Goal: Task Accomplishment & Management: Use online tool/utility

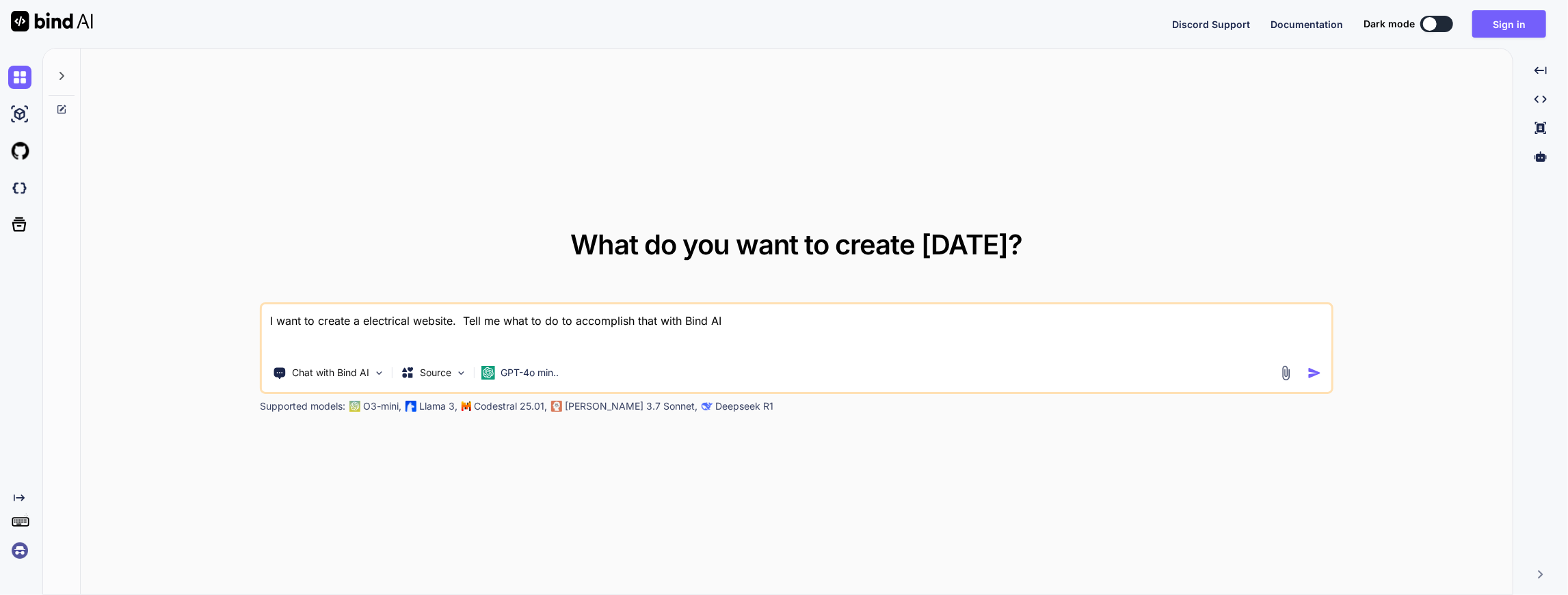
click at [384, 323] on textarea "I want to create a electrical website. Tell me what to do to accomplish that wi…" at bounding box center [797, 330] width 1069 height 51
click at [1503, 19] on button "Sign in" at bounding box center [1510, 23] width 74 height 27
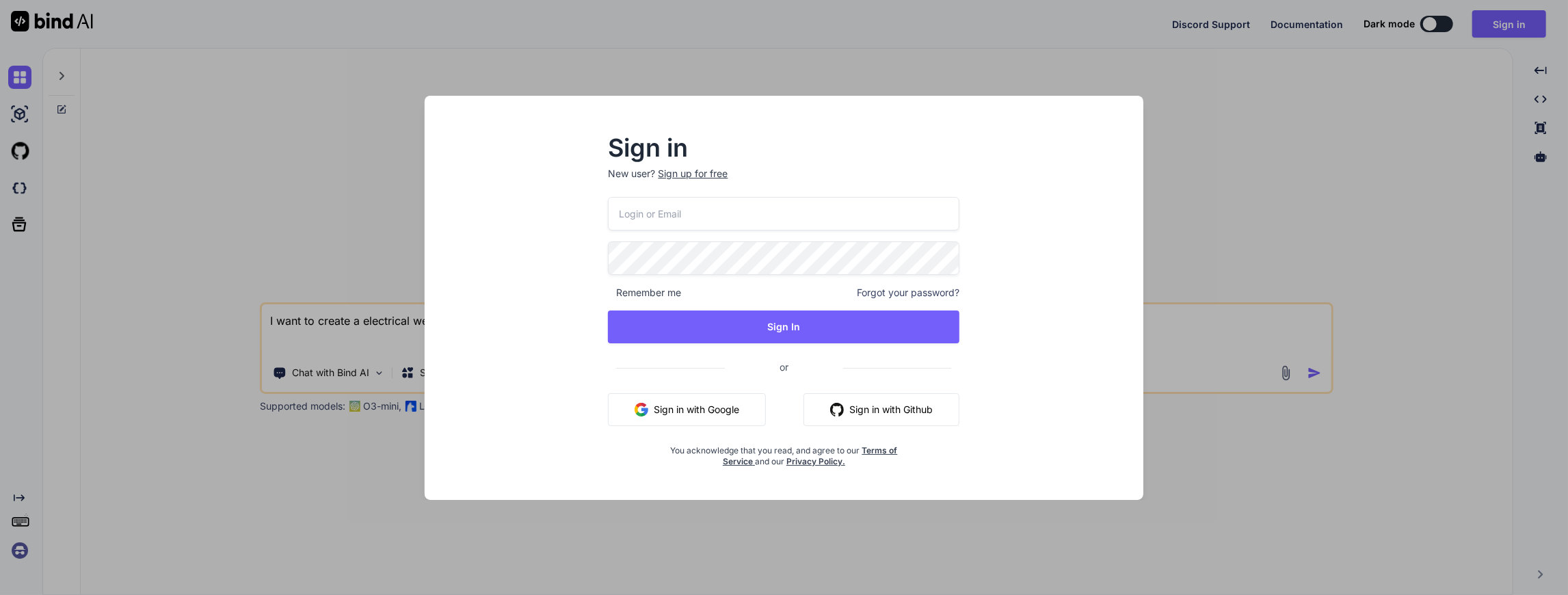
type input "[EMAIL_ADDRESS][DOMAIN_NAME]"
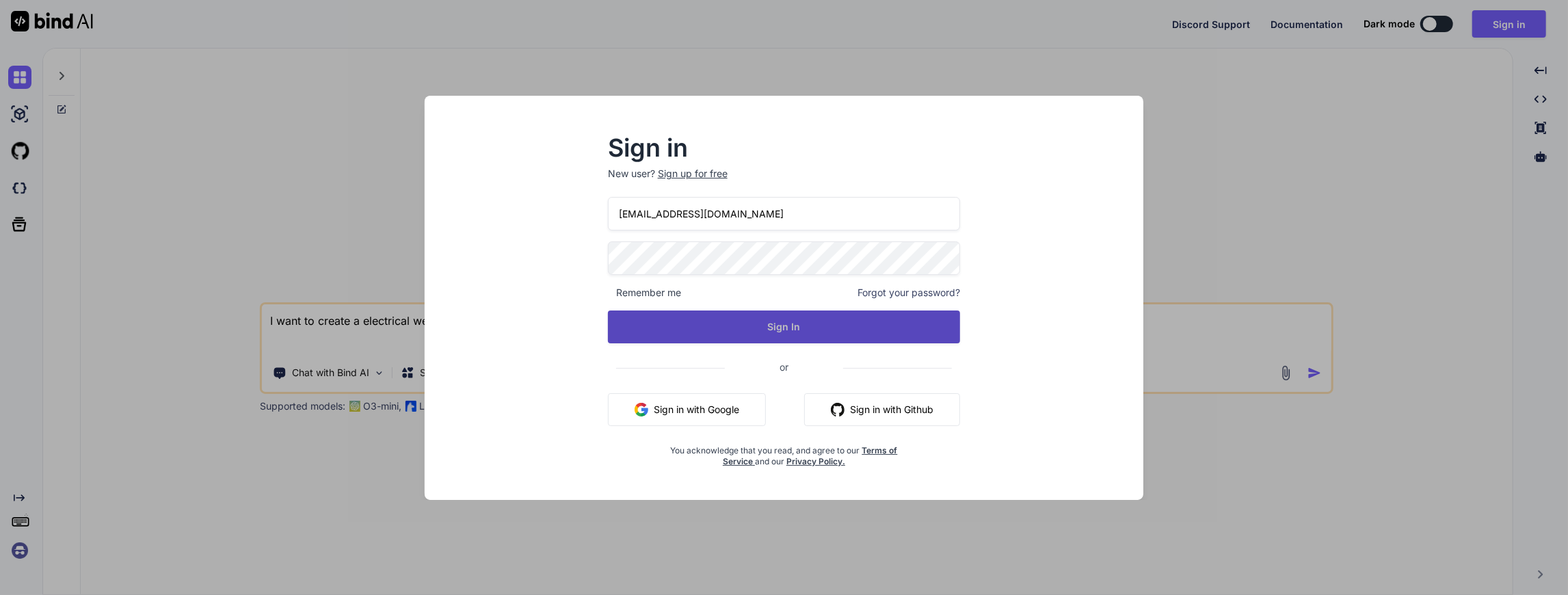
click at [792, 319] on button "Sign In" at bounding box center [784, 327] width 353 height 33
click at [798, 321] on button "Sign In" at bounding box center [784, 327] width 353 height 33
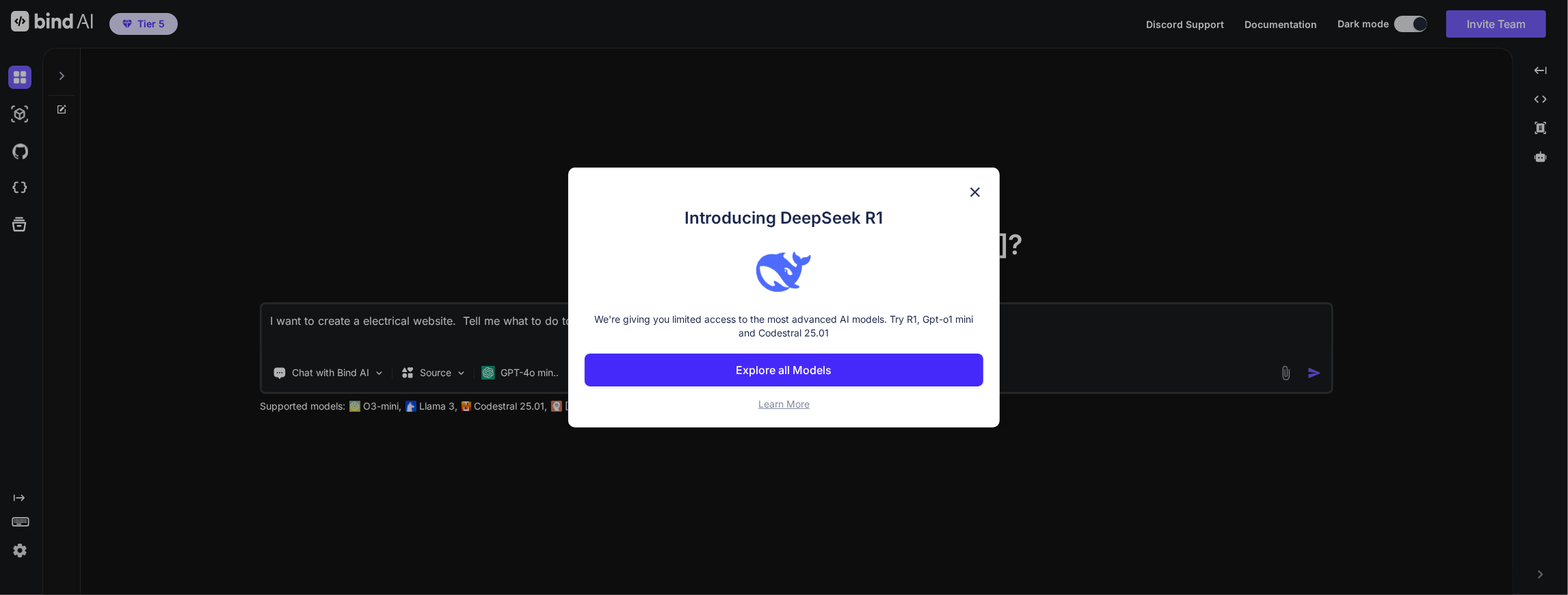
click at [754, 362] on p "Explore all Models" at bounding box center [784, 370] width 96 height 16
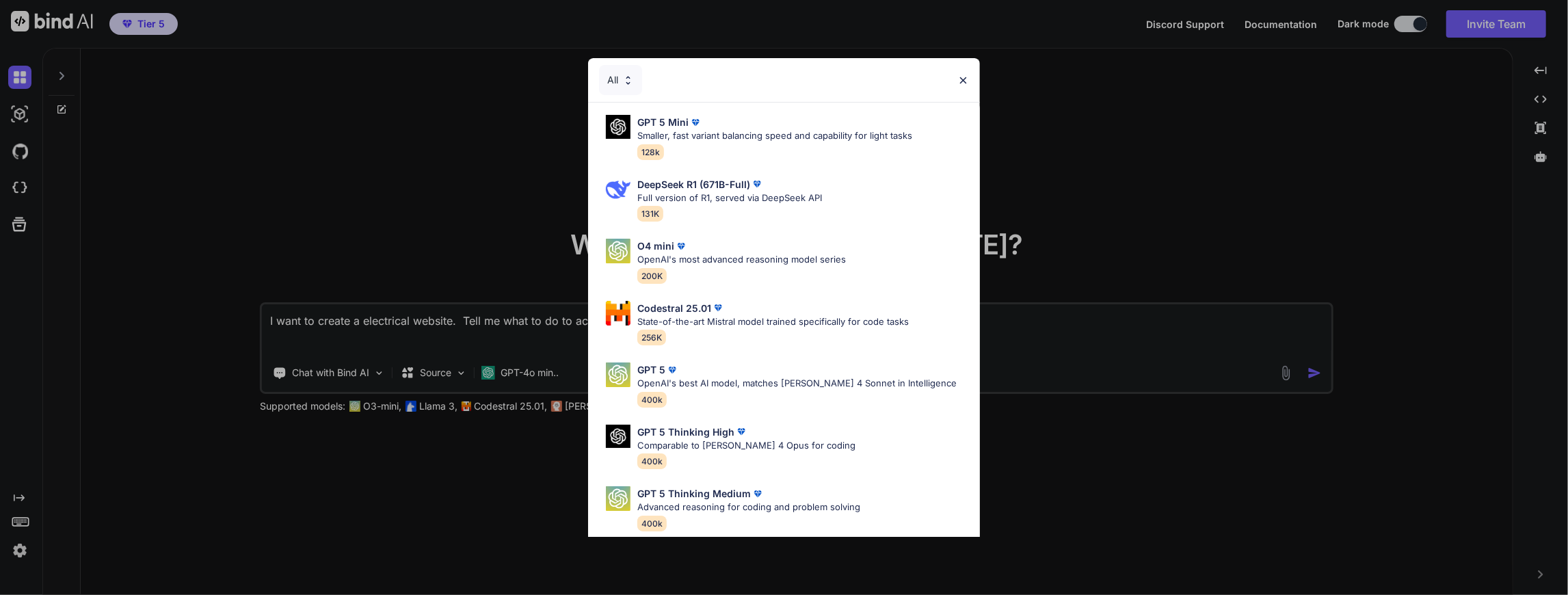
click at [959, 76] on img at bounding box center [963, 81] width 11 height 12
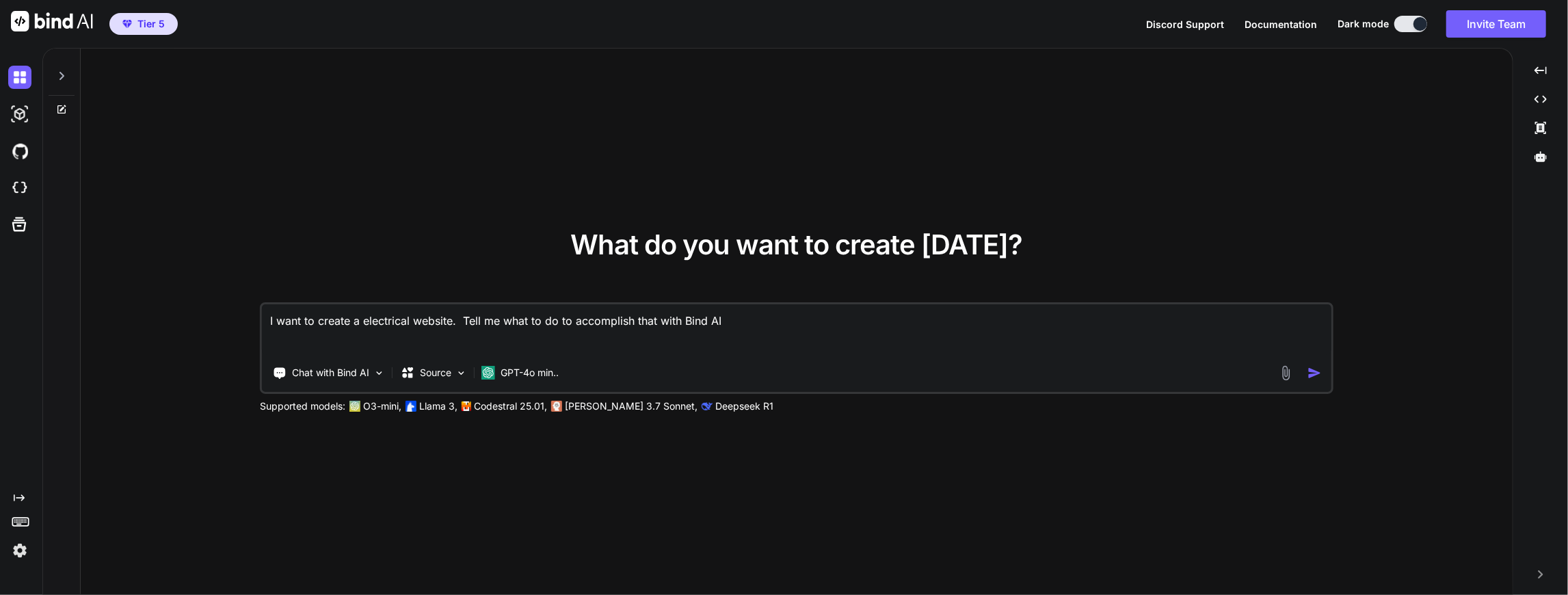
click at [357, 325] on textarea "I want to create a electrical website. Tell me what to do to accomplish that wi…" at bounding box center [797, 330] width 1069 height 51
click at [749, 313] on textarea "I want to create a electrical website. Tell me what to do to accomplish that wi…" at bounding box center [797, 330] width 1069 height 51
drag, startPoint x: 749, startPoint y: 313, endPoint x: 261, endPoint y: 297, distance: 488.3
click at [261, 297] on div "What do you want to create [DATE]? I want to create a electrical website. Tell …" at bounding box center [796, 321] width 1074 height 182
click at [357, 339] on textarea "I want to create a electrical website. Tell me what to do to accomplish that wi…" at bounding box center [797, 330] width 1069 height 51
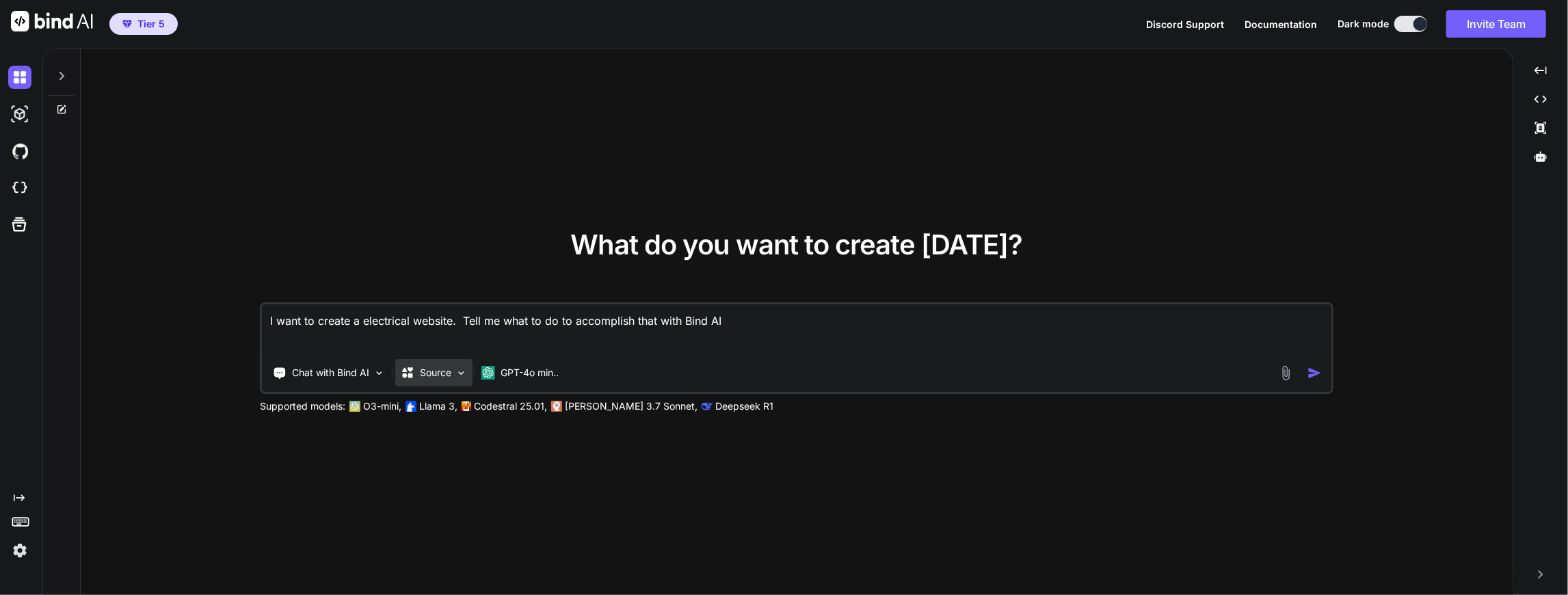
click at [461, 368] on img at bounding box center [462, 373] width 11 height 12
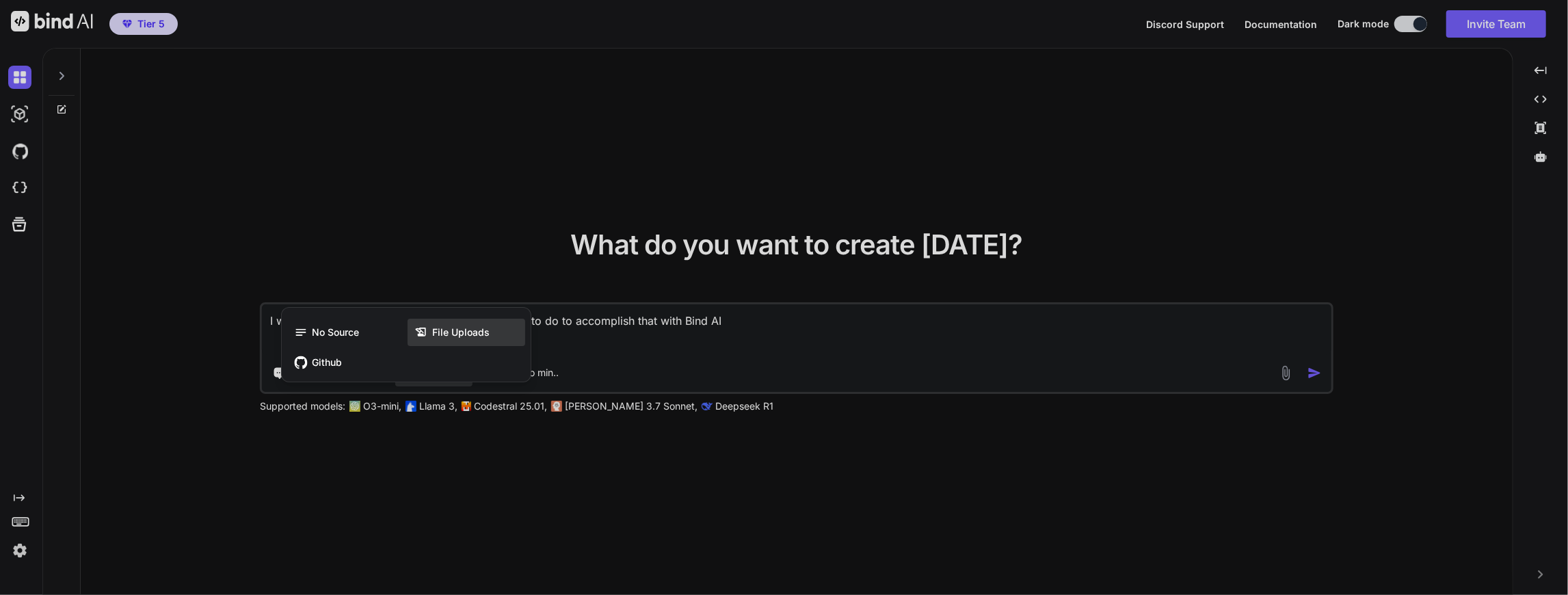
click at [431, 319] on div "File Uploads" at bounding box center [466, 332] width 117 height 27
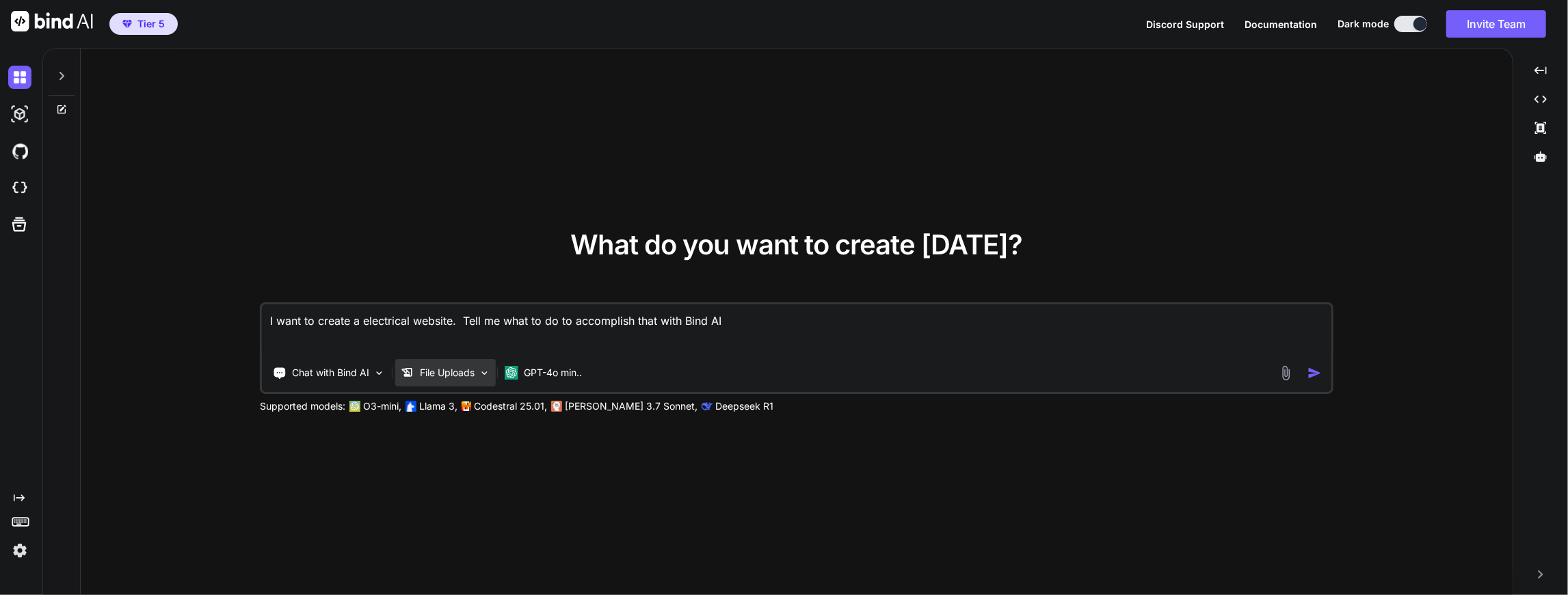
click at [445, 371] on p "File Uploads" at bounding box center [447, 372] width 55 height 14
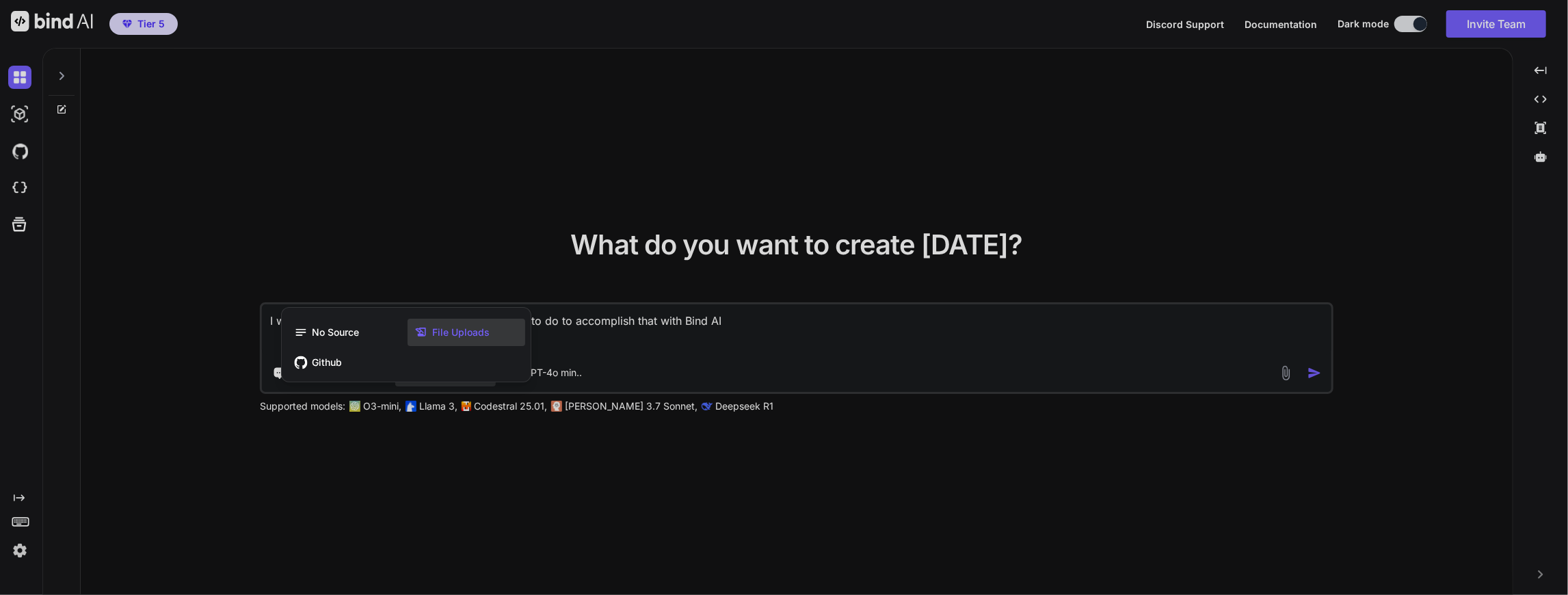
click at [448, 330] on span "File Uploads" at bounding box center [461, 332] width 57 height 14
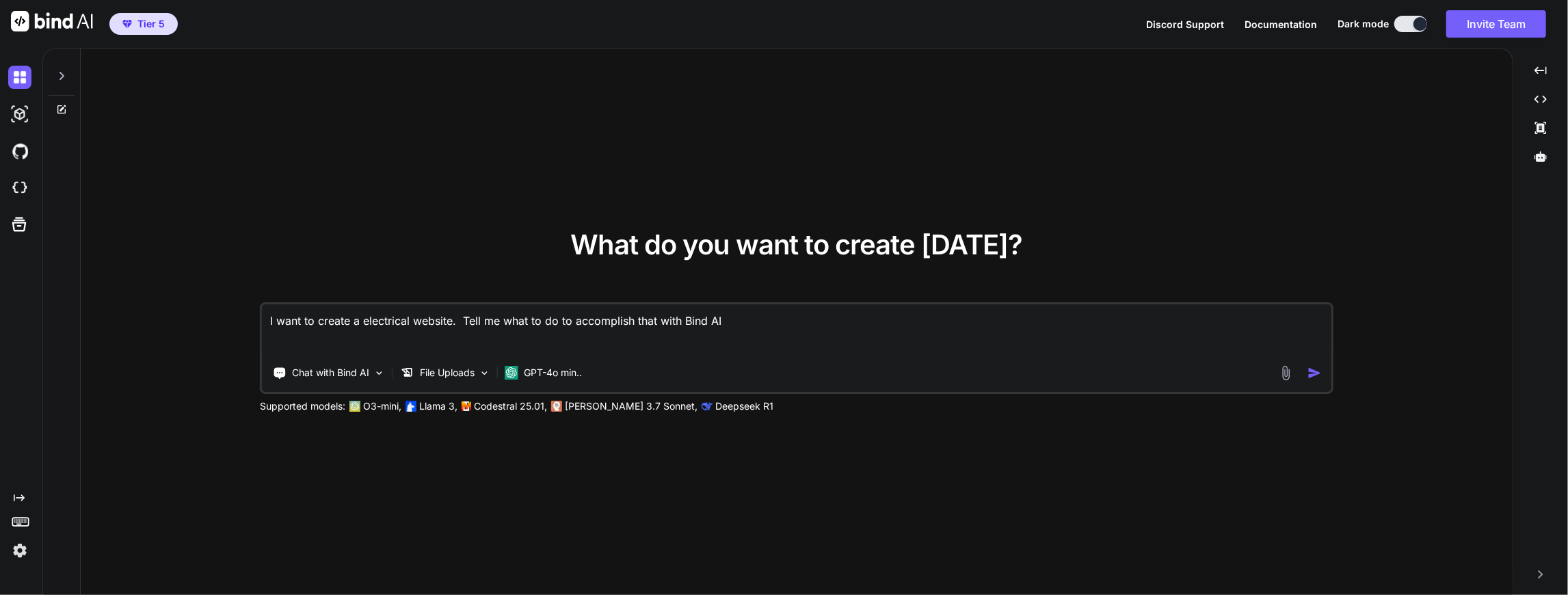
click at [412, 348] on textarea "I want to create a electrical website. Tell me what to do to accomplish that wi…" at bounding box center [797, 330] width 1069 height 51
click at [1285, 370] on img at bounding box center [1285, 373] width 16 height 16
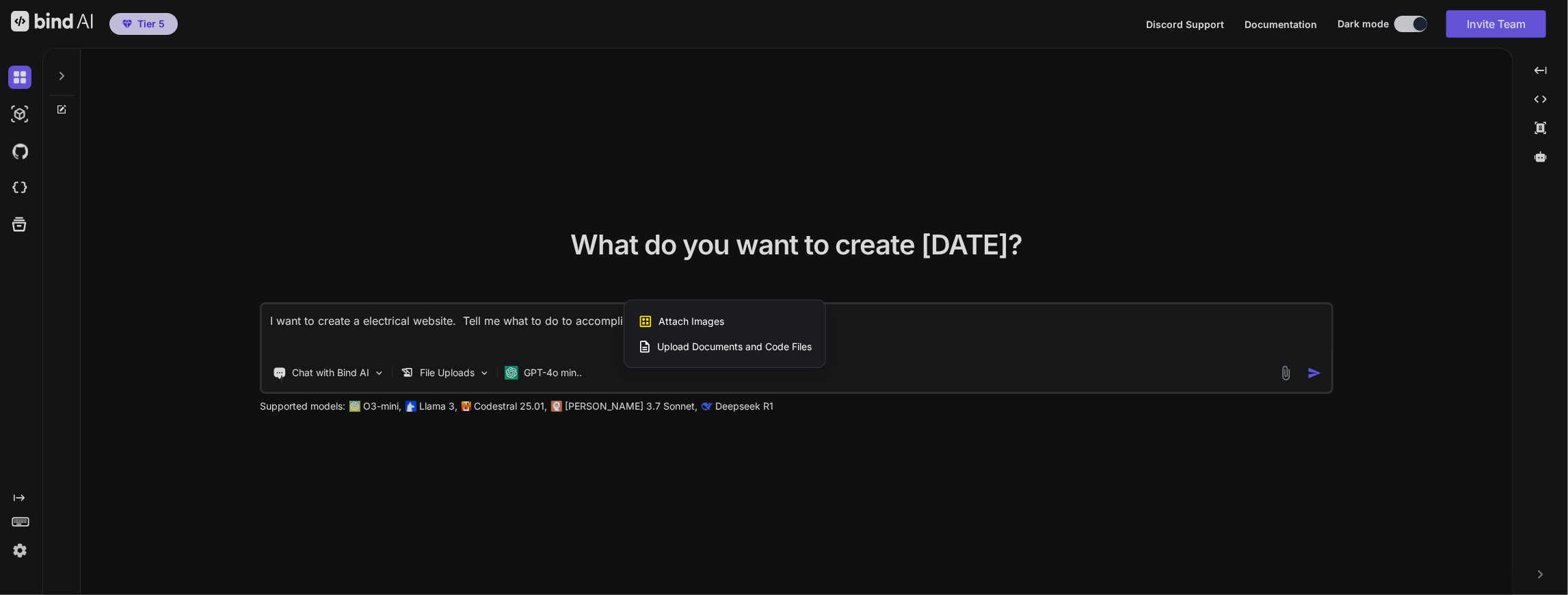
click at [681, 339] on div "Upload Documents and Code Files" at bounding box center [724, 347] width 173 height 25
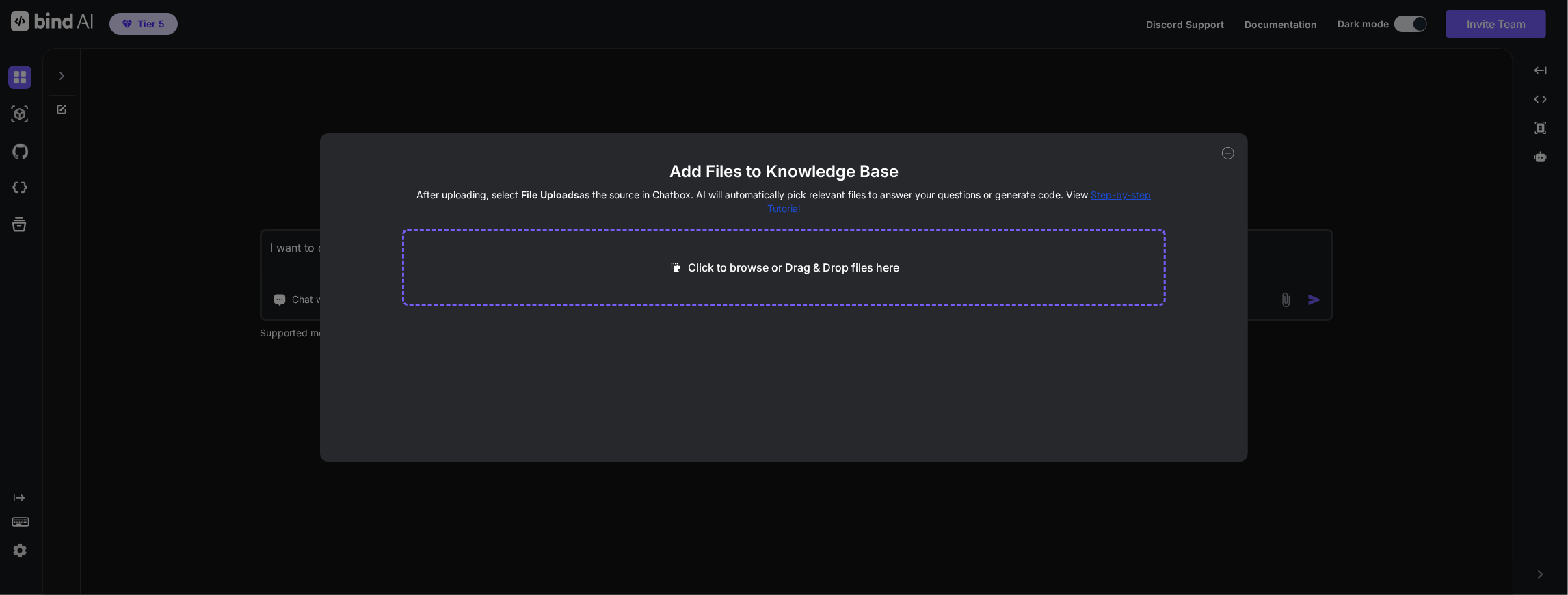
click at [775, 263] on p "Click to browse or Drag & Drop files here" at bounding box center [793, 268] width 211 height 16
type input "C:\fakepath\24 Hour Electrician.docx"
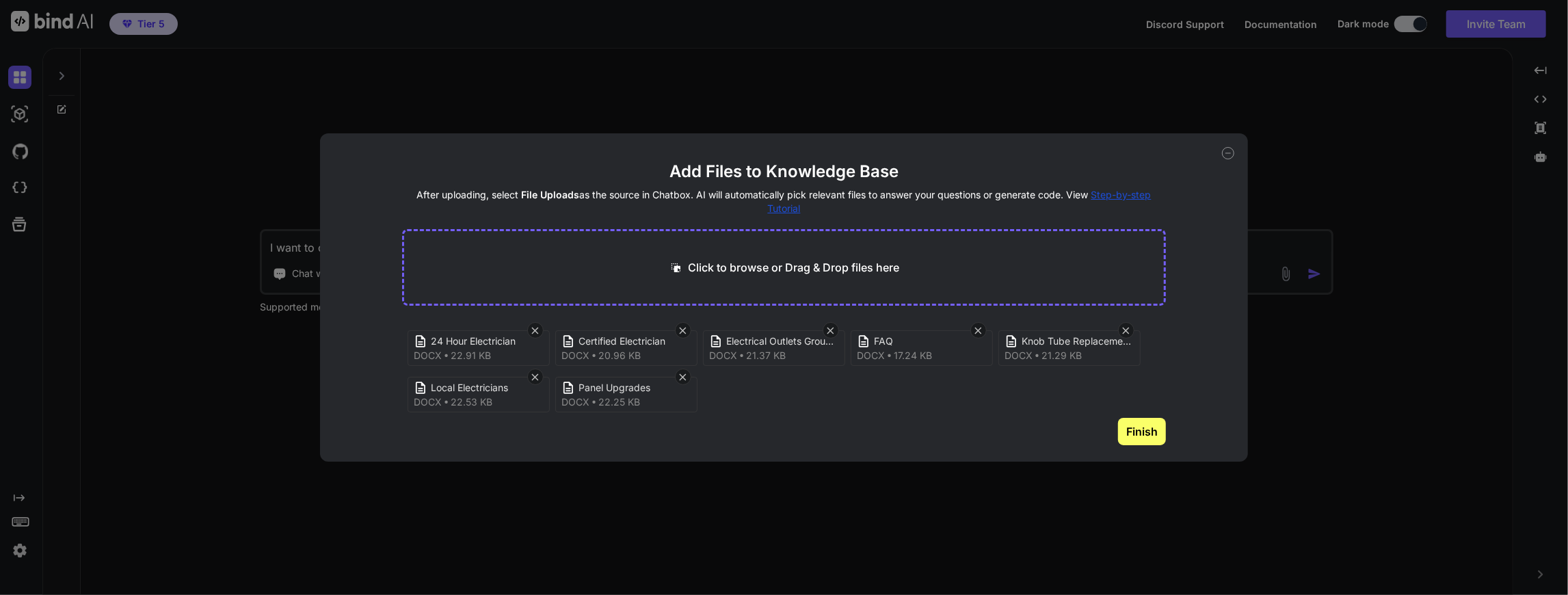
click at [1126, 424] on button "Finish" at bounding box center [1142, 431] width 48 height 27
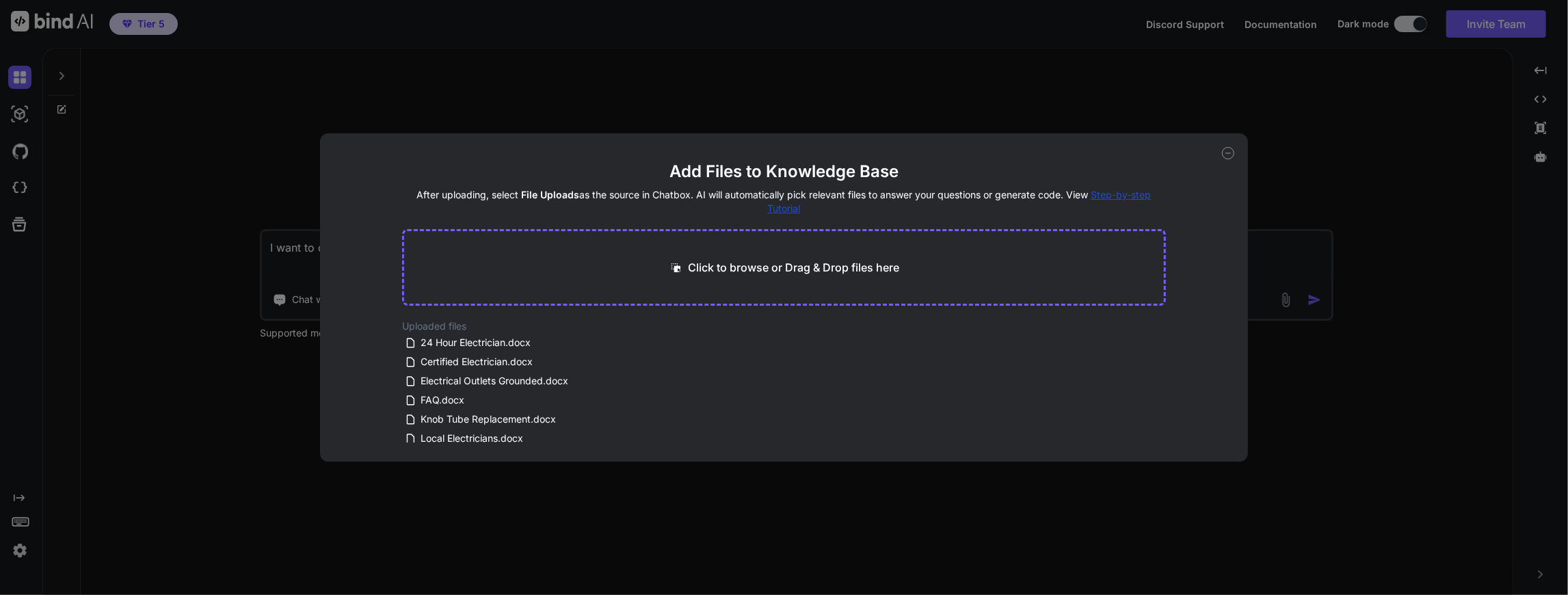
click at [846, 261] on p "Click to browse or Drag & Drop files here" at bounding box center [793, 268] width 211 height 16
click at [1119, 194] on span "Step-by-step Tutorial" at bounding box center [959, 201] width 384 height 25
click at [1300, 463] on div "Add Files to Knowledge Base After uploading, select File Uploads as the source …" at bounding box center [784, 298] width 1568 height 595
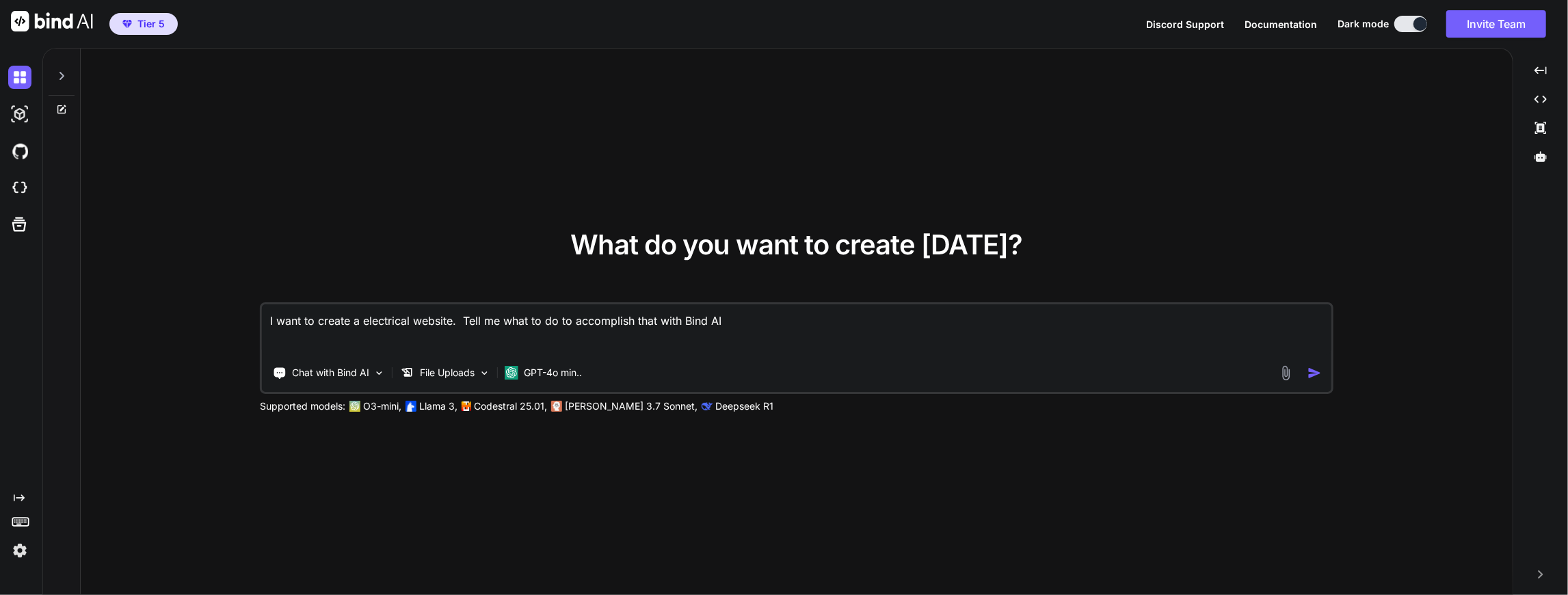
drag, startPoint x: 269, startPoint y: 321, endPoint x: 730, endPoint y: 325, distance: 461.0
click at [730, 325] on textarea "I want to create a electrical website. Tell me what to do to accomplish that wi…" at bounding box center [797, 330] width 1069 height 51
drag, startPoint x: 427, startPoint y: 317, endPoint x: 435, endPoint y: 318, distance: 8.1
click at [435, 318] on textarea "Please create a html website for the uploads. The Licensed Certified Electricia…" at bounding box center [797, 330] width 1069 height 51
type textarea "Please create a html website from the uploads. The Licensed Certified Electrici…"
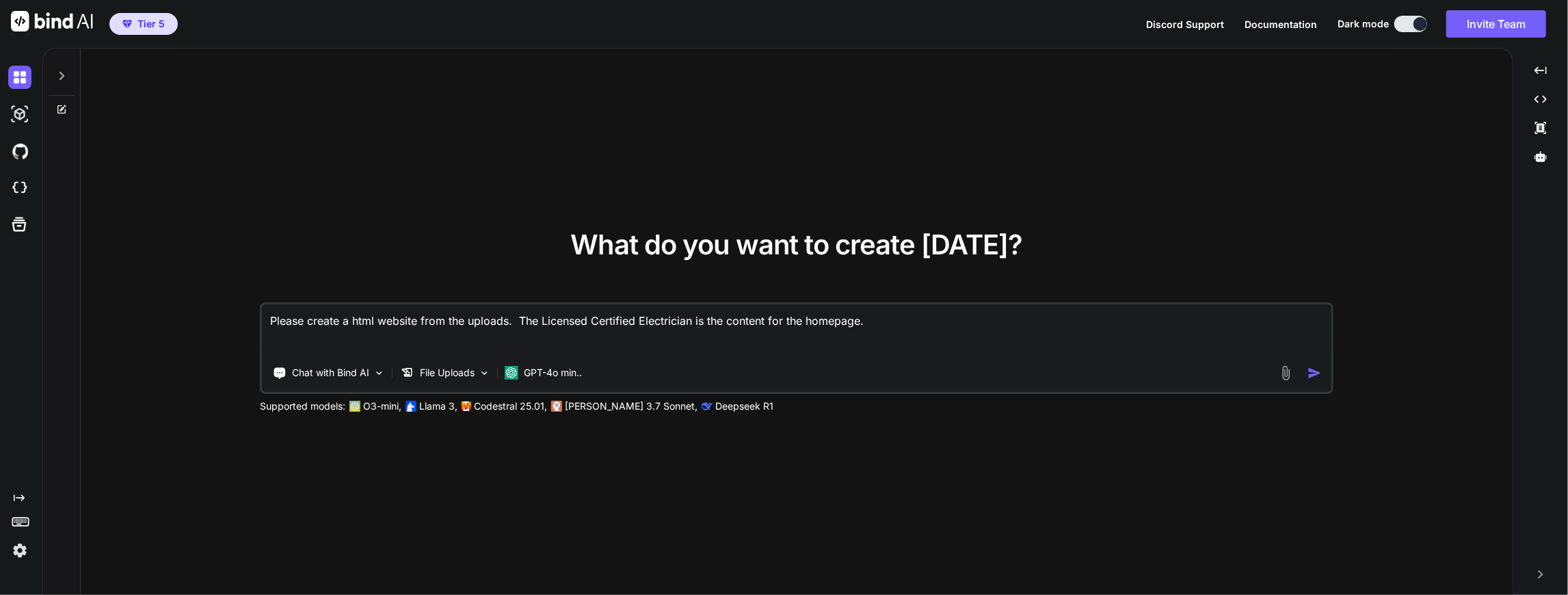
click at [1314, 371] on img "button" at bounding box center [1314, 372] width 14 height 14
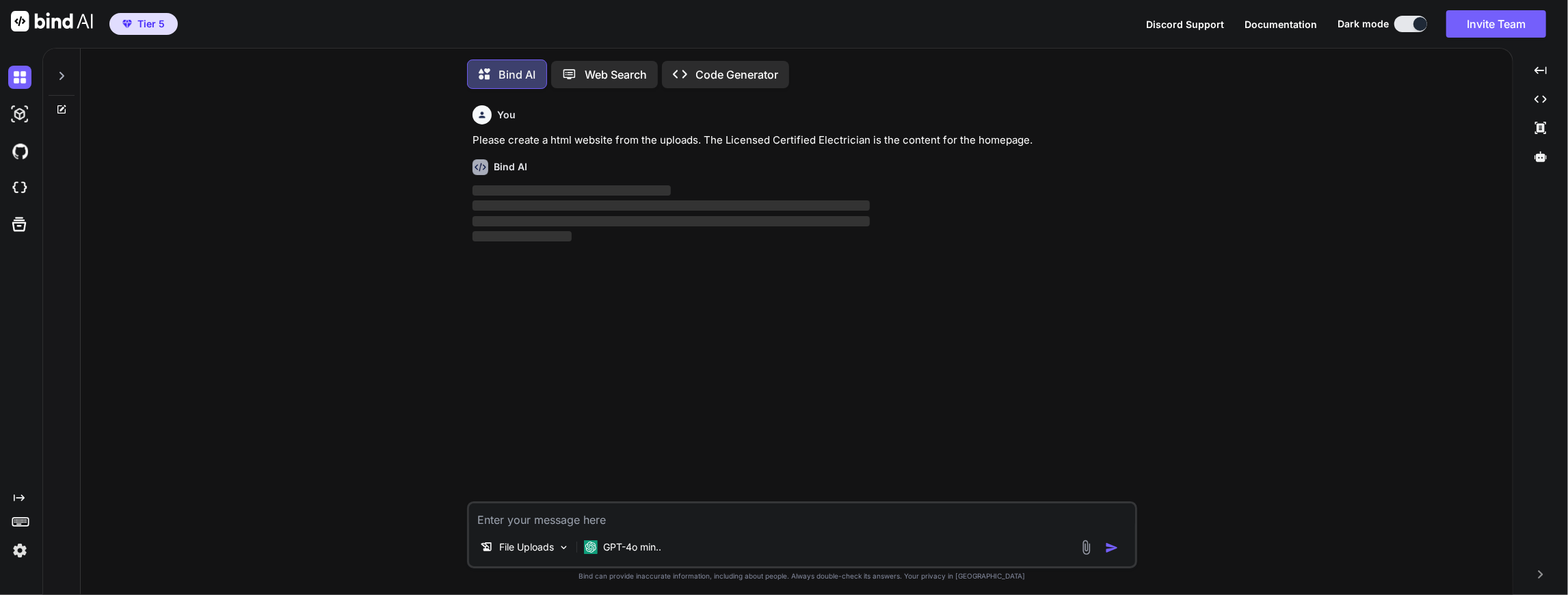
scroll to position [6, 0]
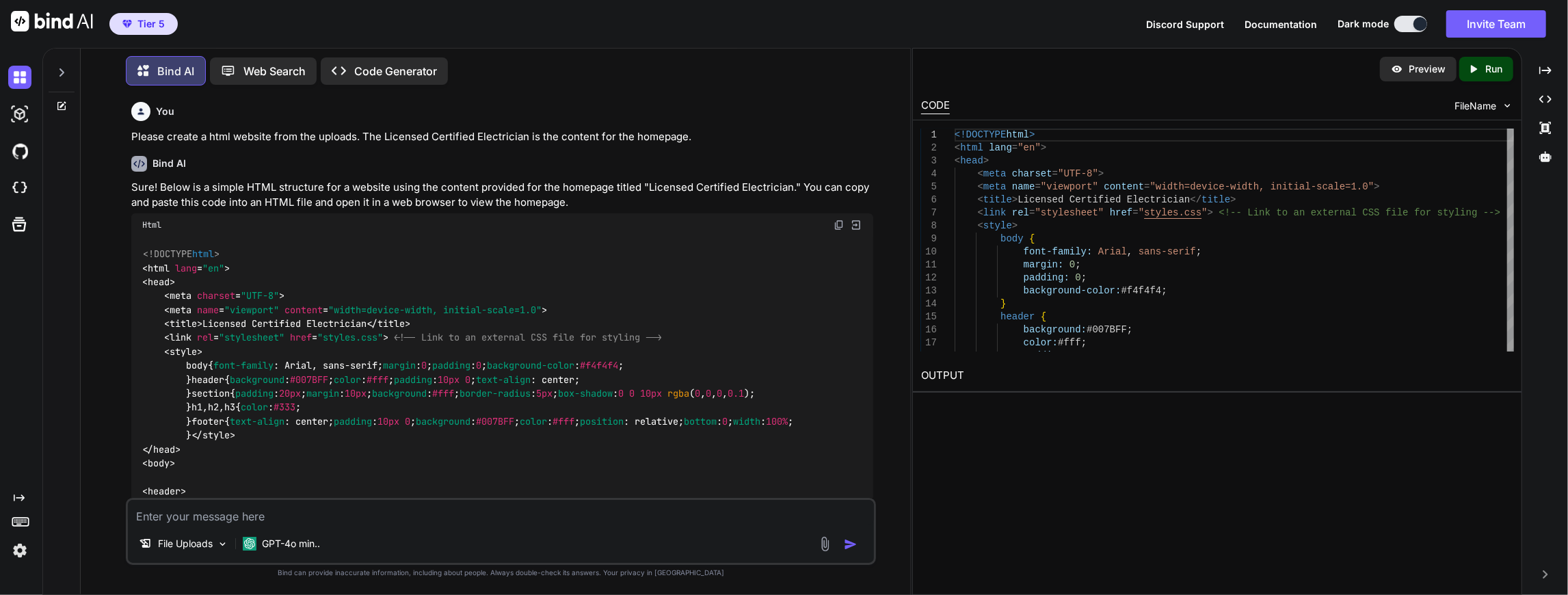
click at [1497, 64] on p "Run" at bounding box center [1494, 69] width 17 height 14
click at [1032, 404] on link "[URL][DOMAIN_NAME]" at bounding box center [977, 408] width 111 height 13
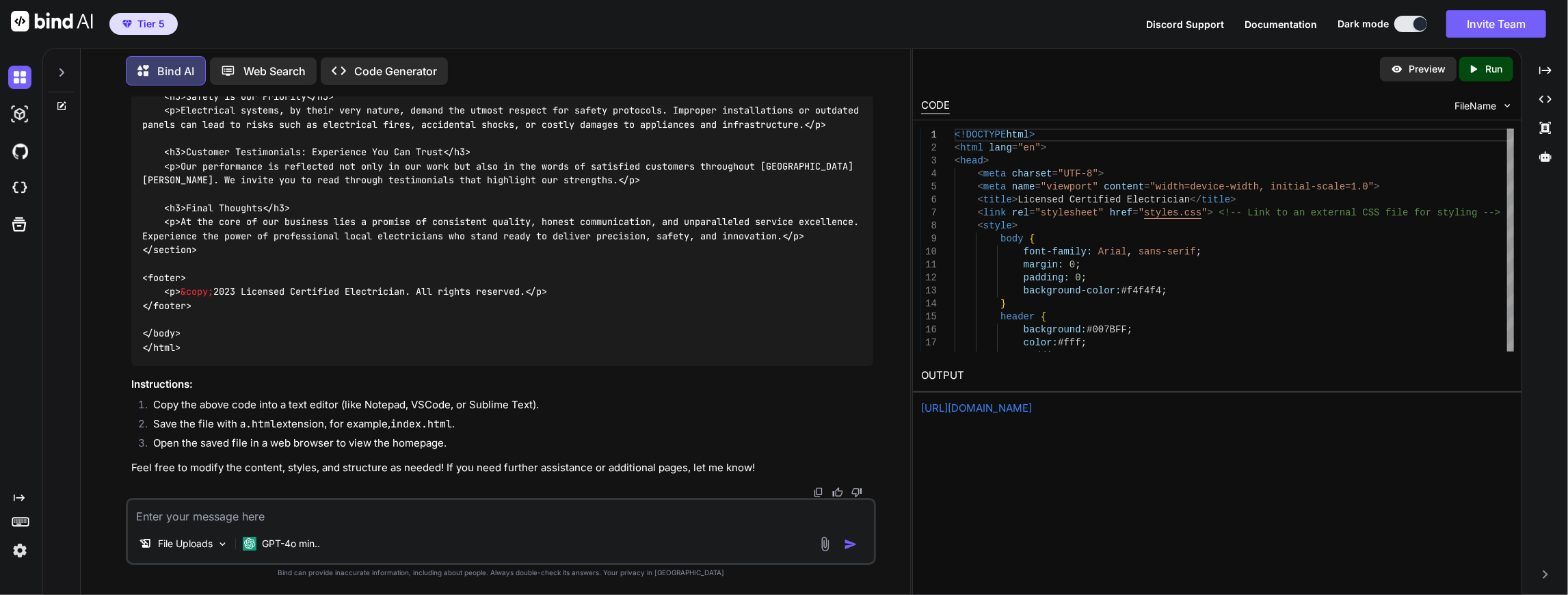
scroll to position [1358, 0]
click at [1429, 67] on p "Preview" at bounding box center [1427, 69] width 37 height 14
click at [284, 510] on textarea at bounding box center [501, 513] width 747 height 25
type textarea "Please"
click at [397, 67] on p "Code Generator" at bounding box center [395, 71] width 83 height 16
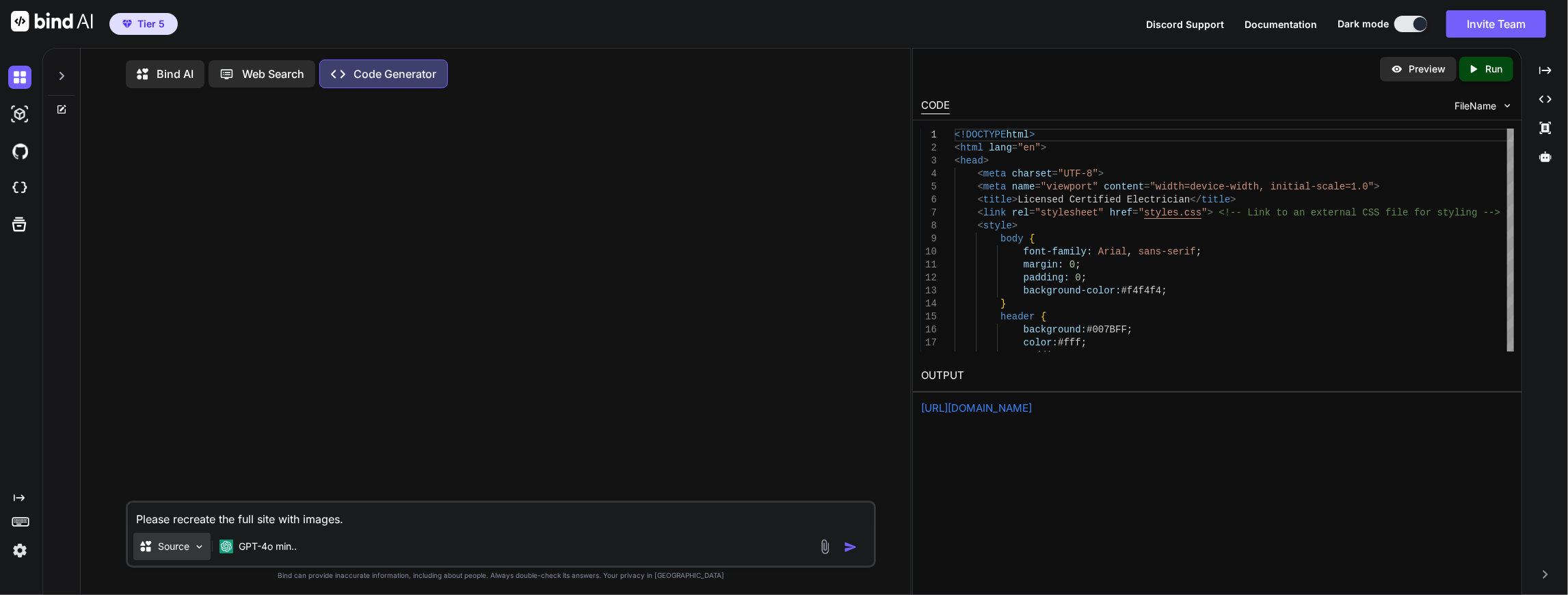
type textarea "Please recreate the full site with images."
click at [201, 550] on img at bounding box center [200, 547] width 11 height 12
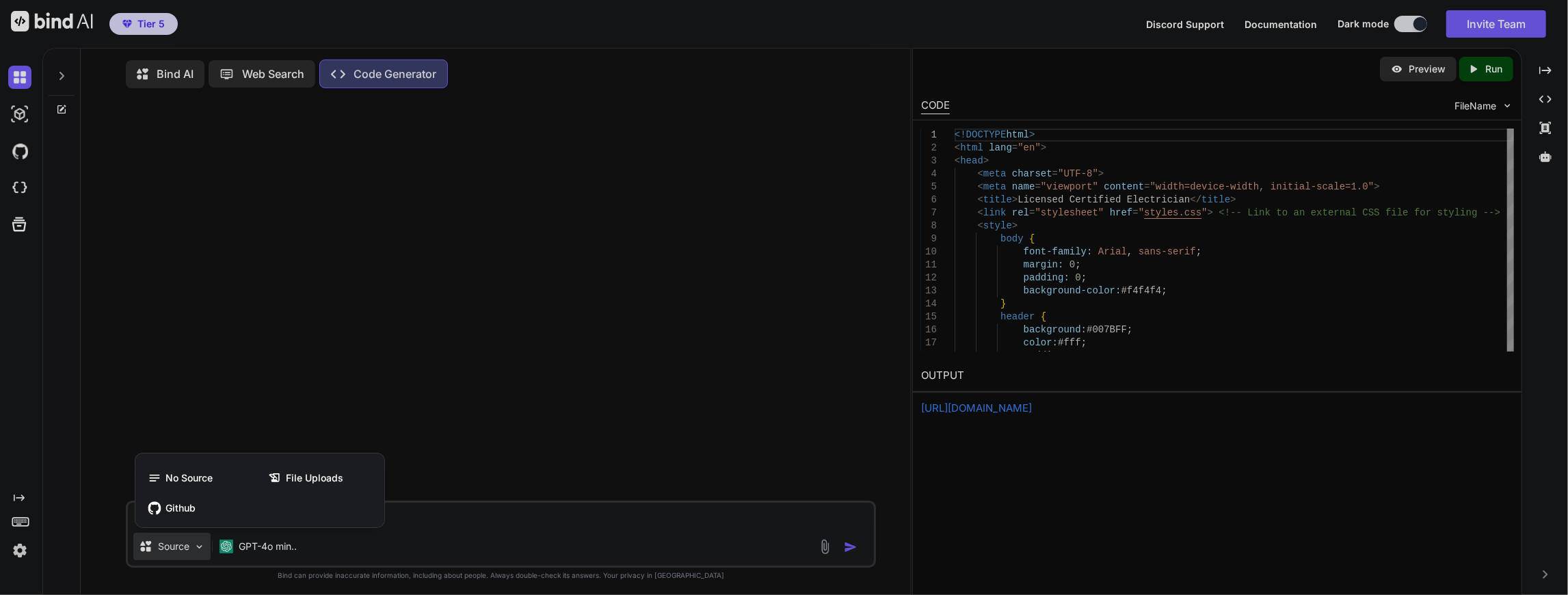
click at [200, 550] on div at bounding box center [784, 298] width 1568 height 595
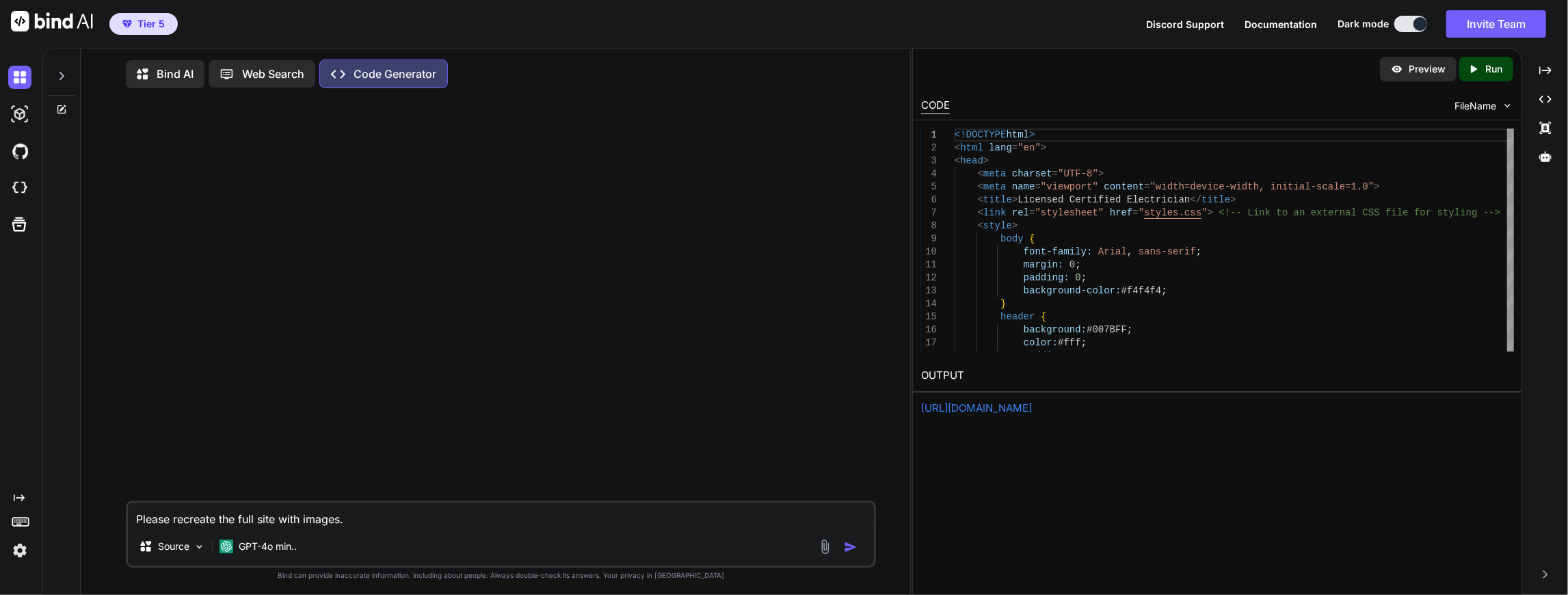
click at [820, 547] on img at bounding box center [825, 547] width 16 height 16
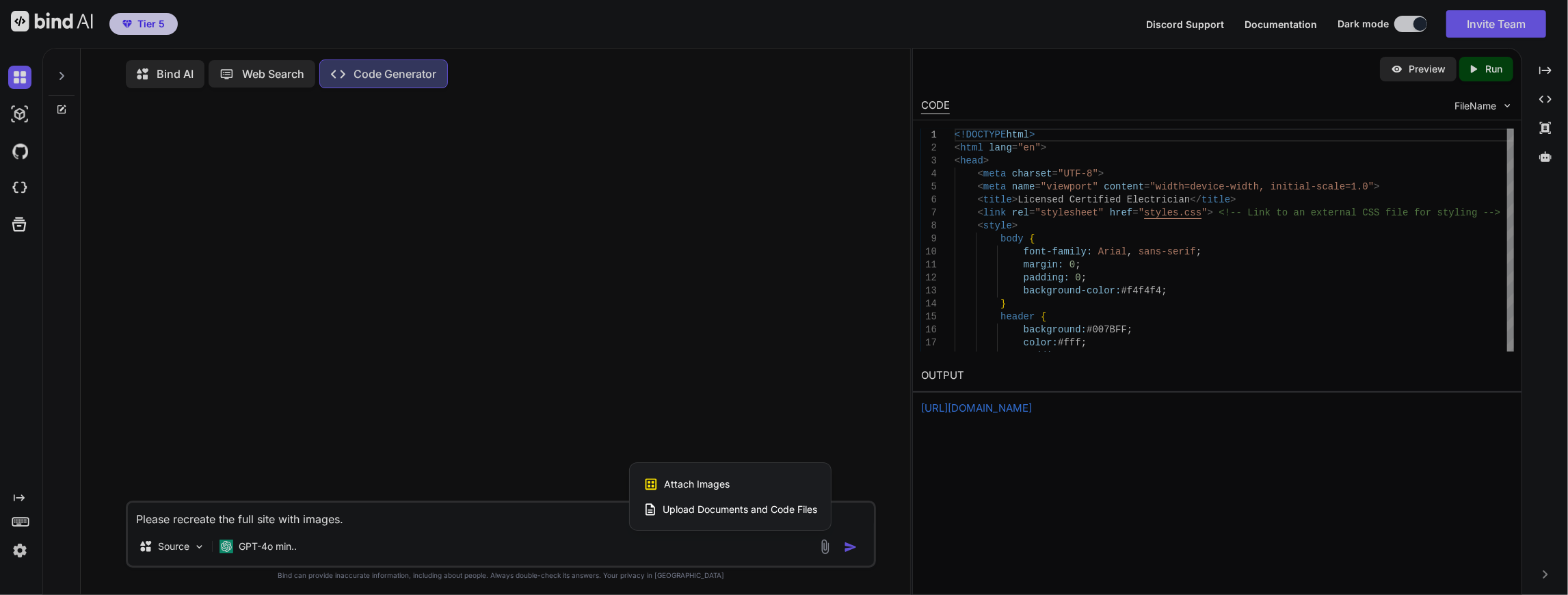
click at [688, 505] on span "Upload Documents and Code Files" at bounding box center [740, 510] width 154 height 14
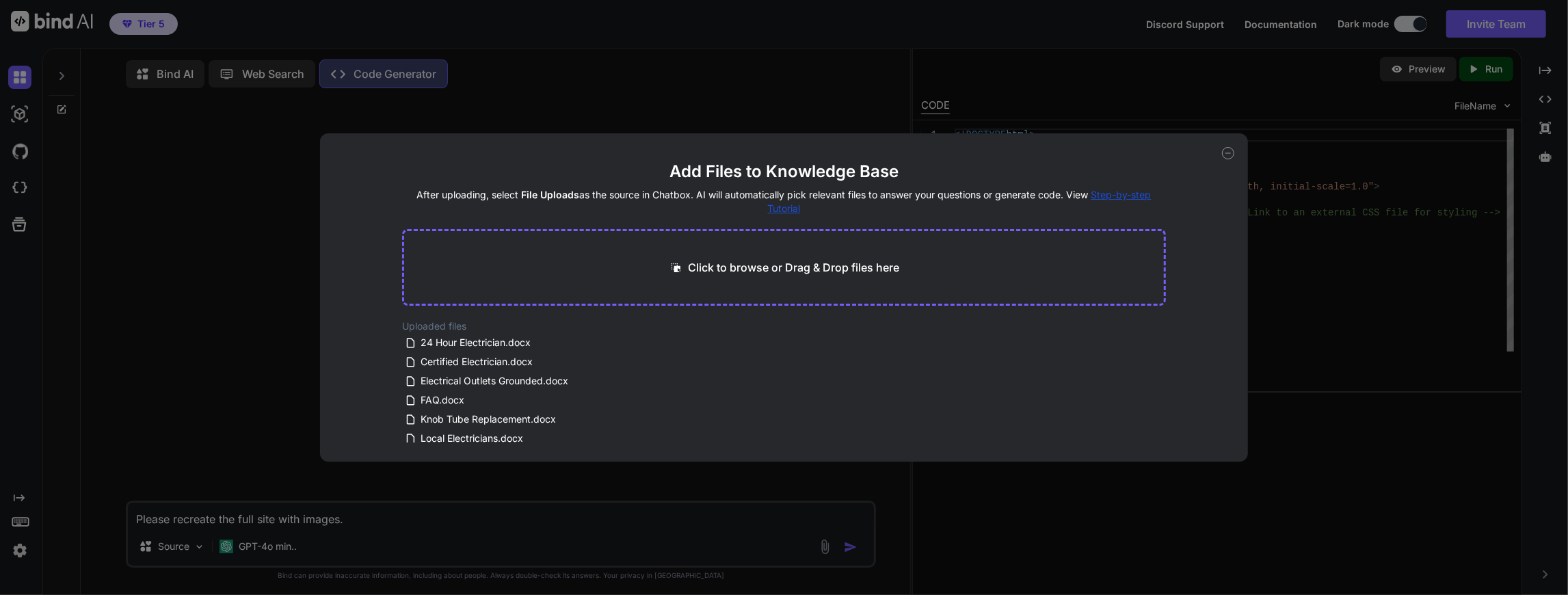
click at [1231, 150] on icon at bounding box center [1228, 153] width 12 height 12
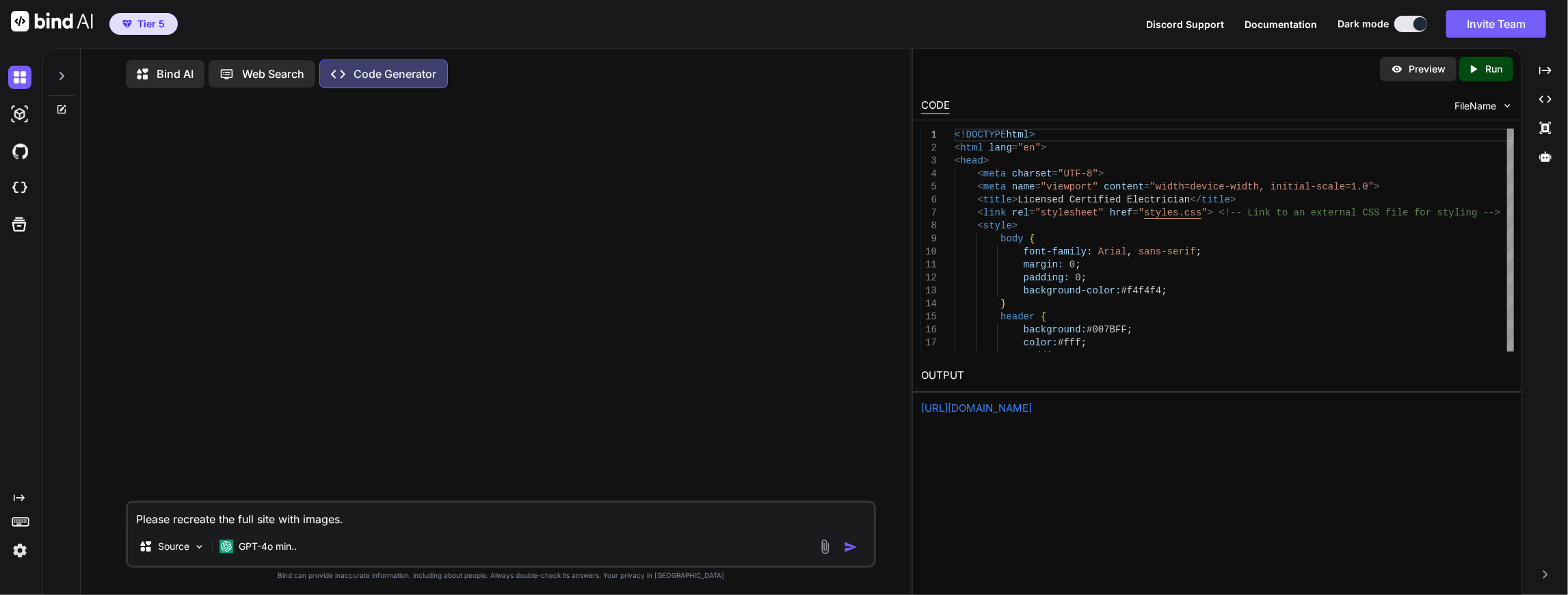
click at [848, 547] on img "button" at bounding box center [851, 547] width 14 height 14
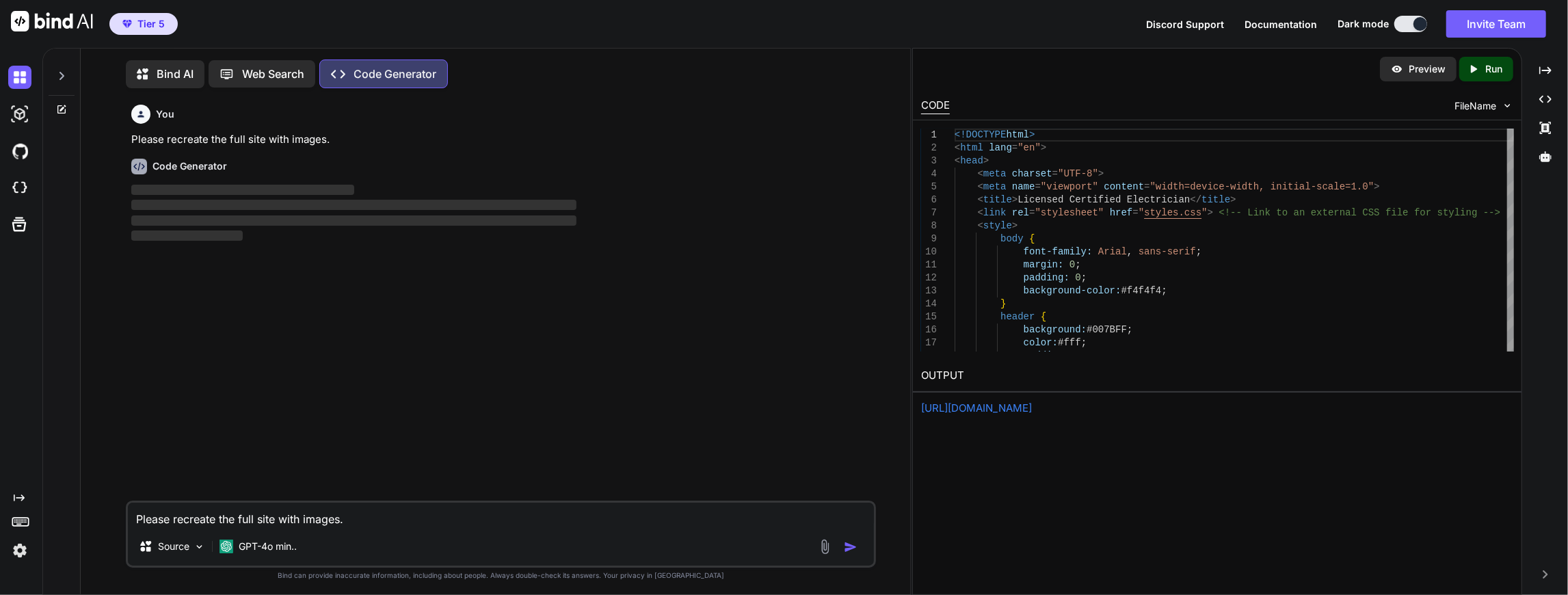
scroll to position [5, 0]
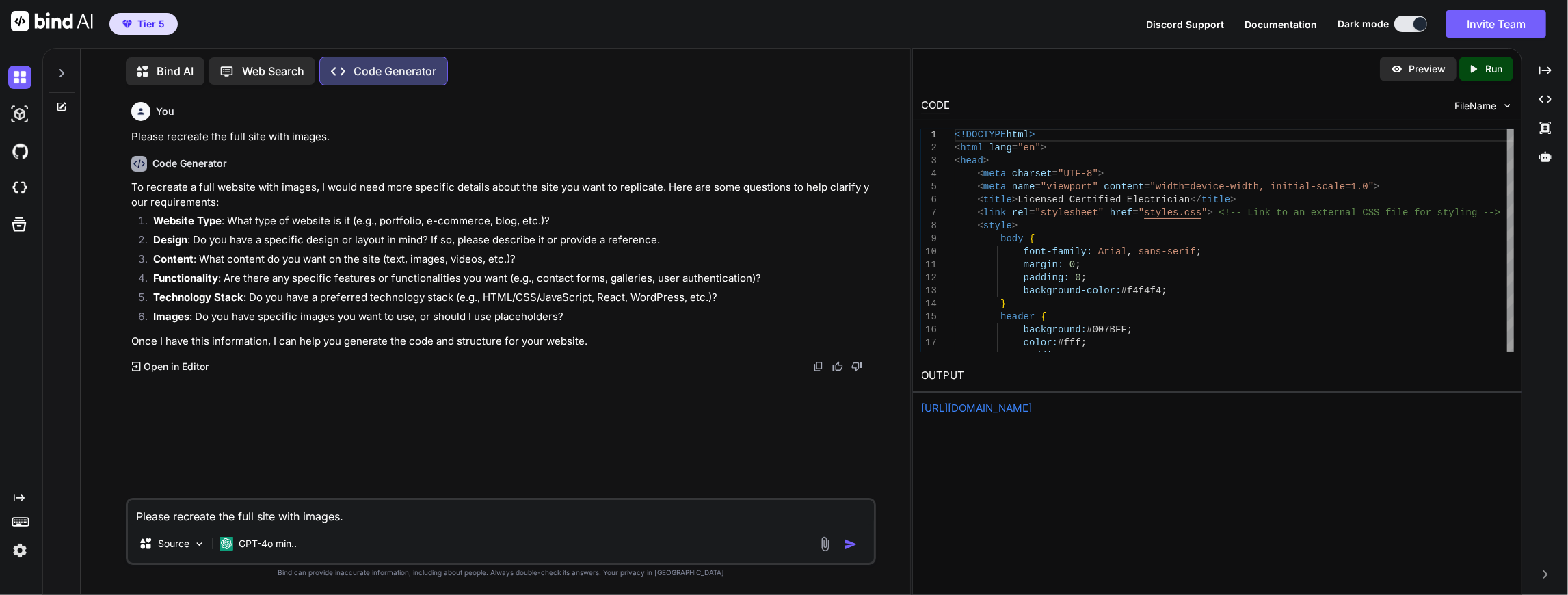
click at [221, 514] on textarea "Please recreate the full site with images." at bounding box center [501, 513] width 747 height 25
type textarea "The content is uploaded. The keyword for the home page is Licensed Certified El…"
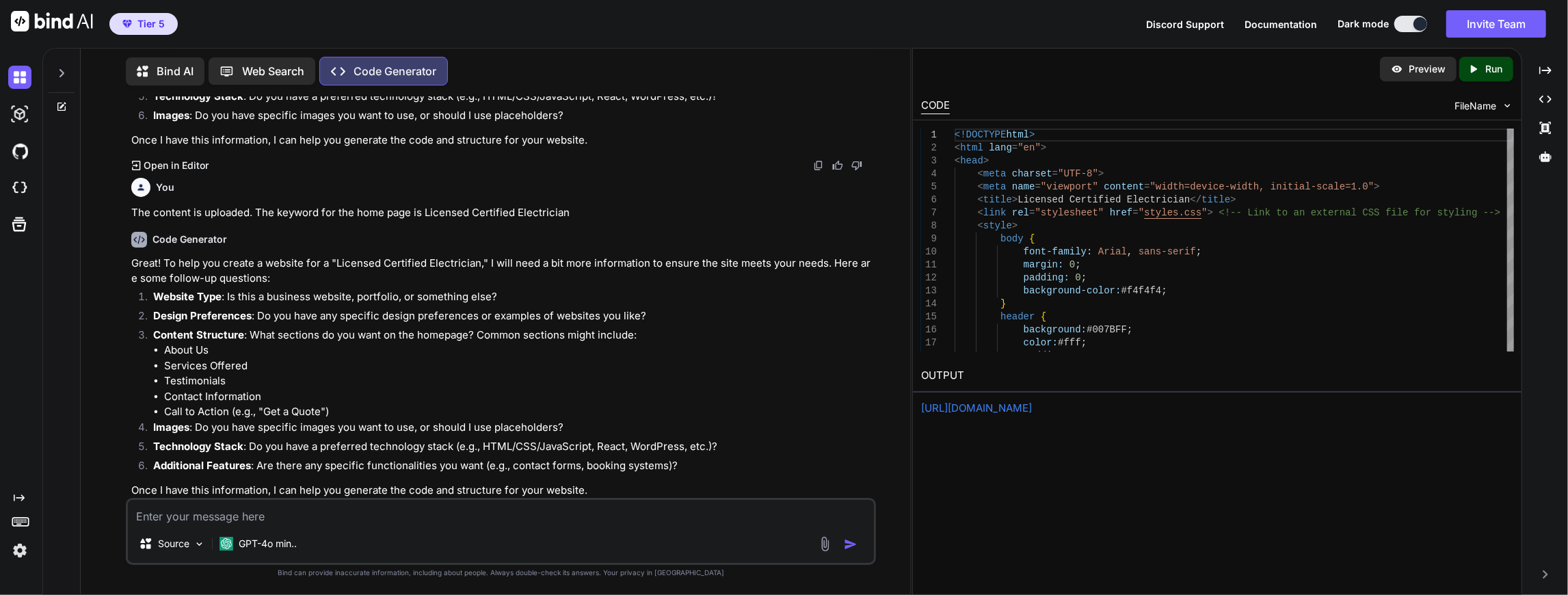
scroll to position [225, 0]
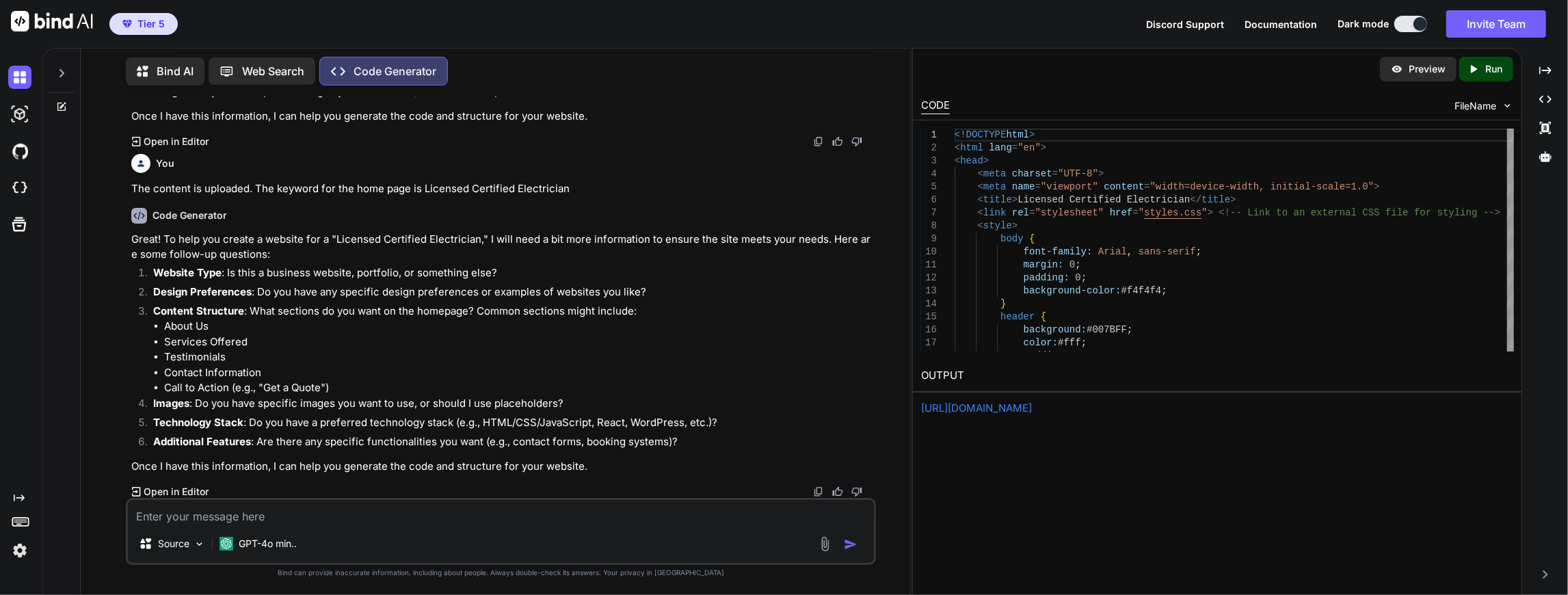
click at [268, 519] on textarea at bounding box center [501, 513] width 747 height 25
type textarea "Please create the site with the uploaded word docx"
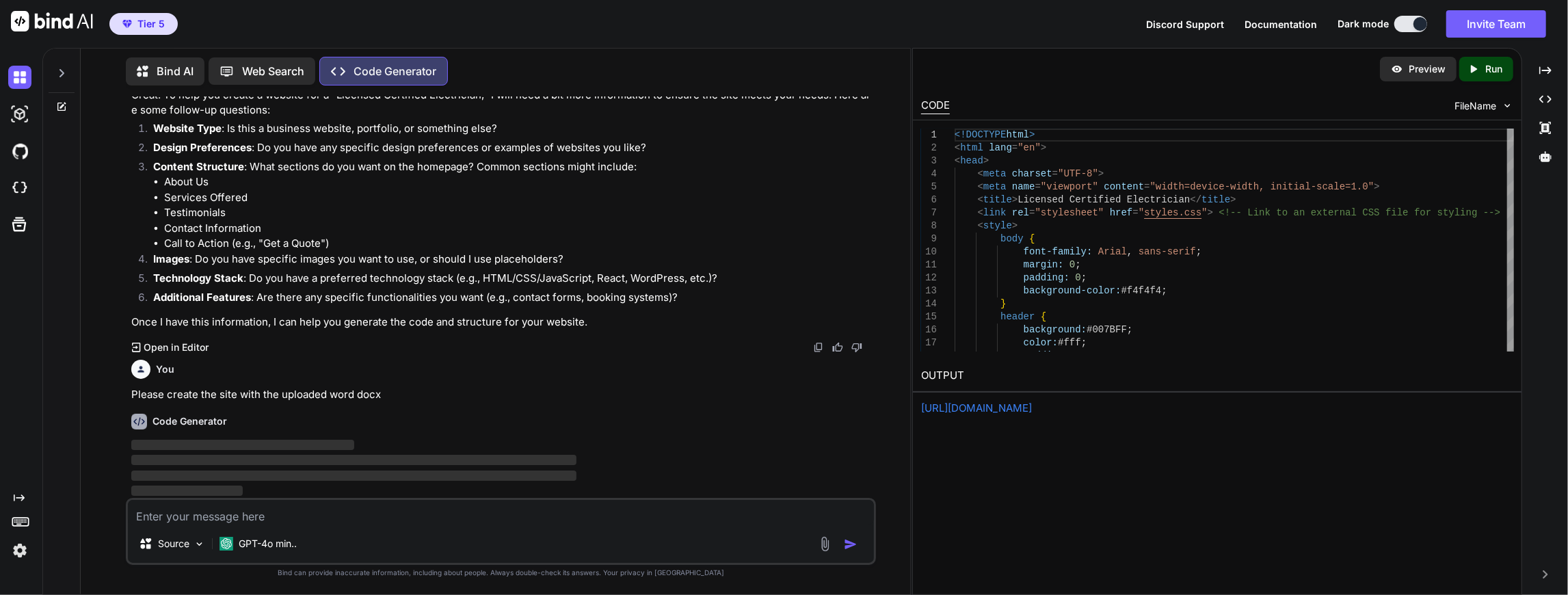
scroll to position [370, 0]
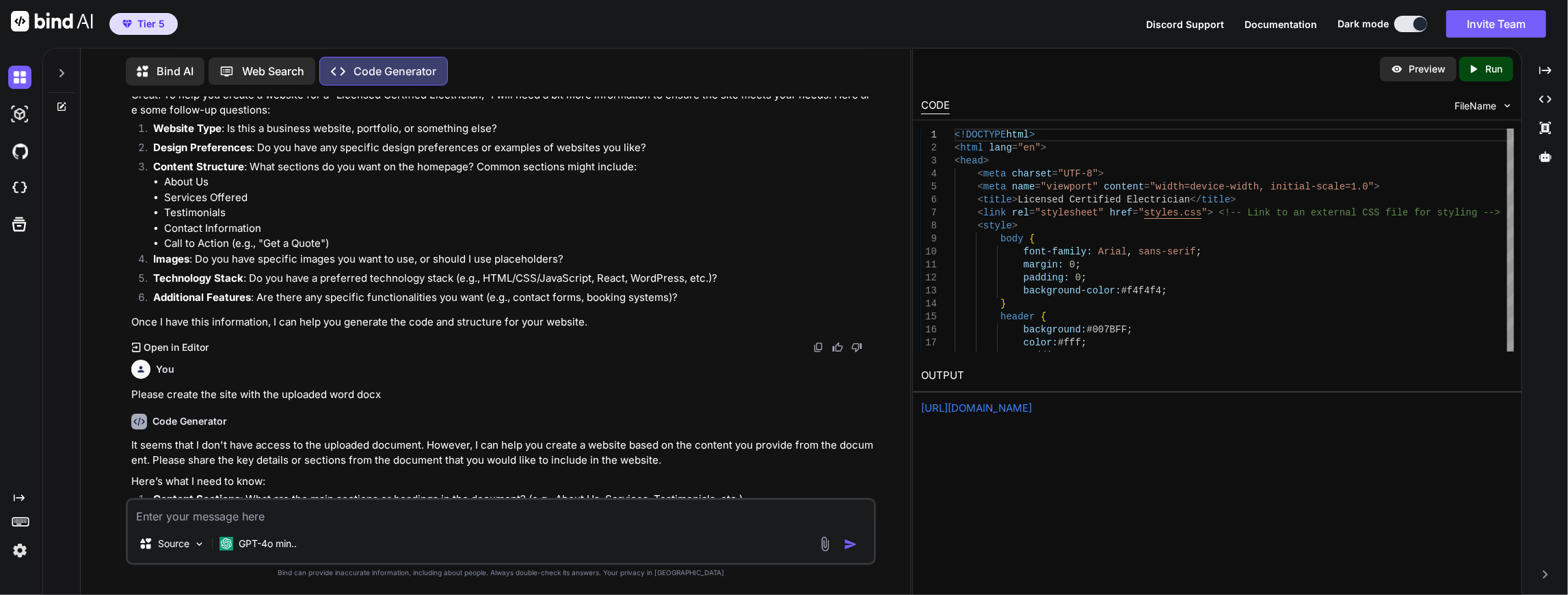
click at [825, 546] on img at bounding box center [825, 544] width 16 height 16
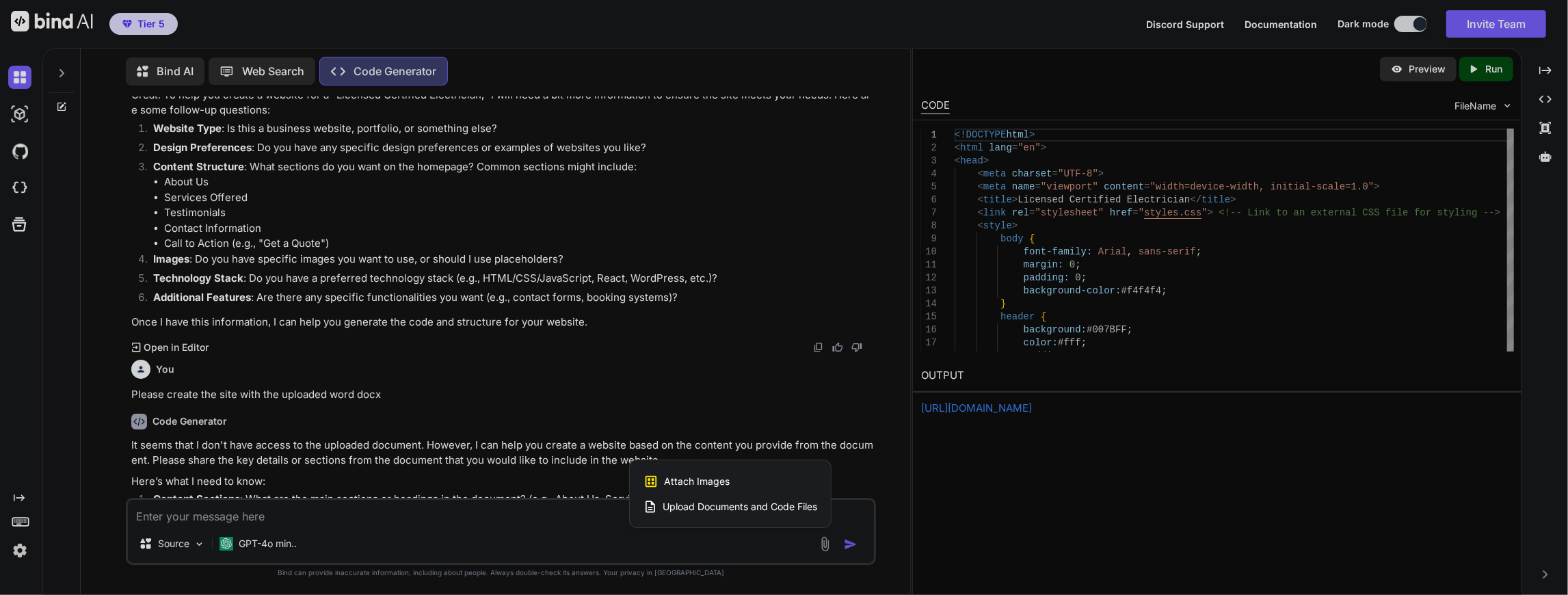
click at [694, 504] on span "Upload Documents and Code Files" at bounding box center [740, 507] width 154 height 14
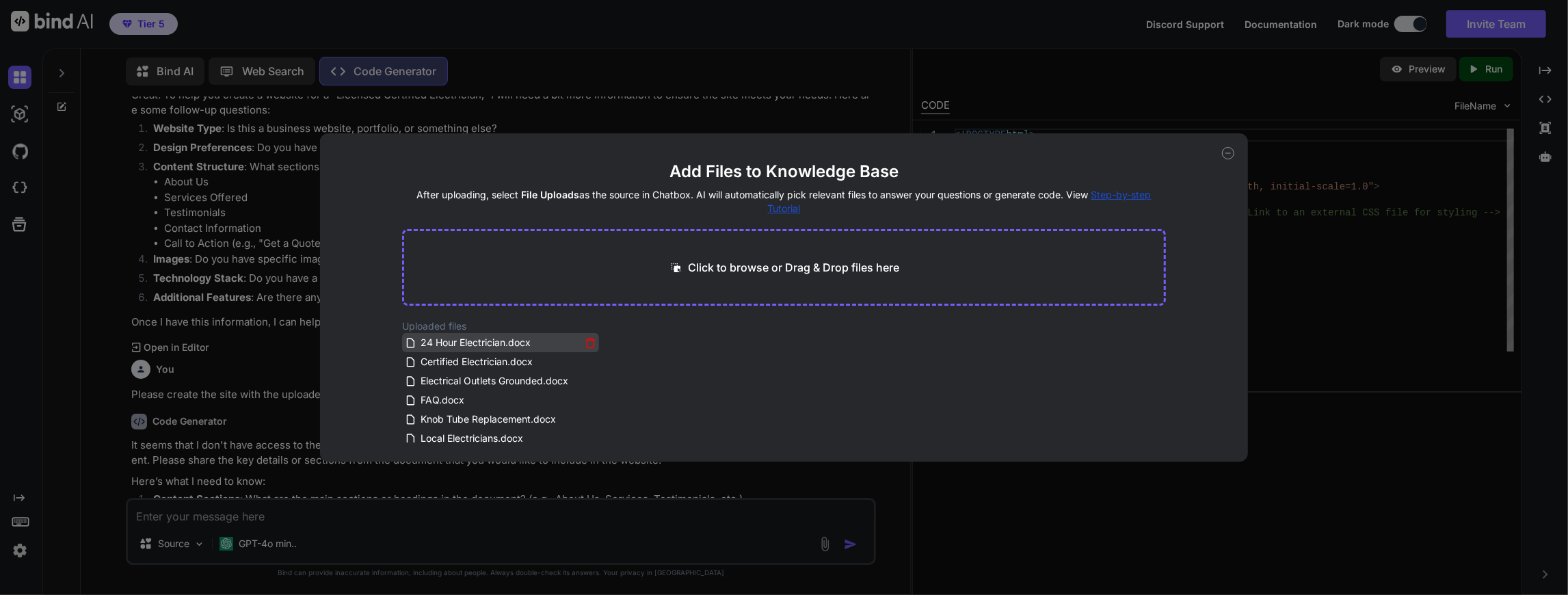
click at [436, 342] on span "24 Hour Electrician.docx" at bounding box center [475, 343] width 113 height 16
click at [448, 356] on span "Certified Electrician.docx" at bounding box center [476, 362] width 115 height 16
click at [590, 338] on icon at bounding box center [591, 344] width 11 height 12
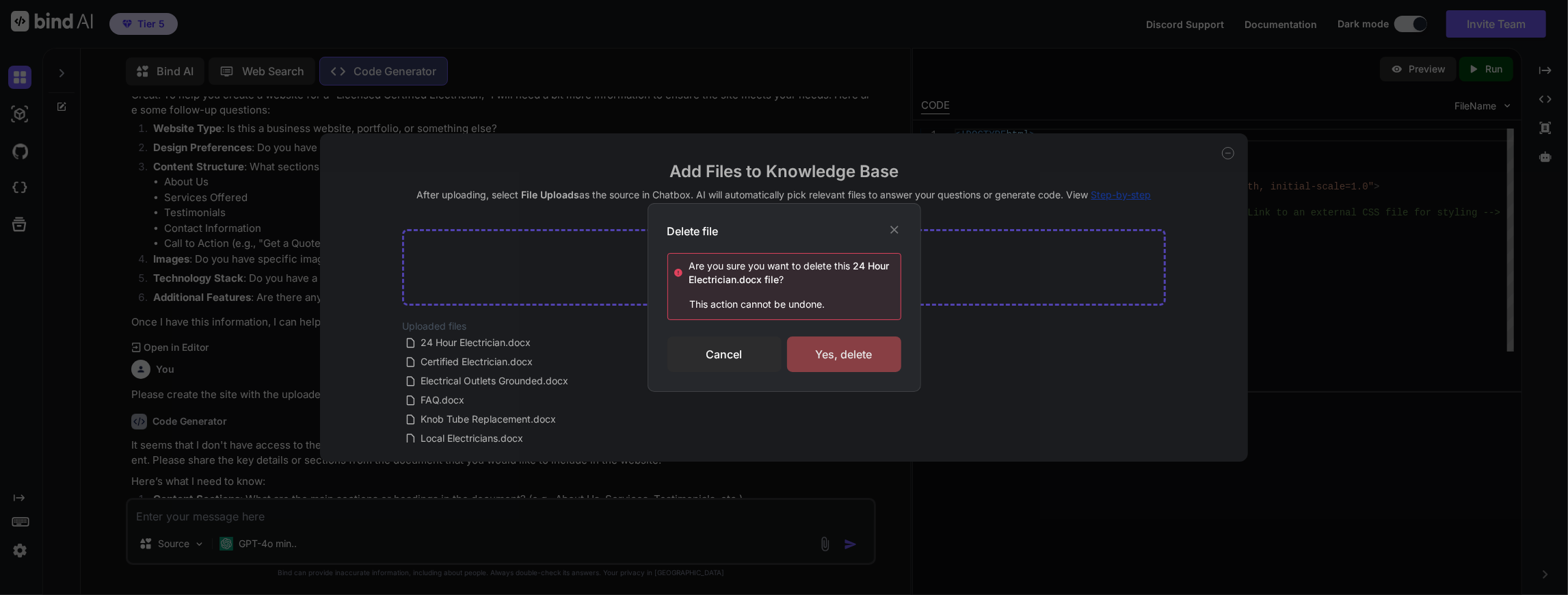
click at [835, 348] on div "Yes, delete" at bounding box center [844, 354] width 114 height 35
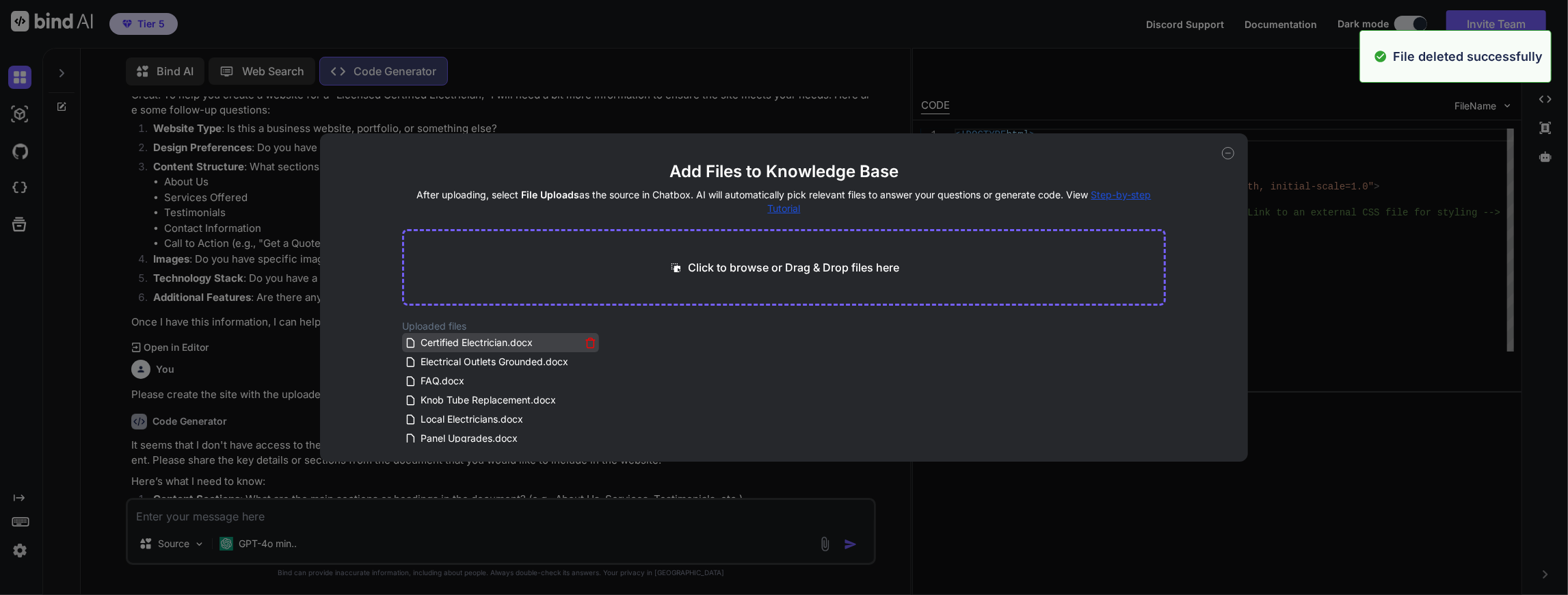
click at [587, 343] on icon at bounding box center [591, 344] width 11 height 12
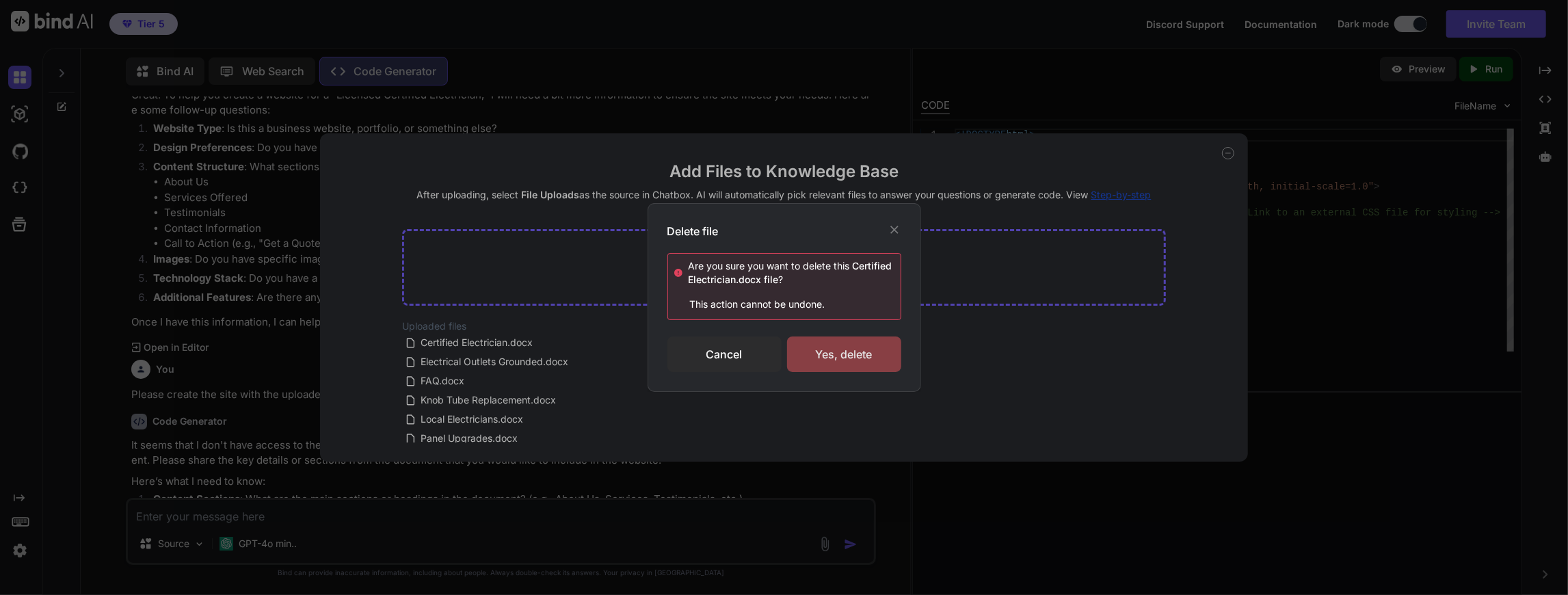
click at [858, 353] on div "Yes, delete" at bounding box center [844, 354] width 114 height 35
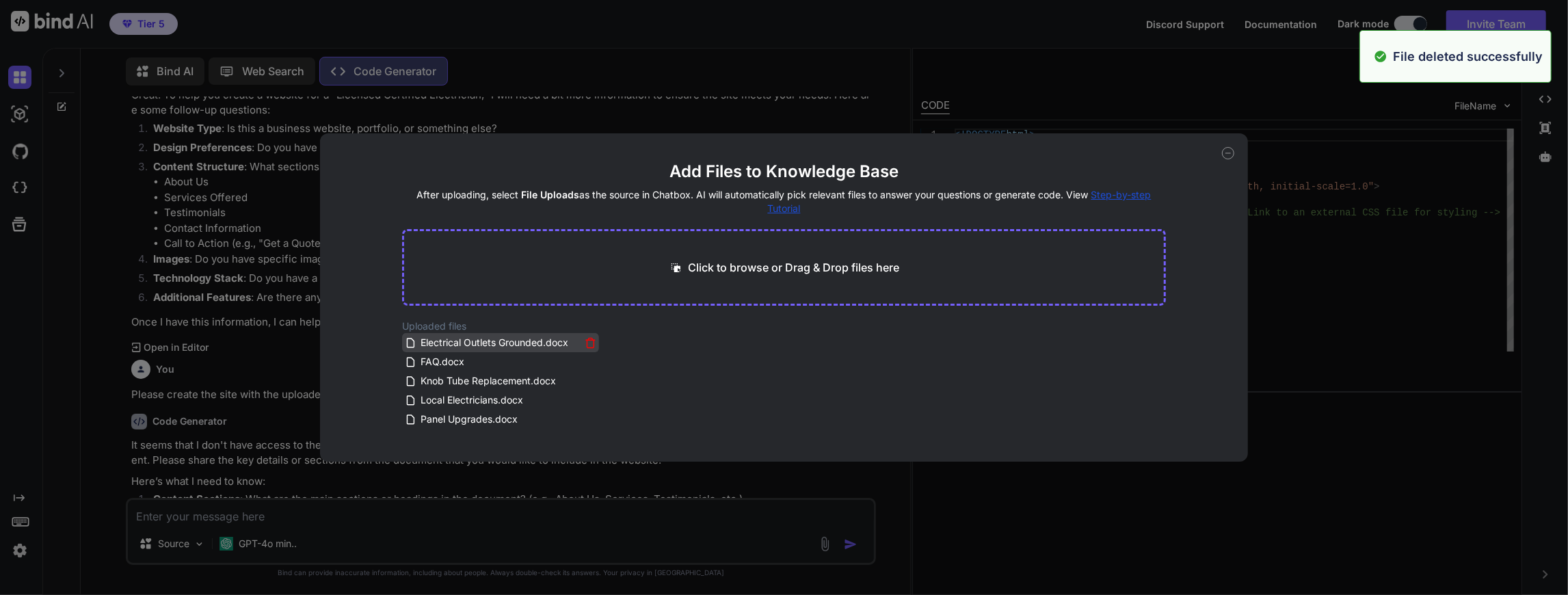
click at [586, 342] on icon at bounding box center [591, 344] width 11 height 12
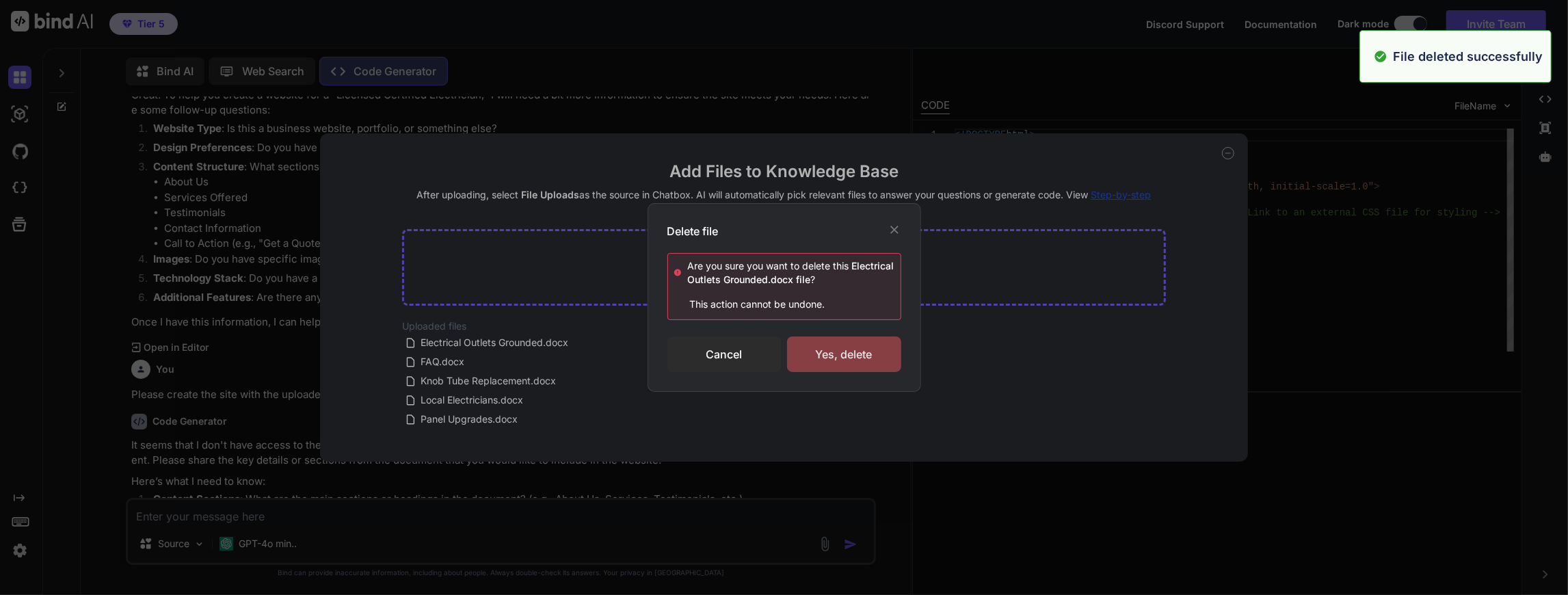
click at [862, 349] on div "Yes, delete" at bounding box center [844, 354] width 114 height 35
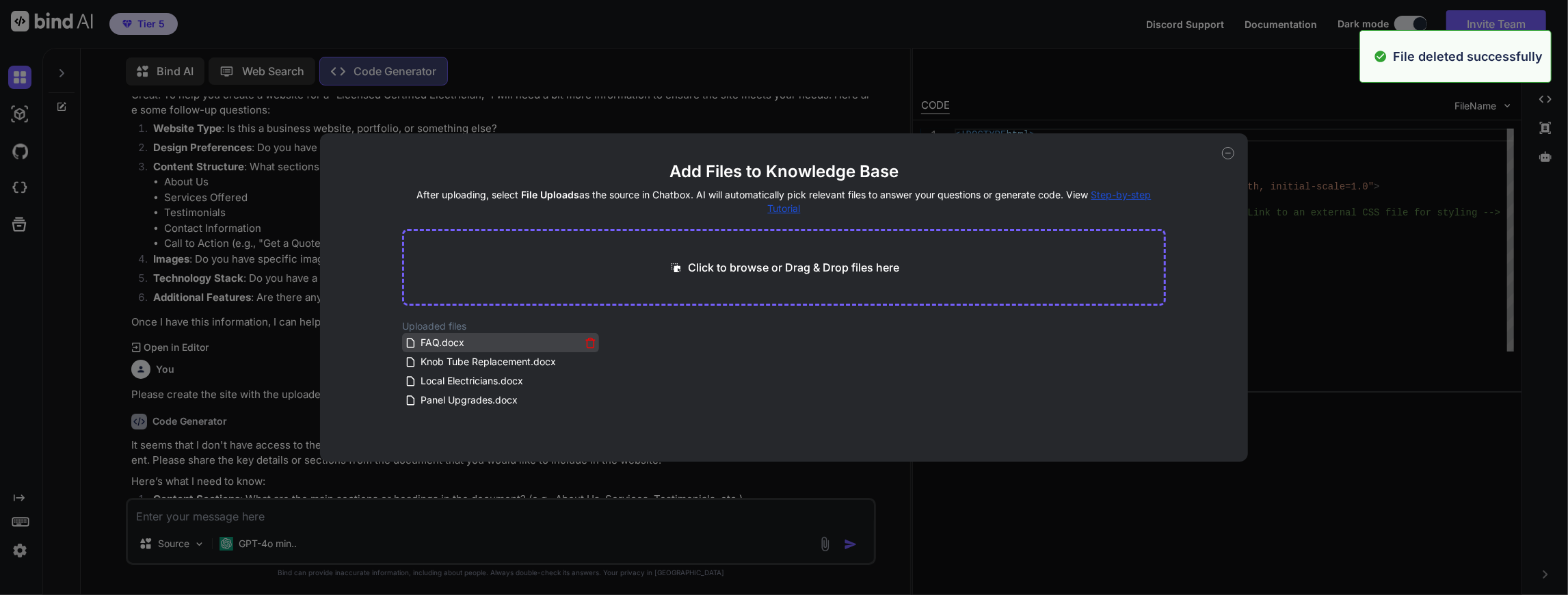
click at [586, 344] on icon at bounding box center [591, 344] width 11 height 12
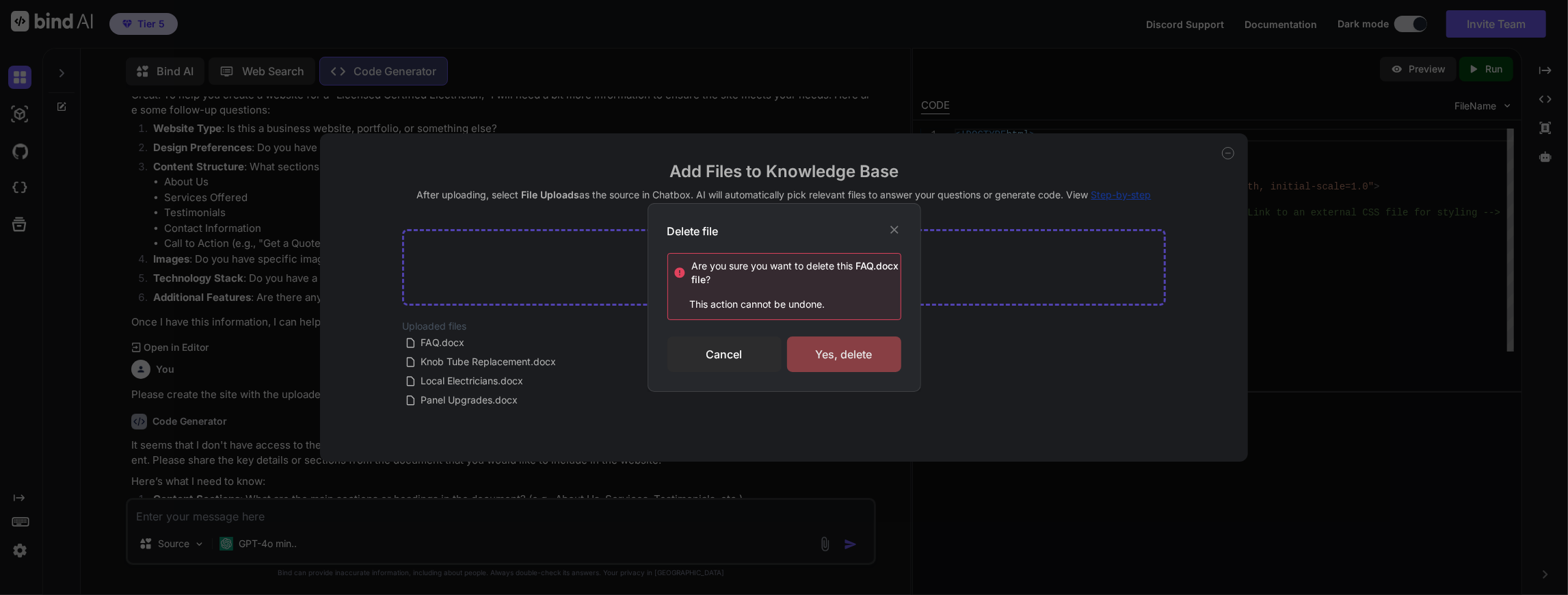
click at [833, 348] on div "Yes, delete" at bounding box center [844, 354] width 114 height 35
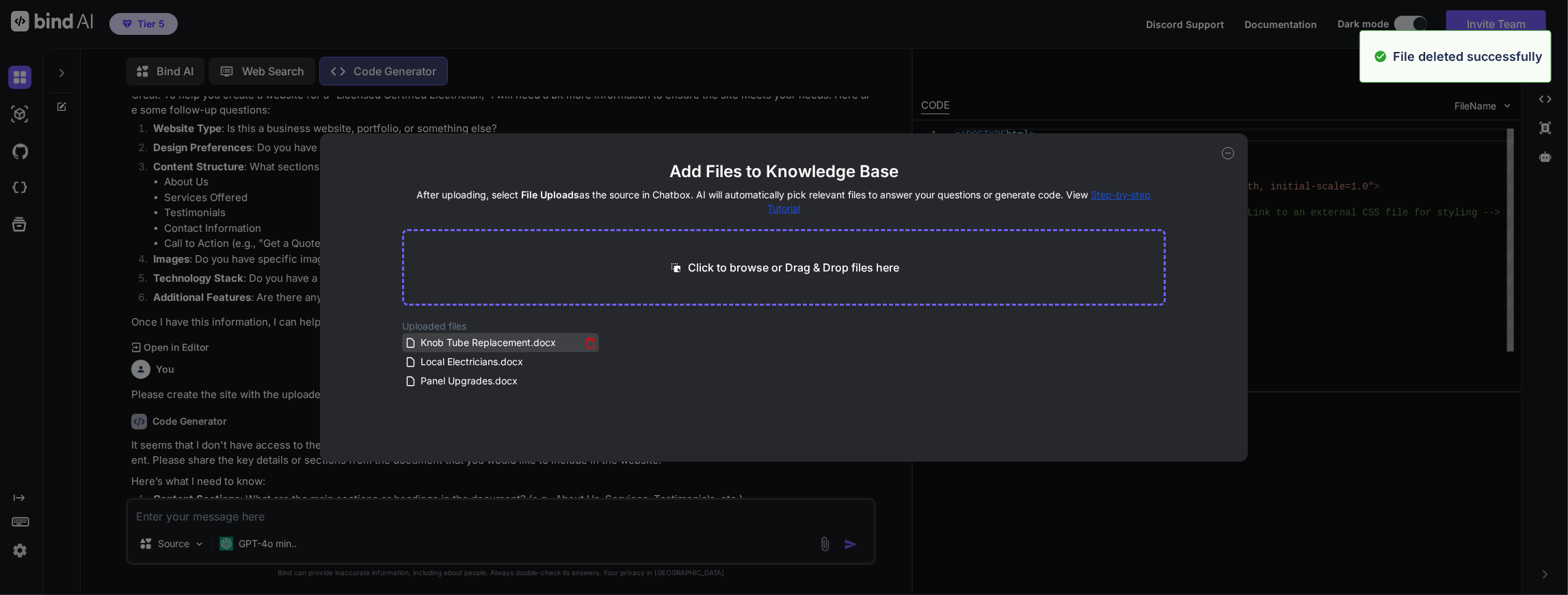
click at [586, 340] on icon at bounding box center [591, 340] width 9 height 0
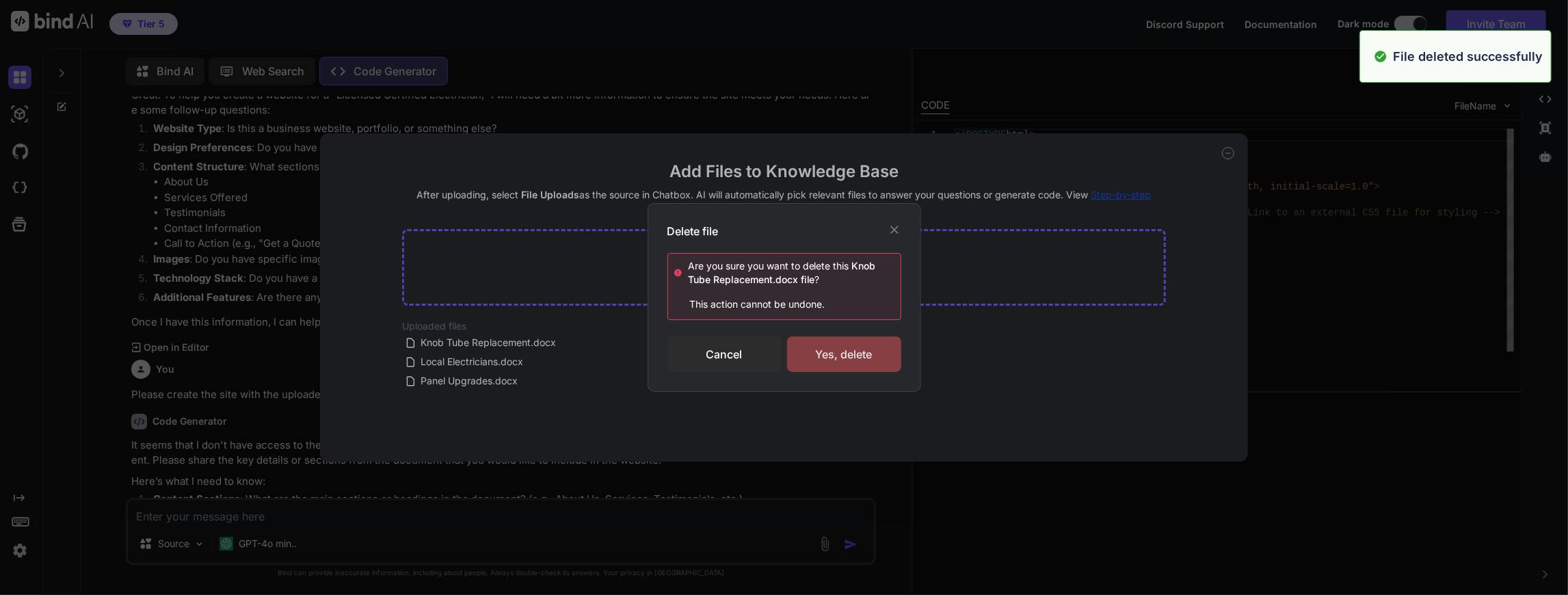
click at [855, 346] on div "Yes, delete" at bounding box center [844, 354] width 114 height 35
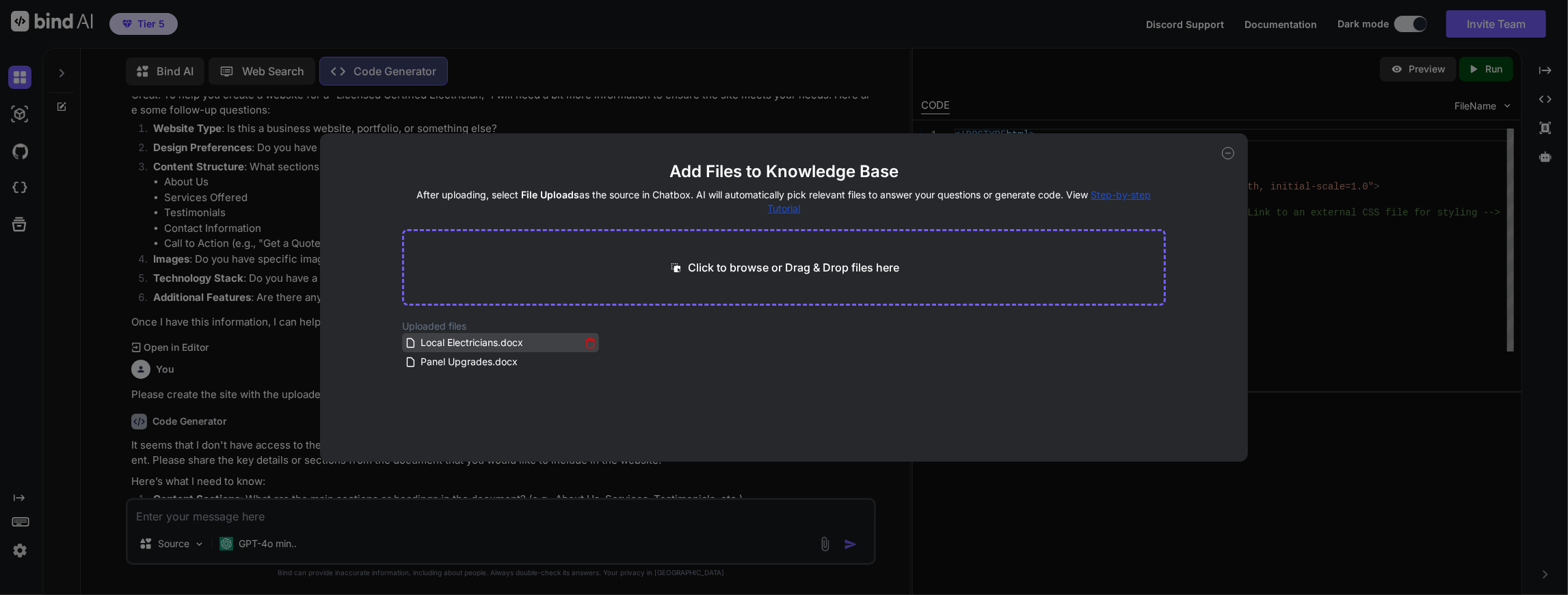
click at [588, 338] on icon at bounding box center [591, 344] width 11 height 12
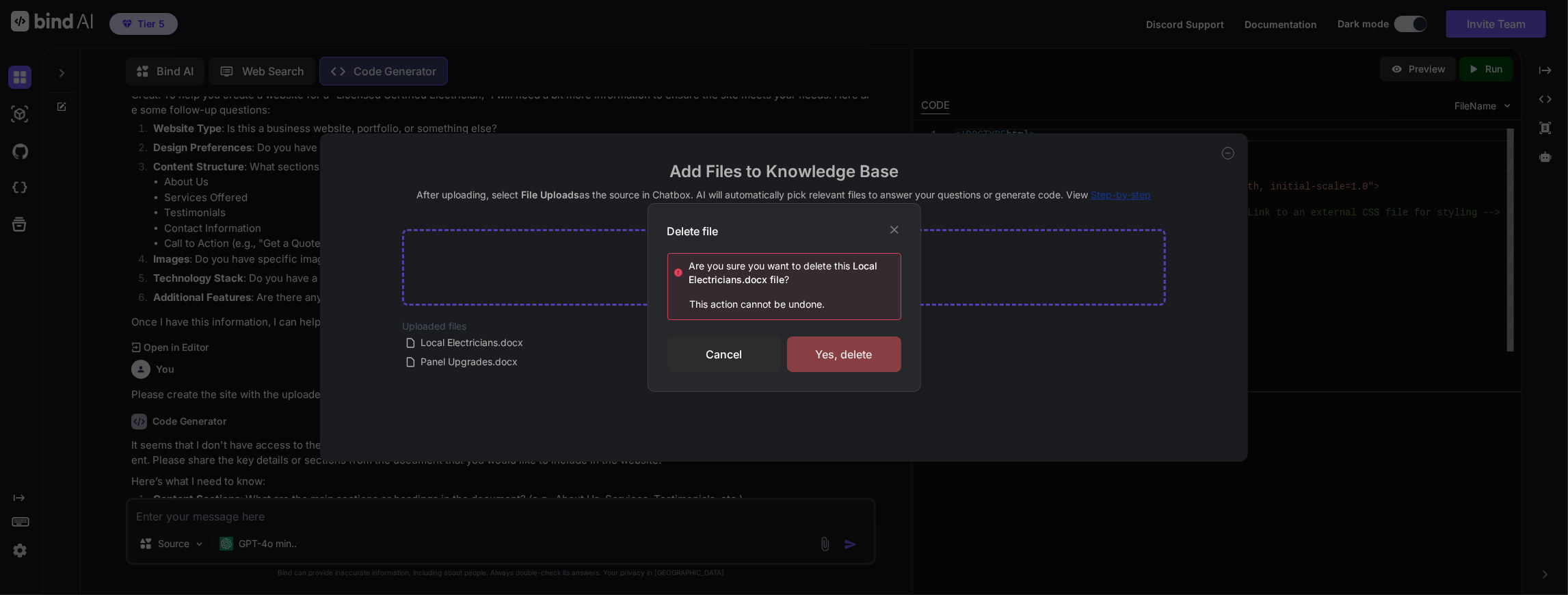
click at [856, 349] on div "Yes, delete" at bounding box center [844, 354] width 114 height 35
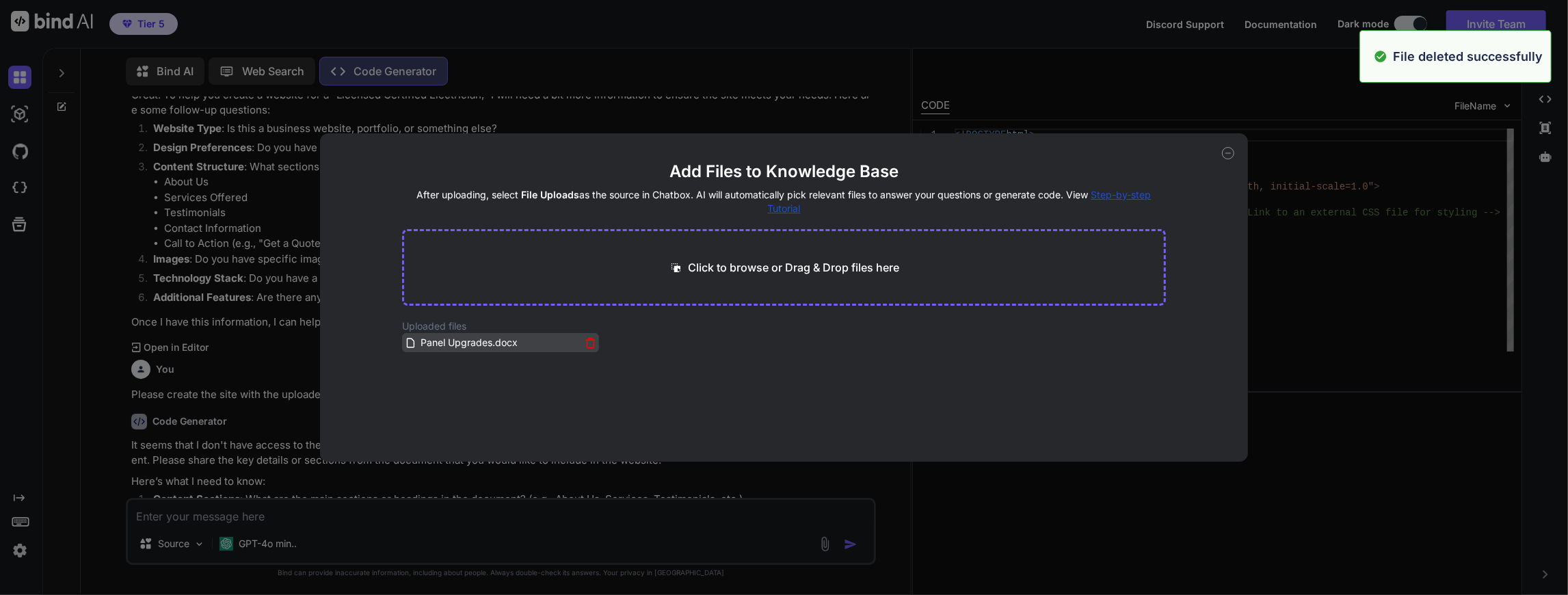
click at [590, 342] on icon at bounding box center [591, 344] width 11 height 12
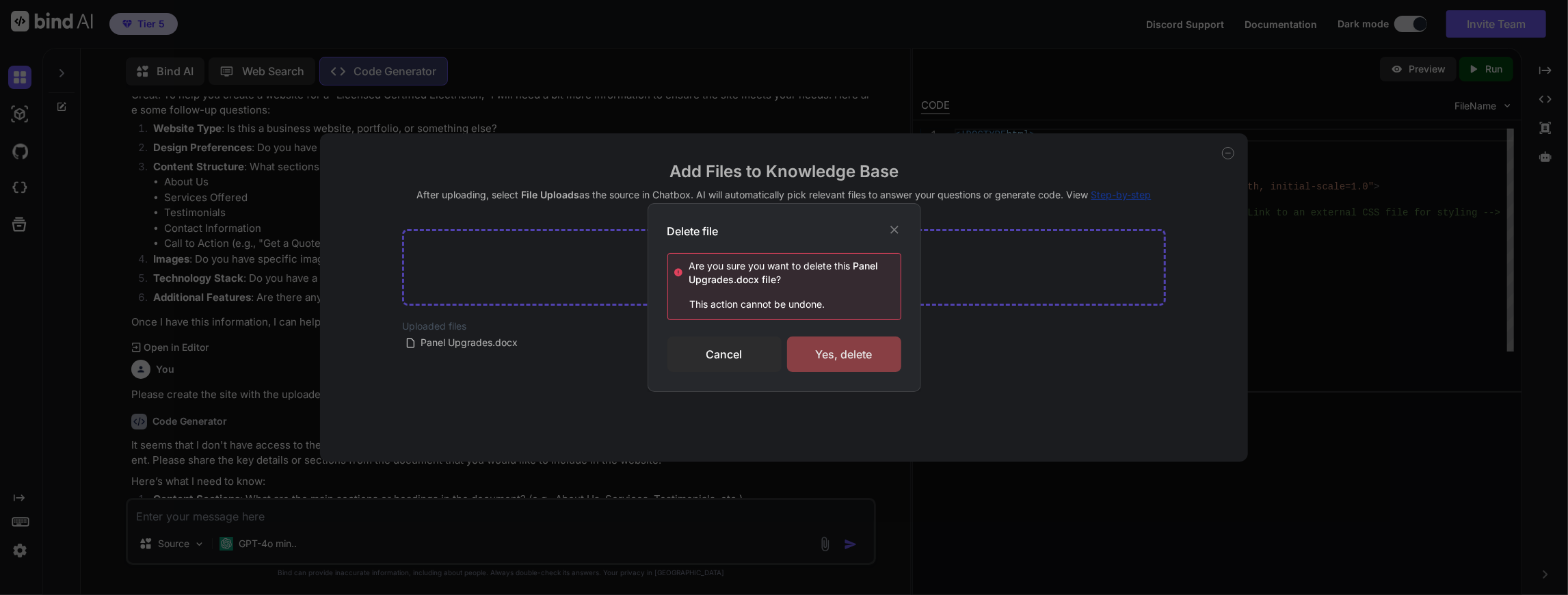
click at [844, 345] on div "Yes, delete" at bounding box center [844, 354] width 114 height 35
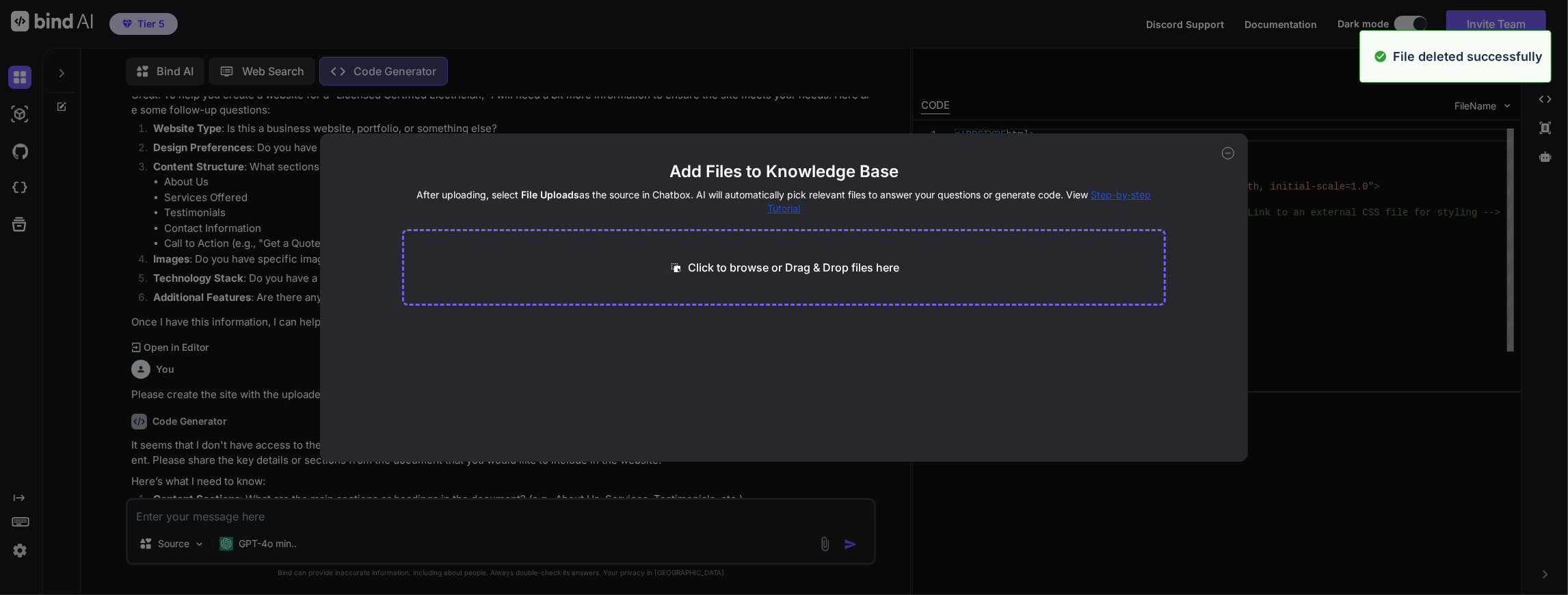
click at [1227, 150] on icon at bounding box center [1228, 153] width 12 height 12
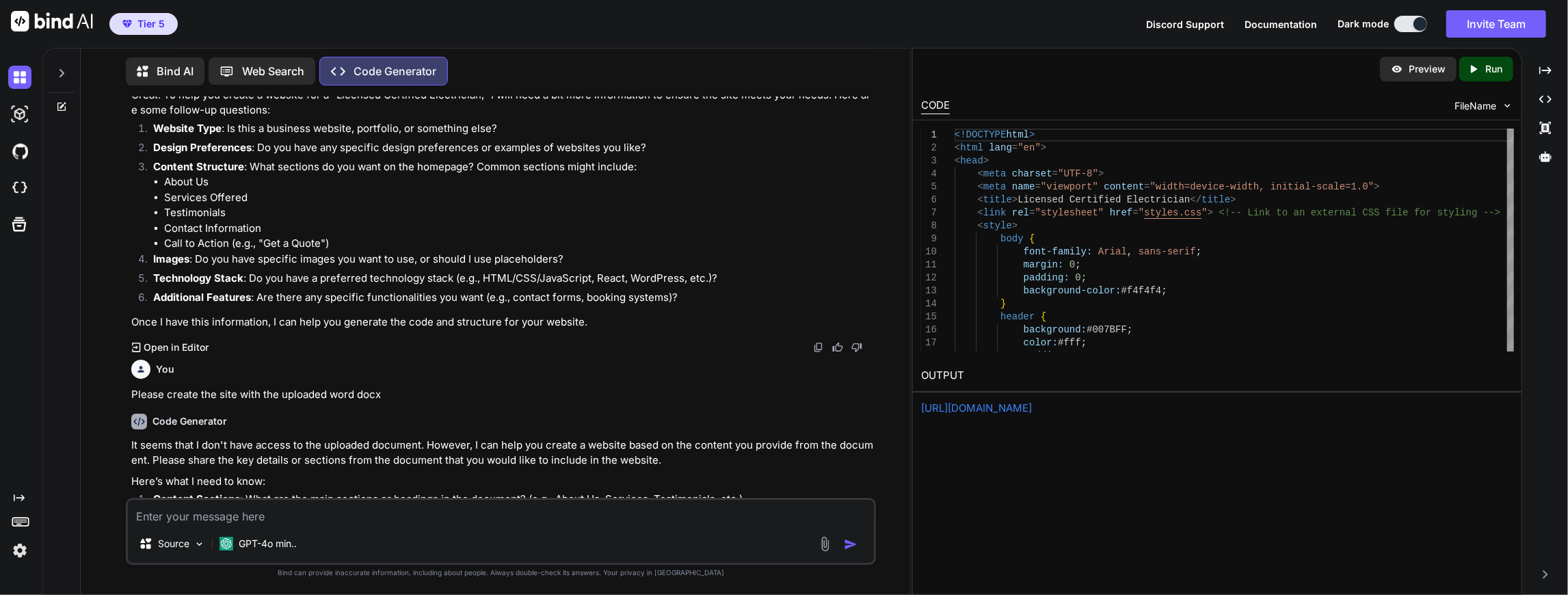
click at [410, 527] on div "Source GPT-4o min.." at bounding box center [501, 532] width 751 height 67
click at [220, 519] on textarea at bounding box center [501, 513] width 747 height 25
click at [246, 537] on p "GPT-4o min.." at bounding box center [268, 544] width 58 height 14
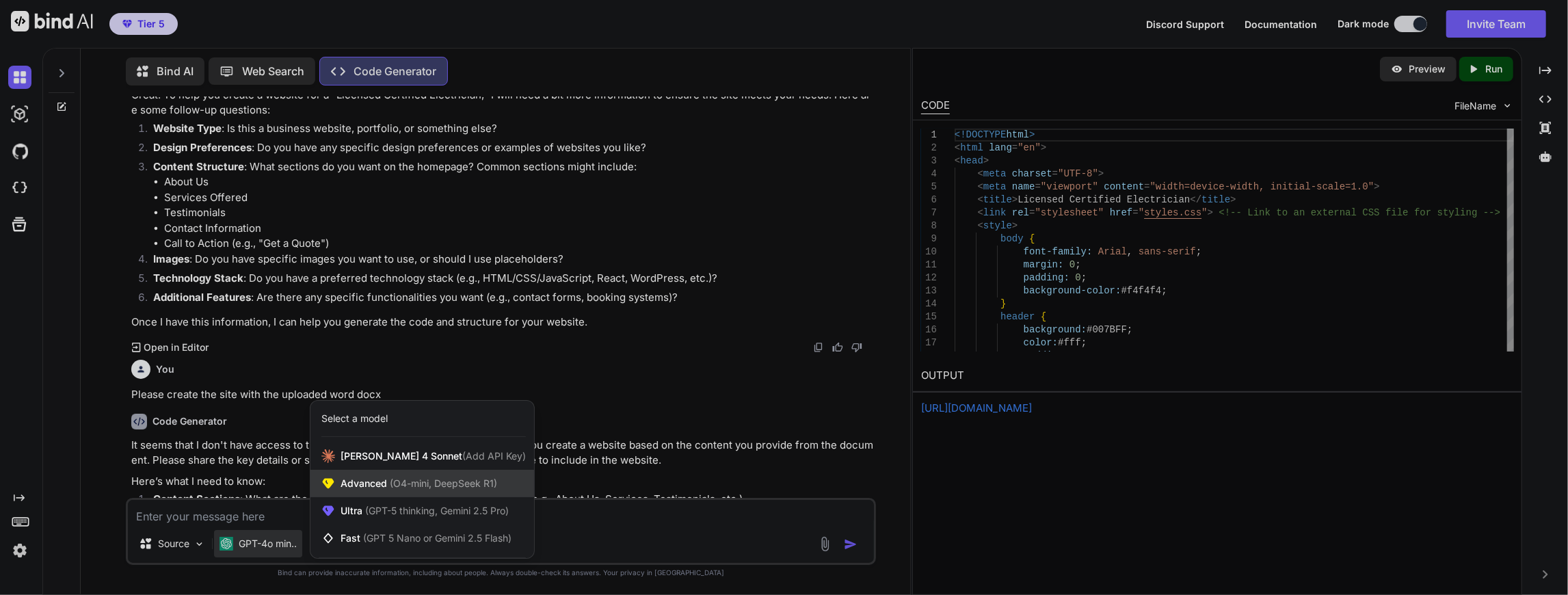
click at [382, 479] on span "Advanced (O4-mini, DeepSeek R1)" at bounding box center [419, 483] width 157 height 14
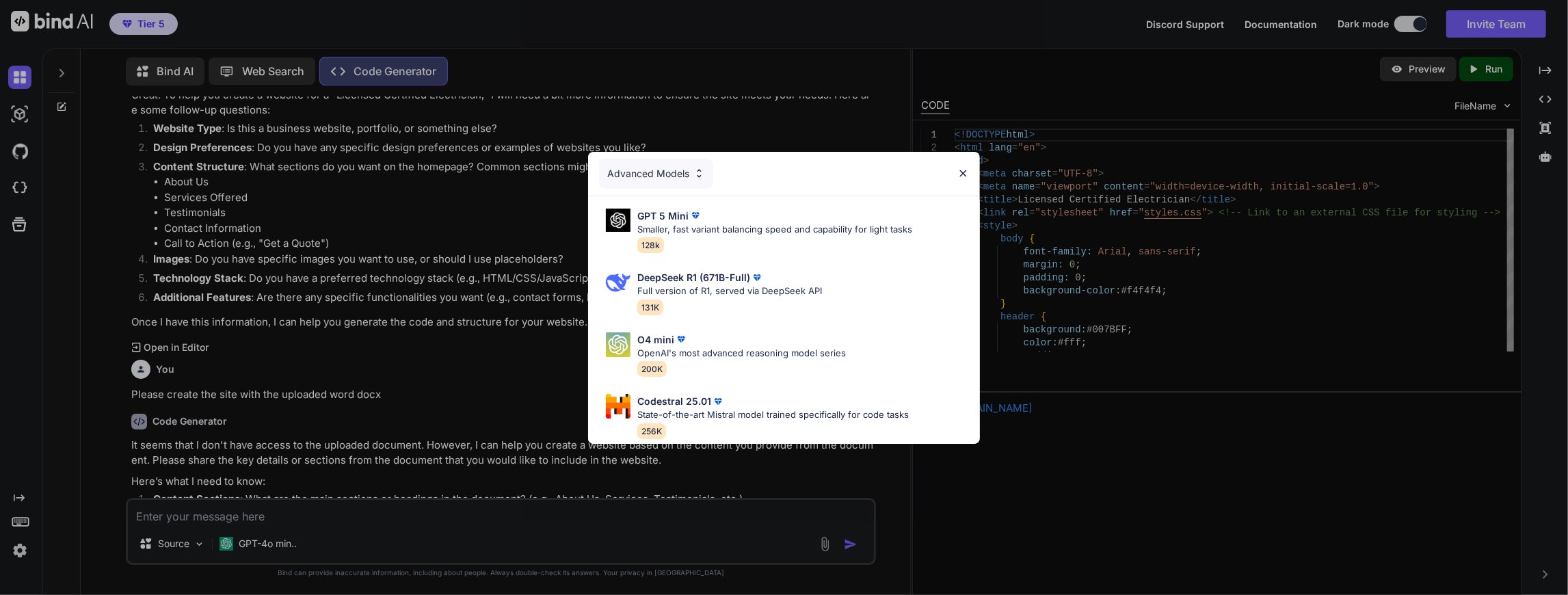
click at [681, 342] on img at bounding box center [681, 339] width 14 height 14
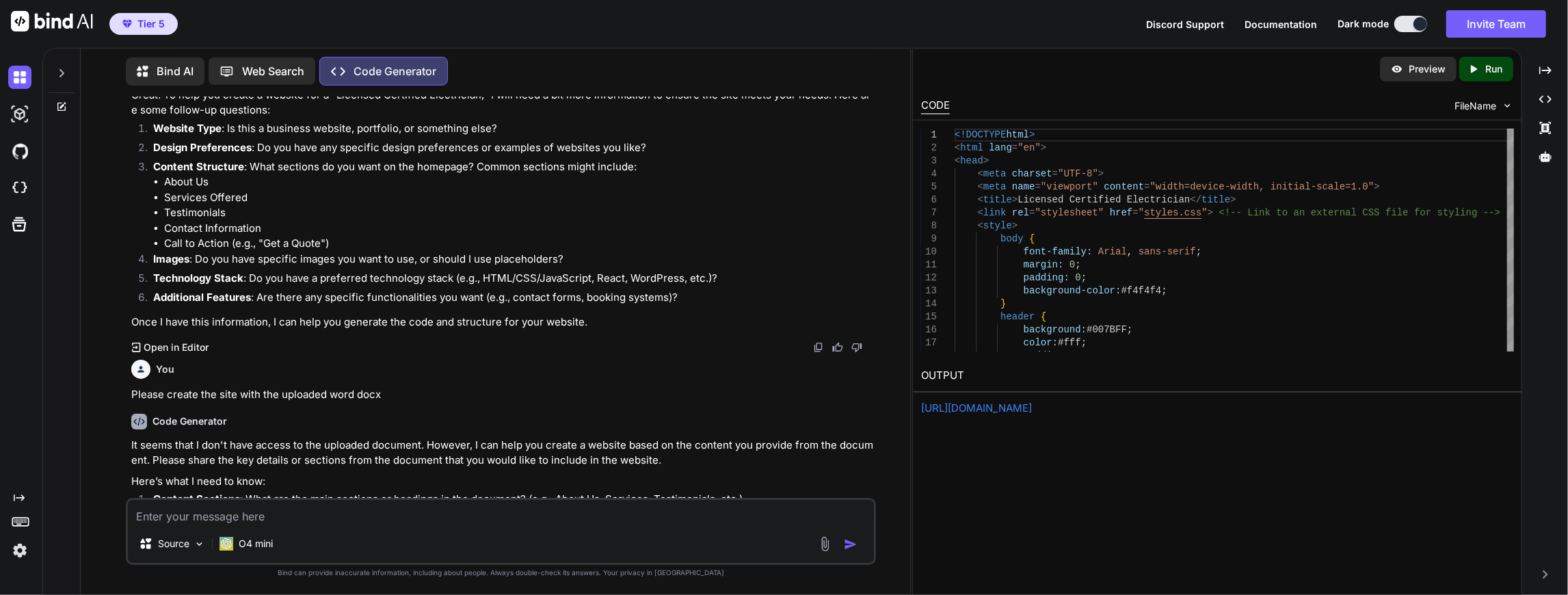
click at [243, 517] on textarea at bounding box center [501, 513] width 747 height 25
type textarea "Here is the homepage document."
click at [187, 543] on p "Source" at bounding box center [173, 544] width 31 height 14
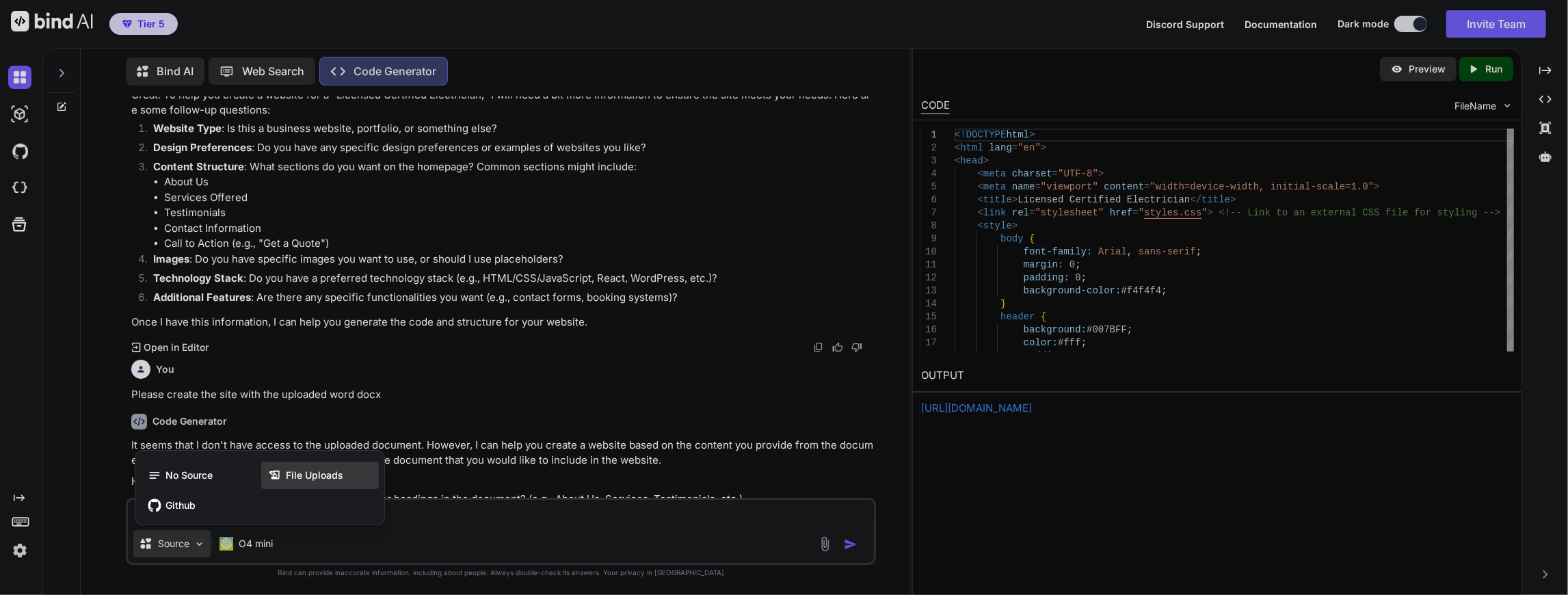
click at [300, 475] on span "File Uploads" at bounding box center [315, 475] width 57 height 14
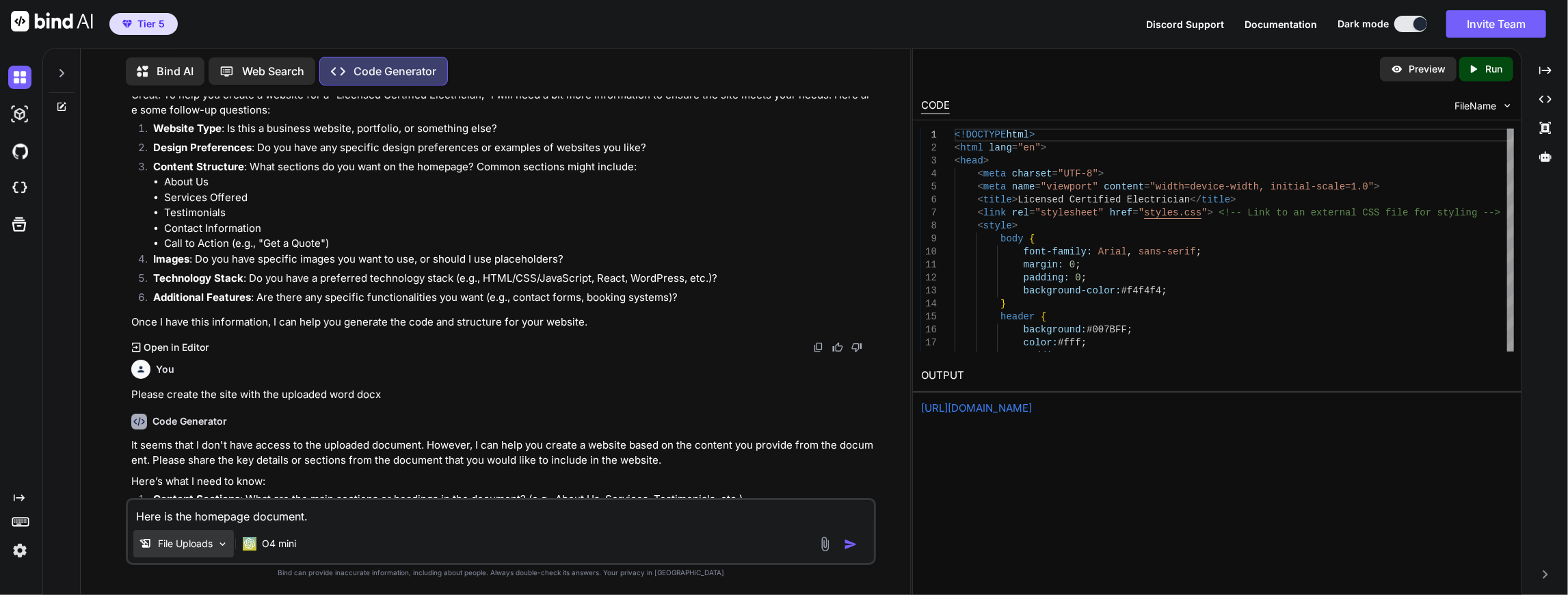
click at [195, 537] on div "File Uploads" at bounding box center [183, 543] width 100 height 27
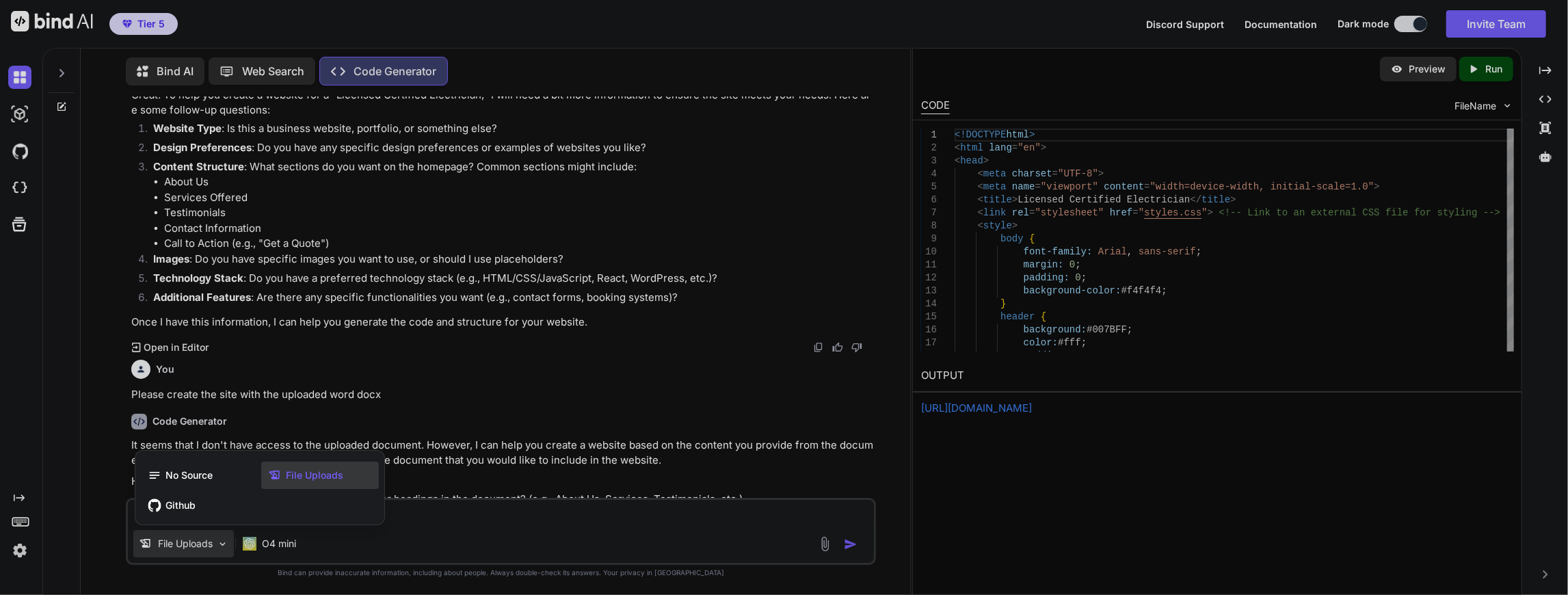
click at [284, 473] on icon at bounding box center [277, 475] width 18 height 14
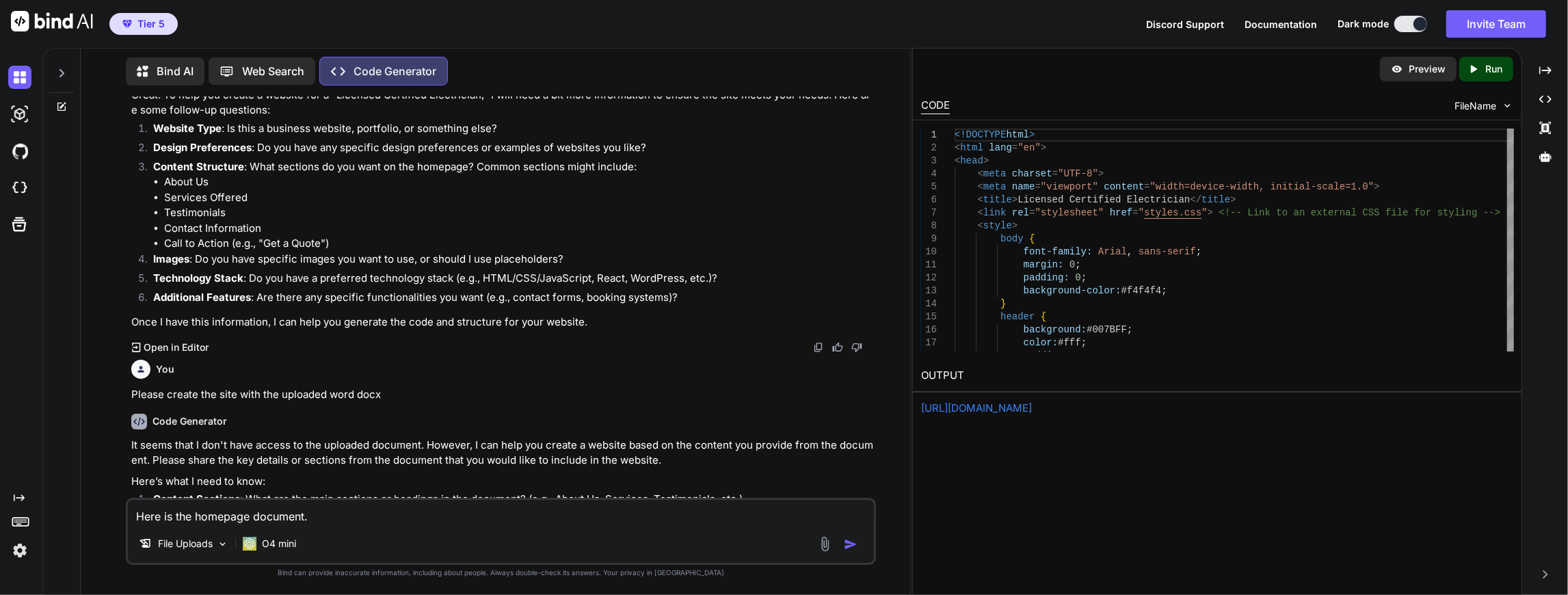
click at [825, 548] on img at bounding box center [825, 544] width 16 height 16
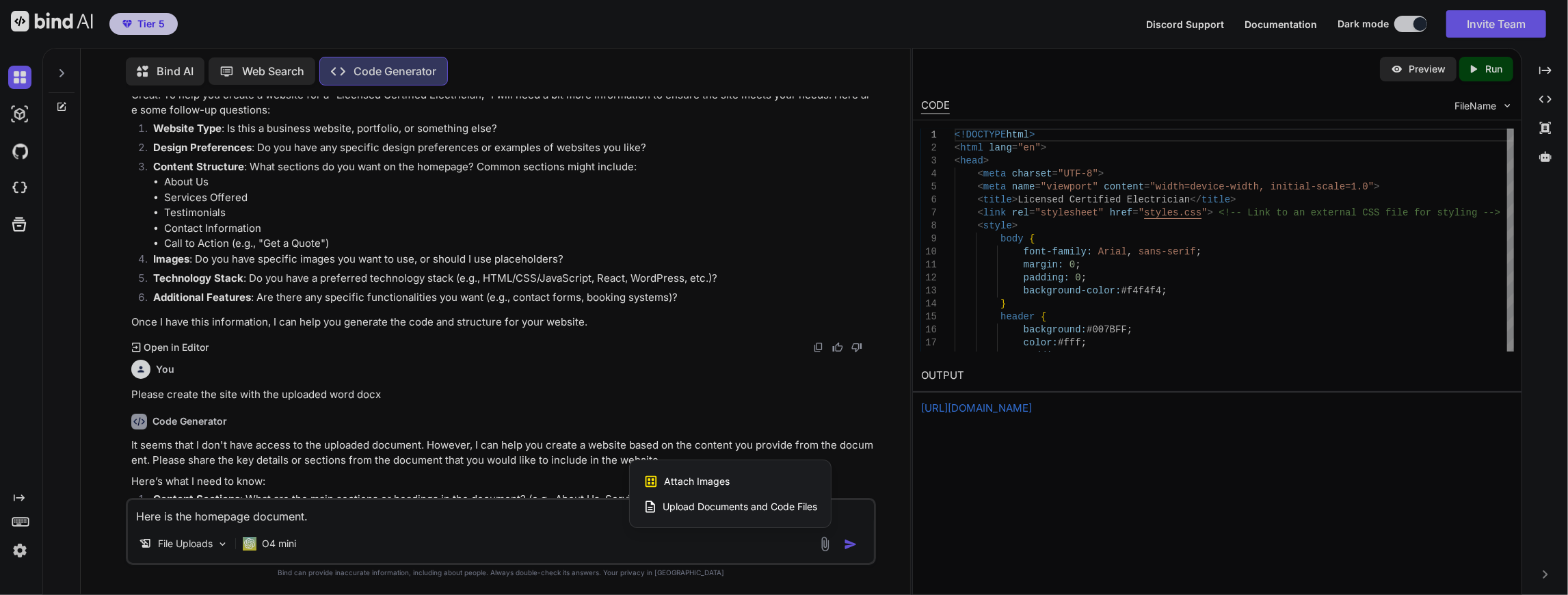
click at [700, 506] on span "Upload Documents and Code Files" at bounding box center [740, 507] width 154 height 14
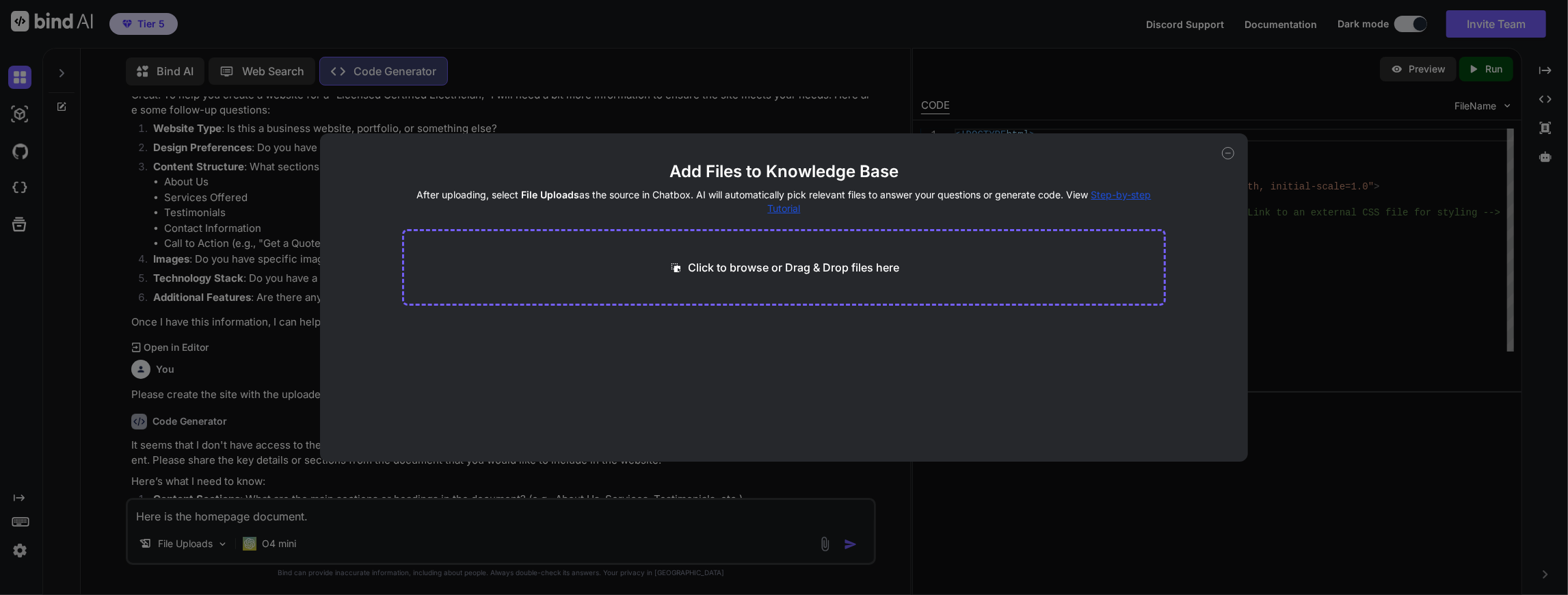
click at [791, 268] on p "Click to browse or Drag & Drop files here" at bounding box center [793, 268] width 211 height 16
type input "C:\fakepath\Certified Electrician.docx"
click at [1143, 413] on button "Finish" at bounding box center [1142, 420] width 48 height 27
click at [1096, 556] on div "Add Files to Knowledge Base After uploading, select File Uploads as the source …" at bounding box center [784, 298] width 1568 height 595
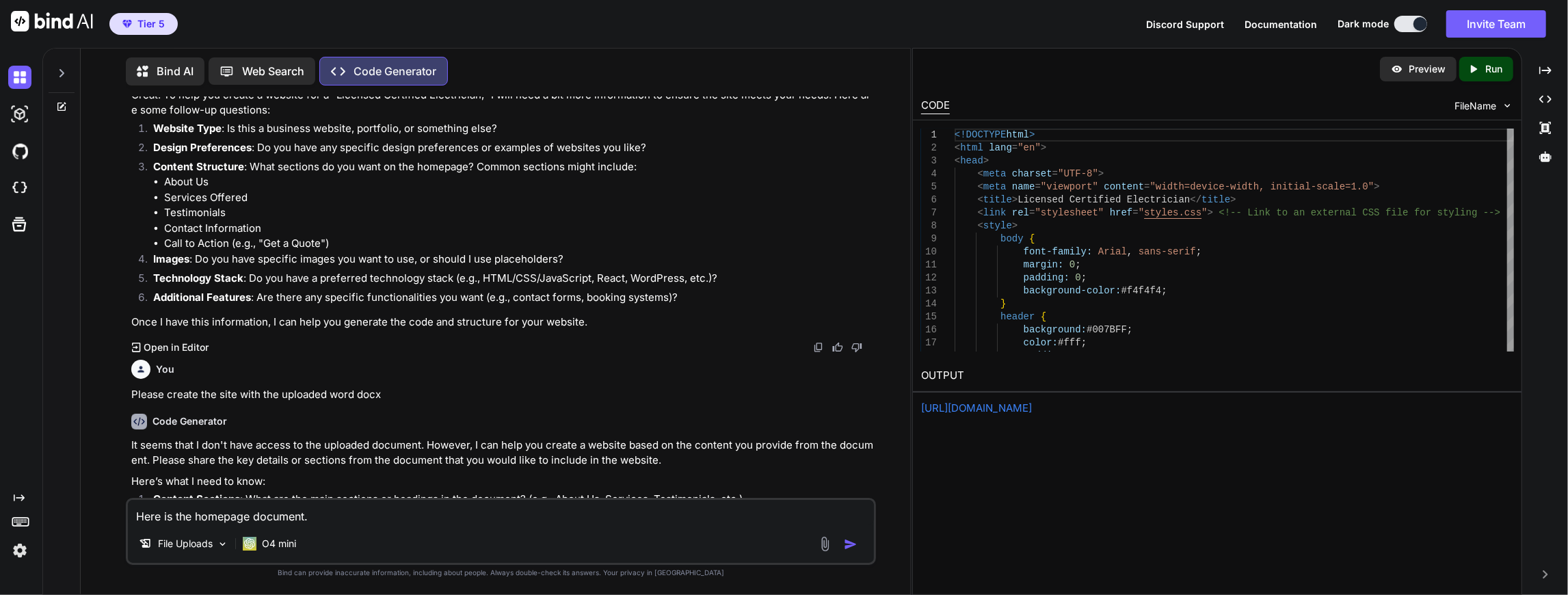
click at [848, 542] on img "button" at bounding box center [851, 544] width 14 height 14
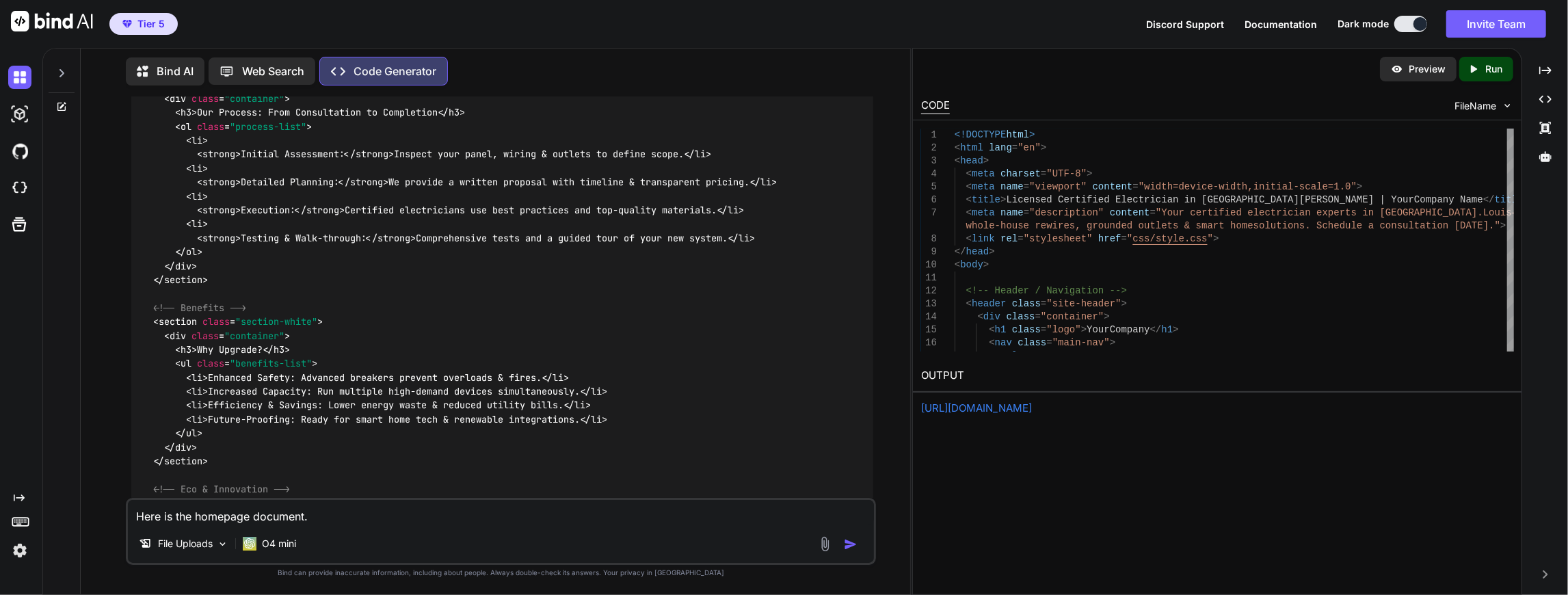
scroll to position [2310, 0]
click at [1494, 66] on p "Run" at bounding box center [1494, 69] width 17 height 14
click at [1147, 401] on div "[URL][DOMAIN_NAME]" at bounding box center [1217, 408] width 592 height 16
click at [1085, 401] on div "[URL][DOMAIN_NAME]" at bounding box center [1217, 408] width 592 height 16
click at [1424, 68] on p "Preview" at bounding box center [1427, 69] width 37 height 14
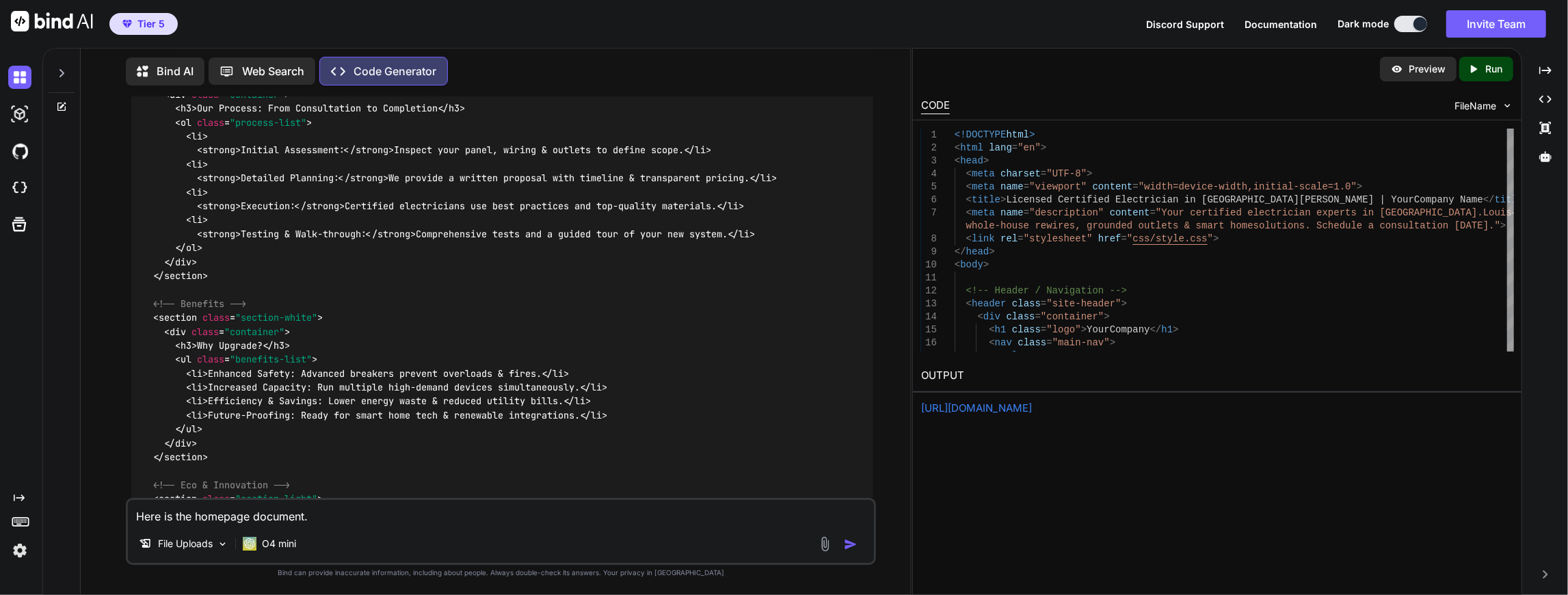
click at [165, 66] on p "Bind AI" at bounding box center [175, 71] width 37 height 16
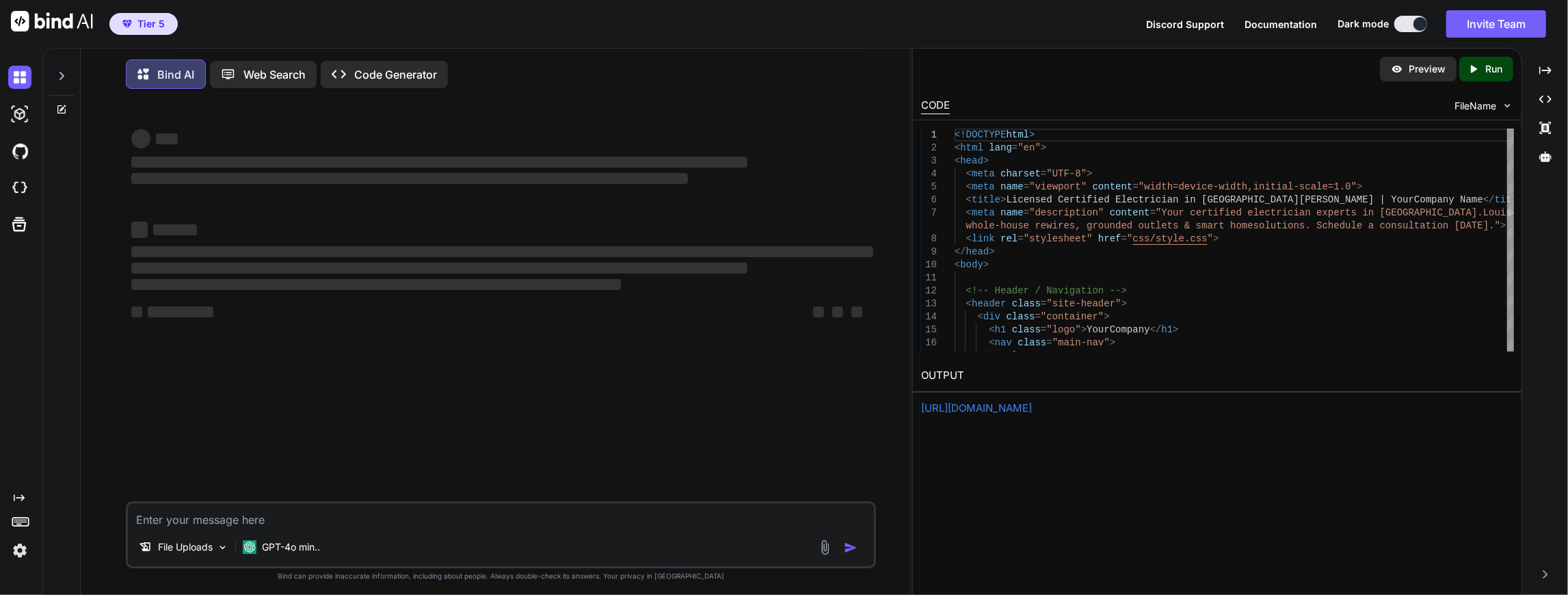
click at [152, 18] on span "Tier 5" at bounding box center [150, 24] width 27 height 14
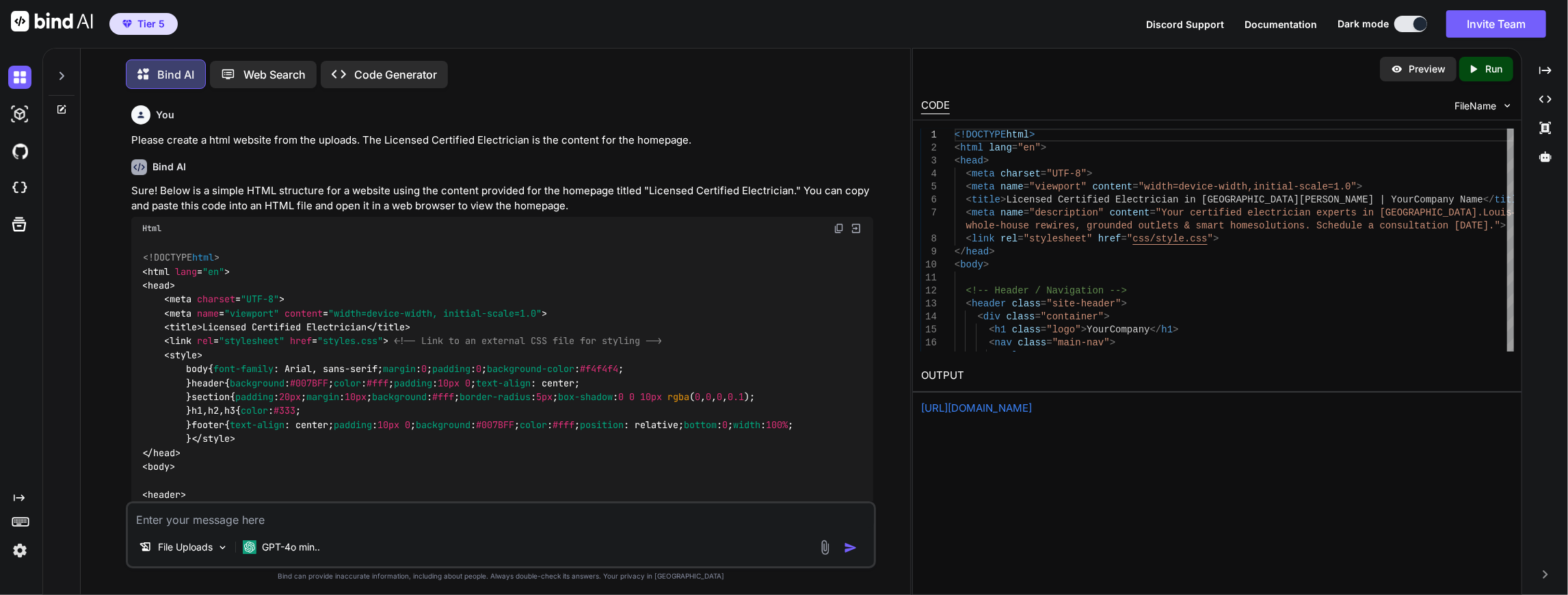
scroll to position [6, 0]
click at [186, 542] on p "File Uploads" at bounding box center [185, 544] width 55 height 14
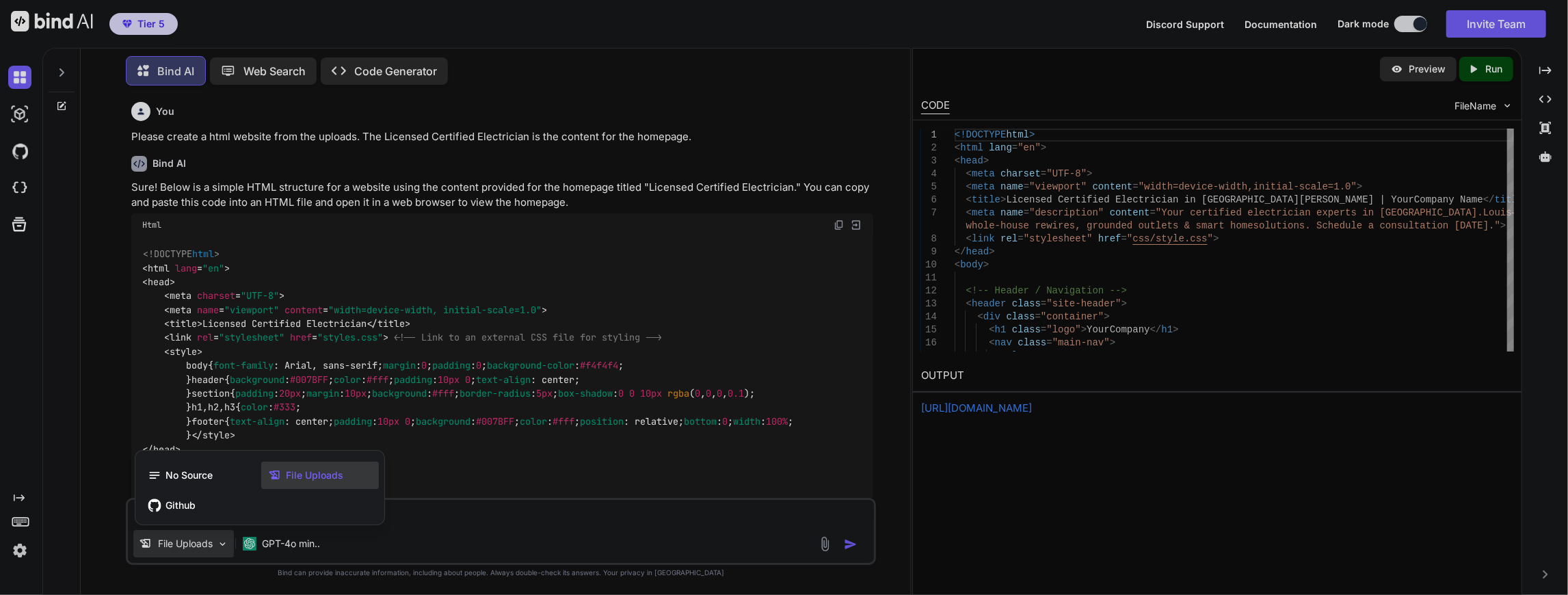
click at [186, 542] on div at bounding box center [784, 298] width 1568 height 595
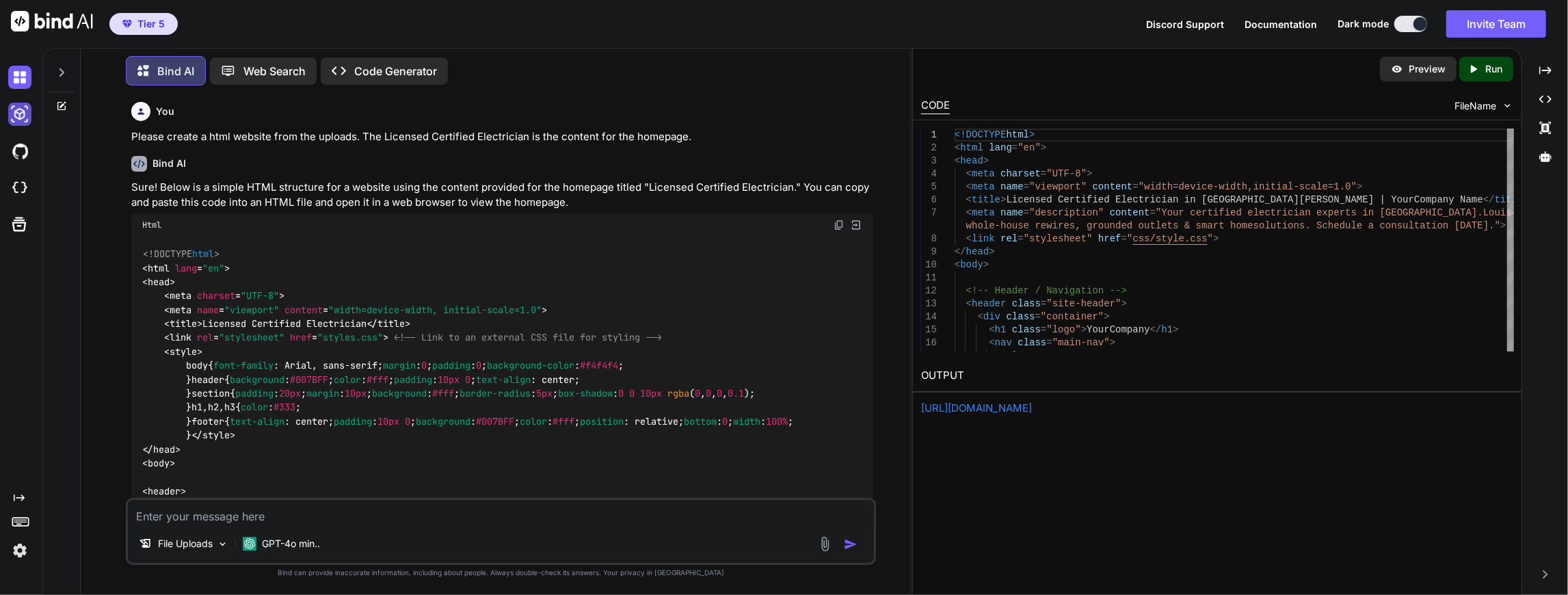
click at [16, 109] on img at bounding box center [20, 114] width 23 height 23
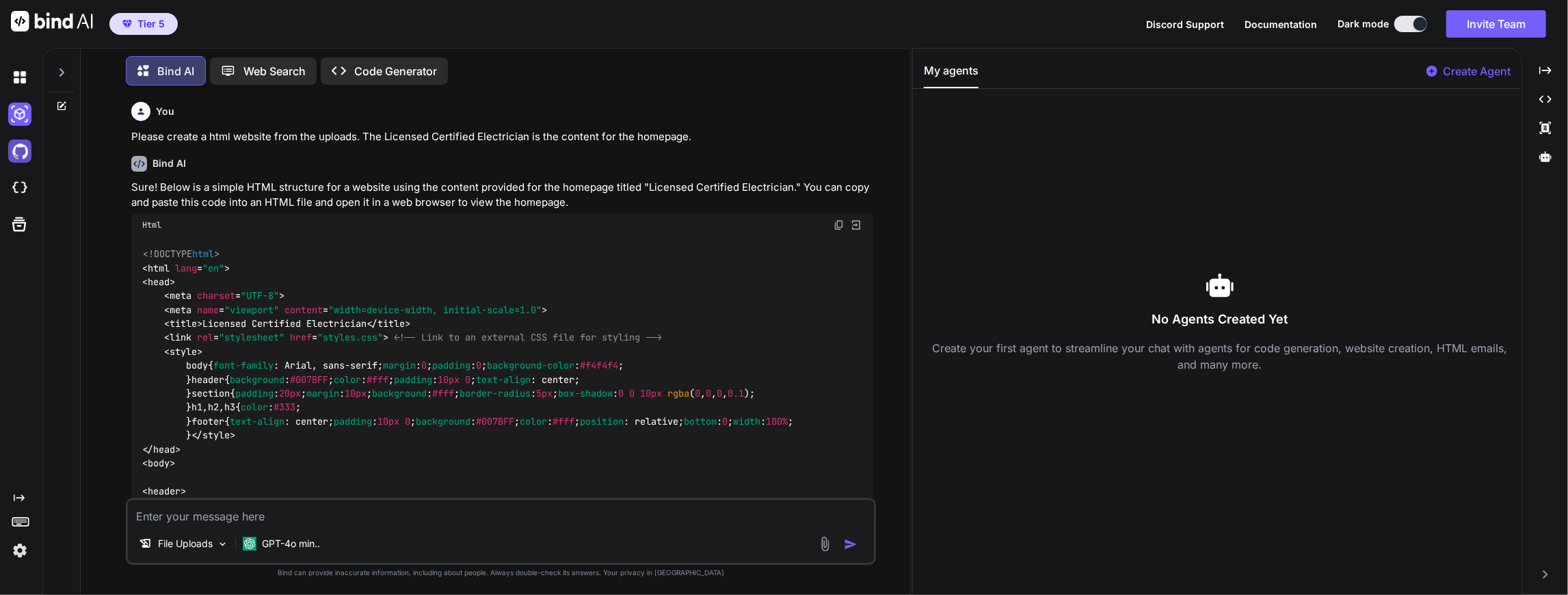
click at [18, 155] on img at bounding box center [20, 151] width 23 height 23
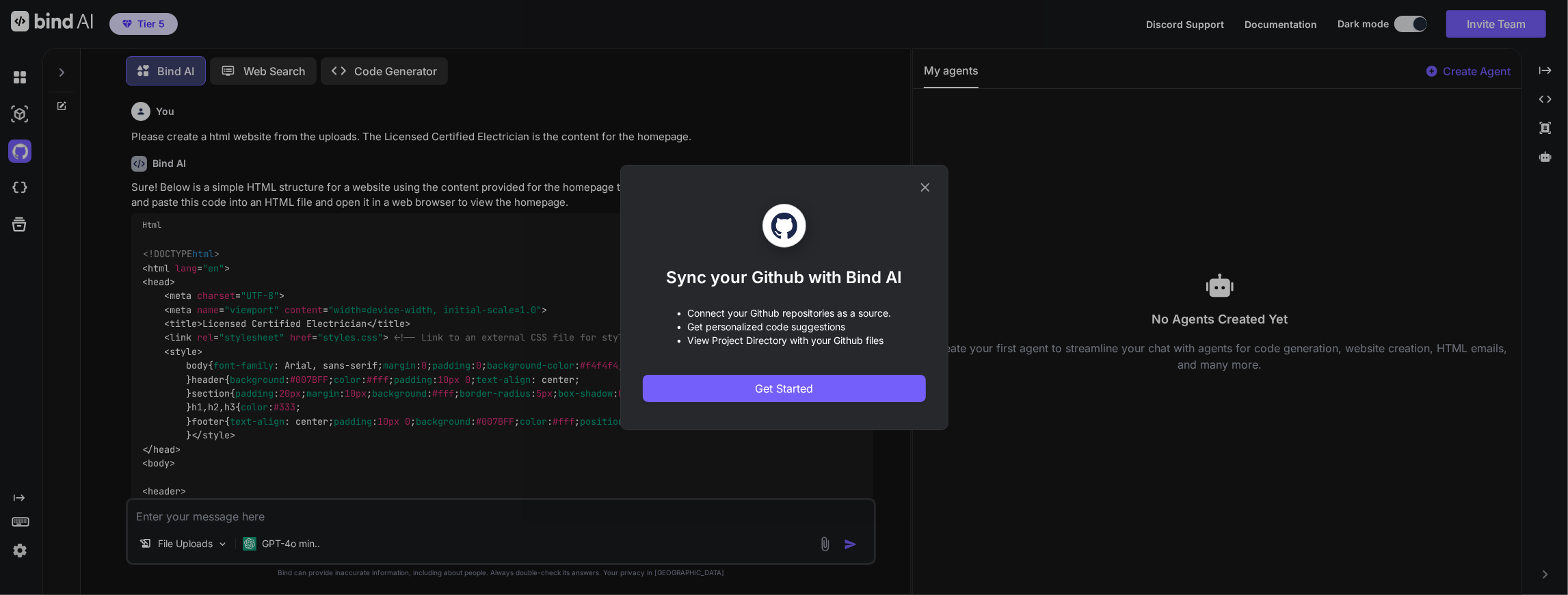
click at [19, 187] on div "Sync your Github with Bind AI • Connect your Github repositories as a source. •…" at bounding box center [784, 298] width 1568 height 595
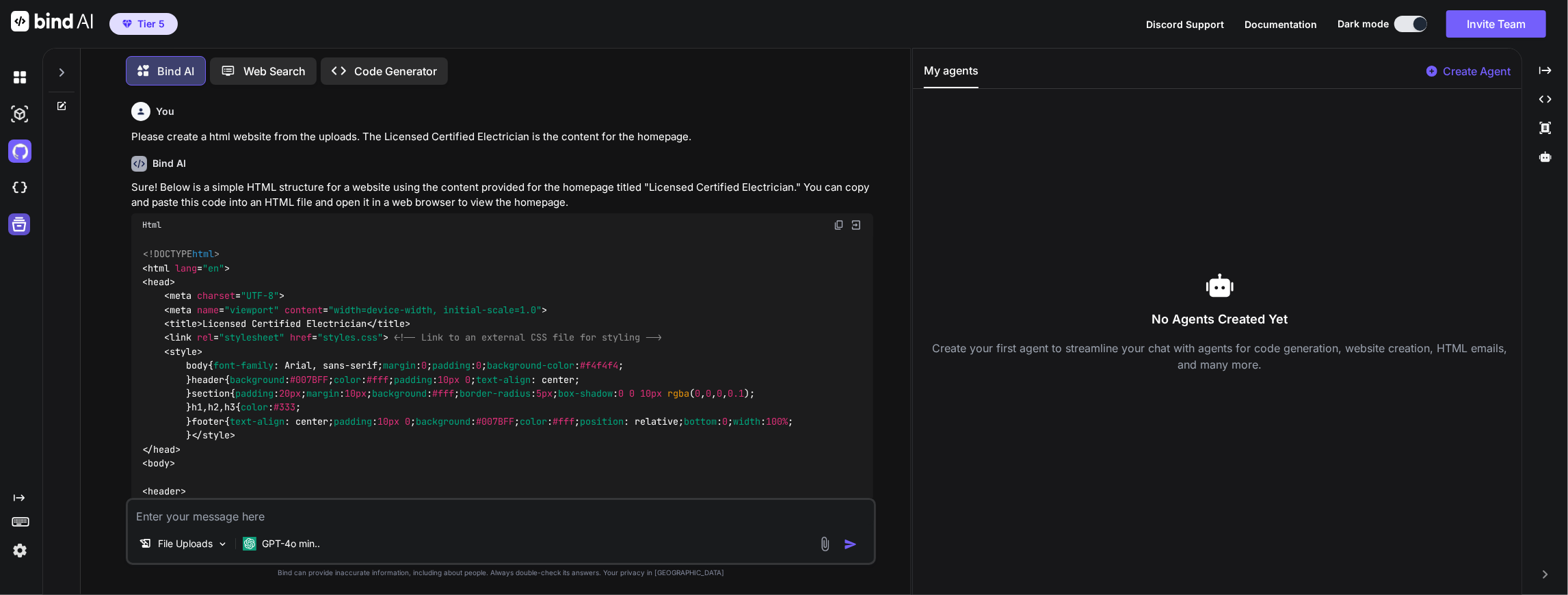
click at [21, 230] on icon at bounding box center [19, 224] width 14 height 14
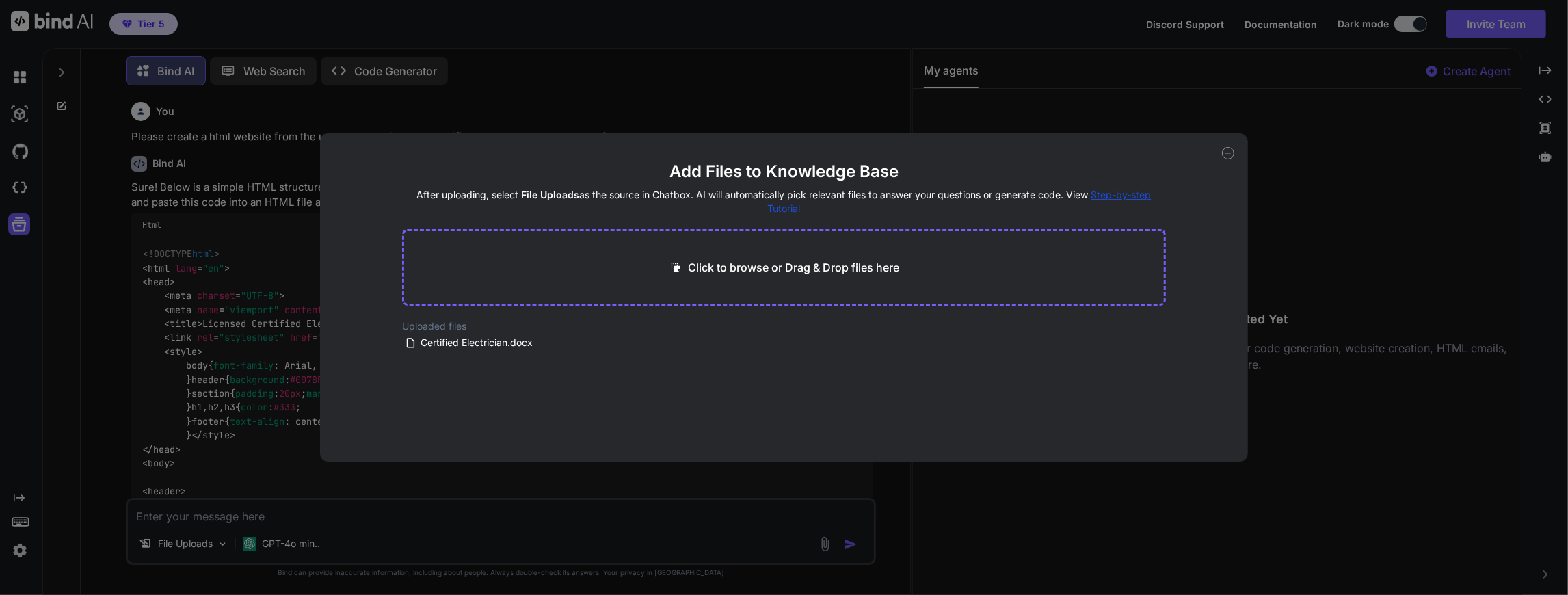
click at [22, 187] on div "Add Files to Knowledge Base After uploading, select File Uploads as the source …" at bounding box center [784, 298] width 1568 height 595
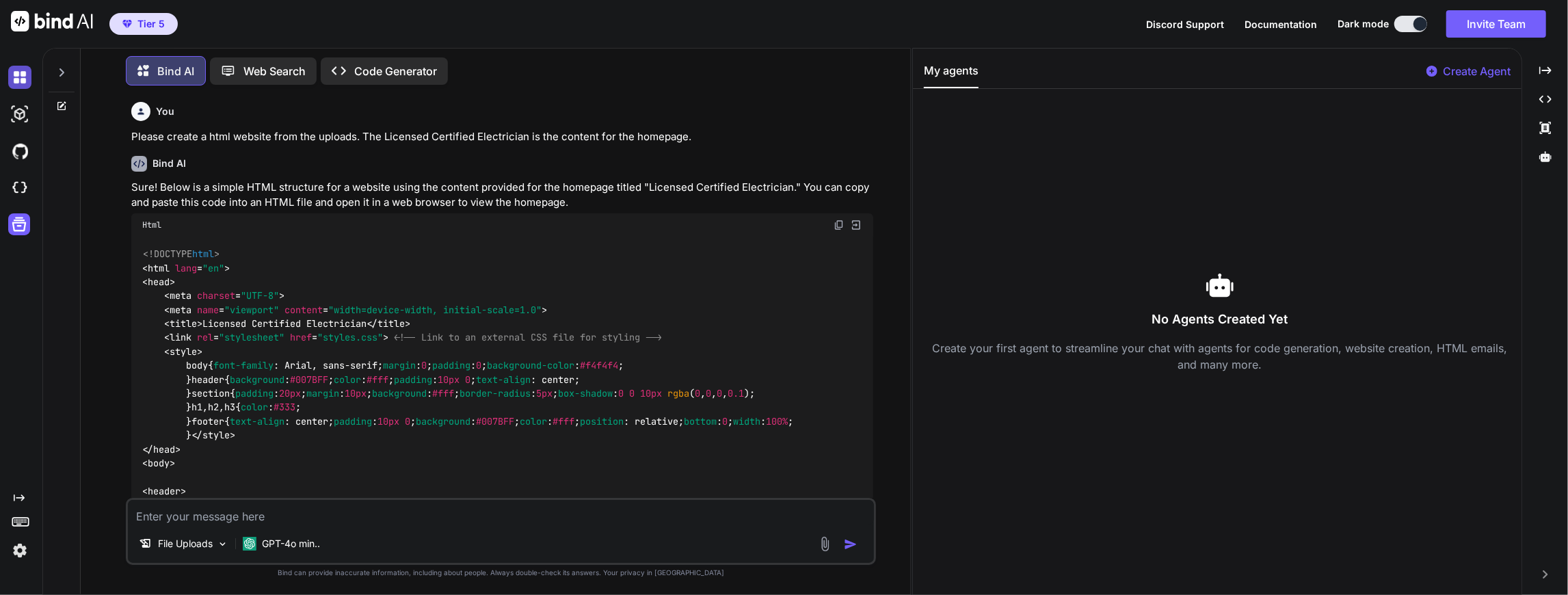
click at [18, 75] on img at bounding box center [20, 77] width 23 height 23
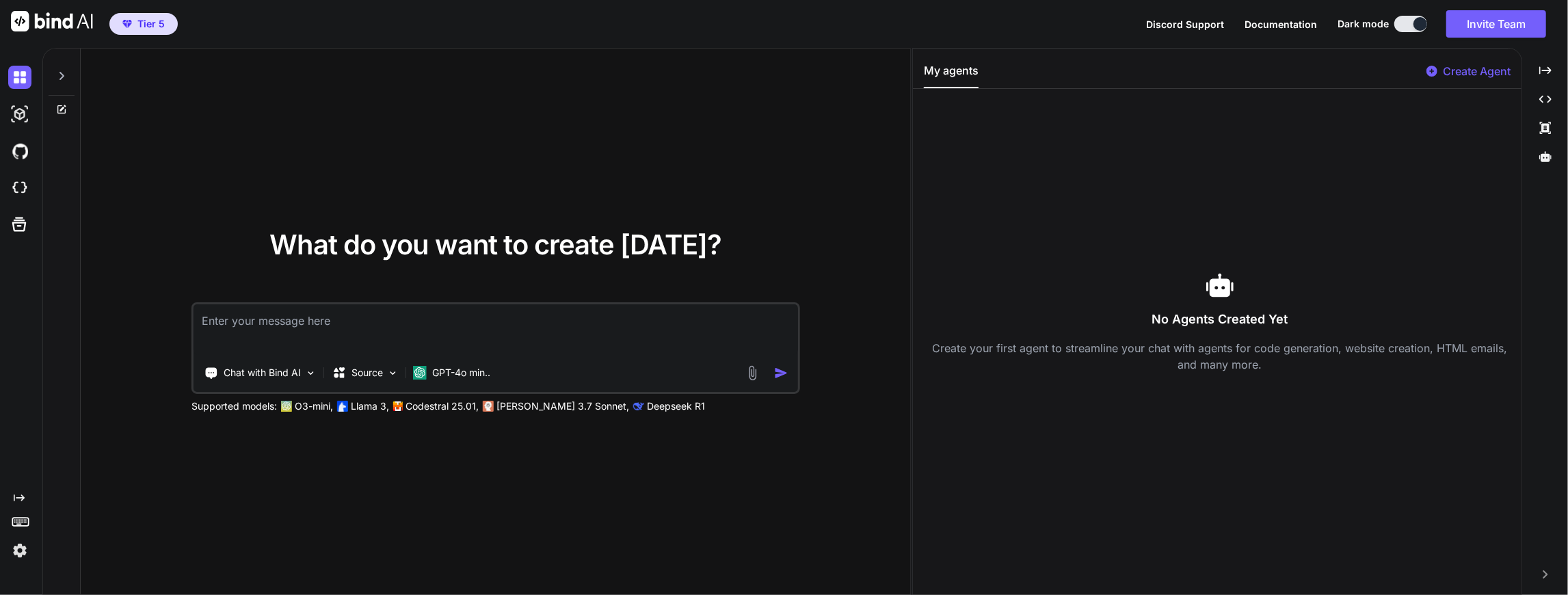
click at [64, 80] on icon at bounding box center [61, 76] width 11 height 11
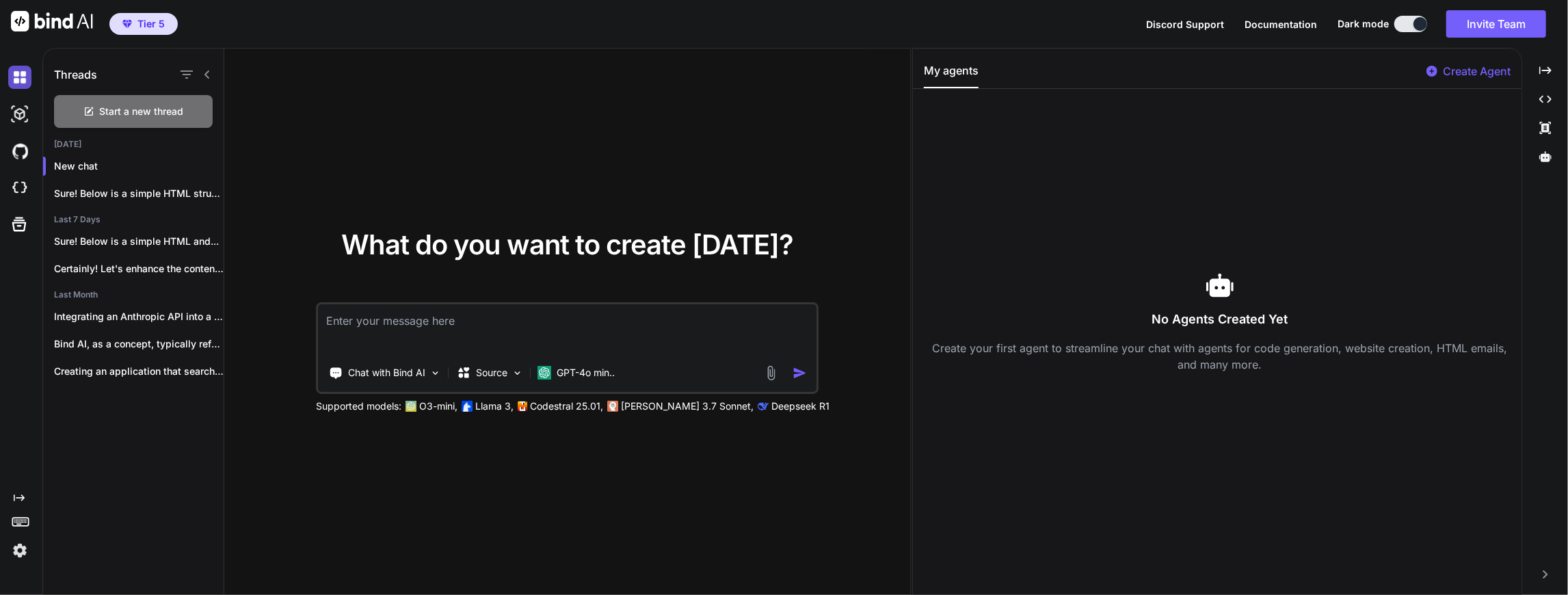
click at [26, 83] on img at bounding box center [20, 77] width 23 height 23
click at [24, 76] on img at bounding box center [20, 77] width 23 height 23
click at [186, 71] on icon "button" at bounding box center [186, 75] width 12 height 8
click at [206, 71] on icon at bounding box center [207, 74] width 11 height 11
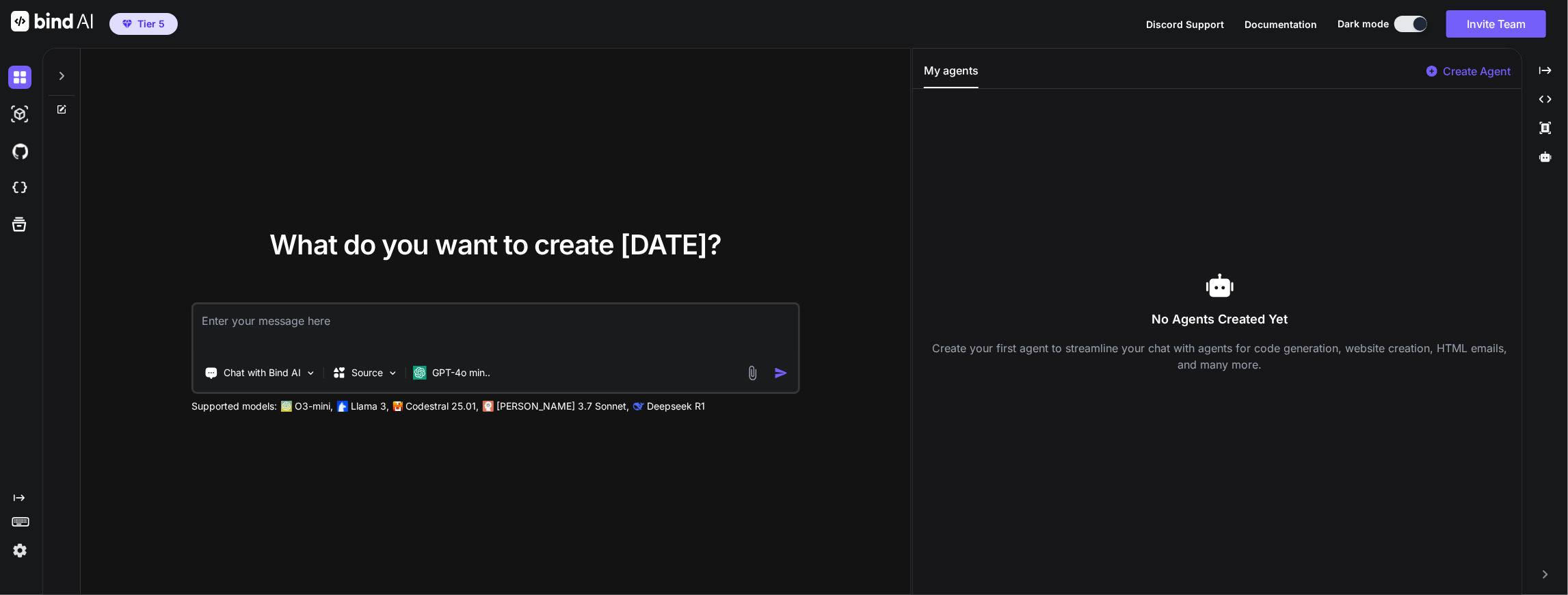
click at [647, 410] on p "Deepseek R1" at bounding box center [676, 406] width 58 height 14
click at [443, 374] on p "GPT-4o min.." at bounding box center [461, 372] width 58 height 14
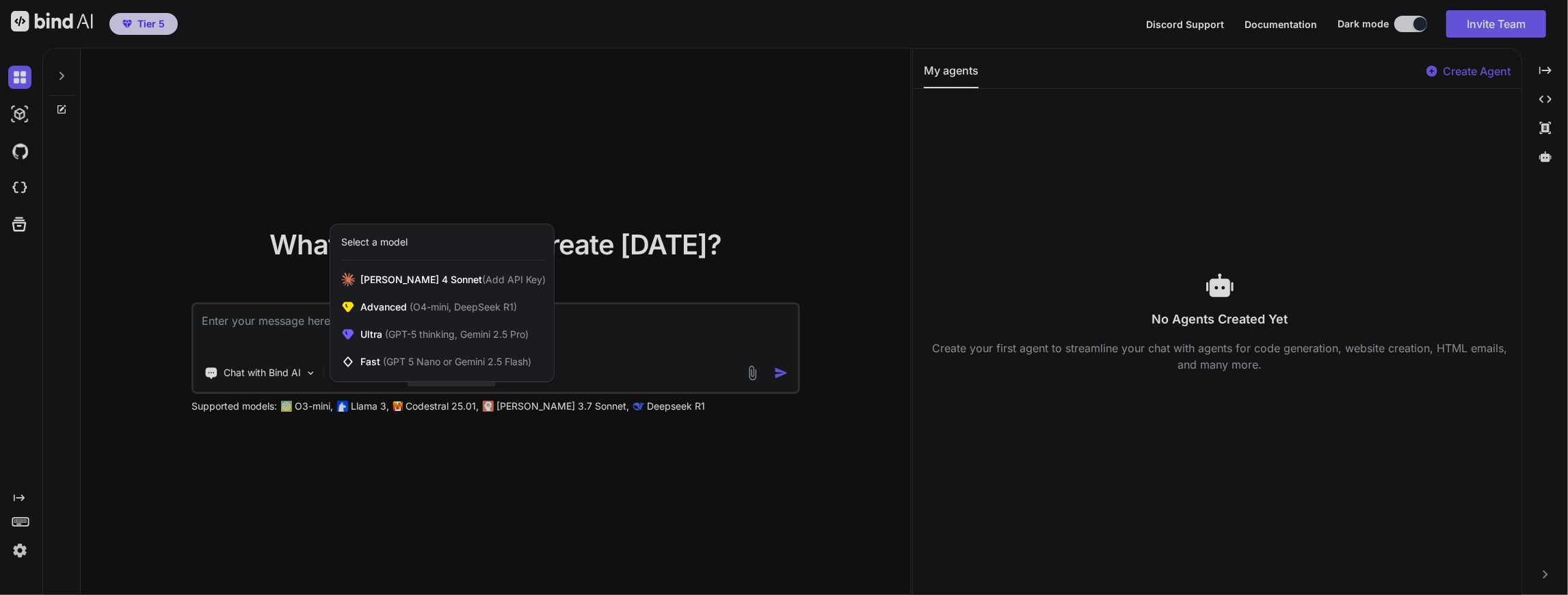
click at [443, 374] on div "Fast (GPT 5 Nano or Gemini 2.5 Flash)" at bounding box center [442, 362] width 223 height 27
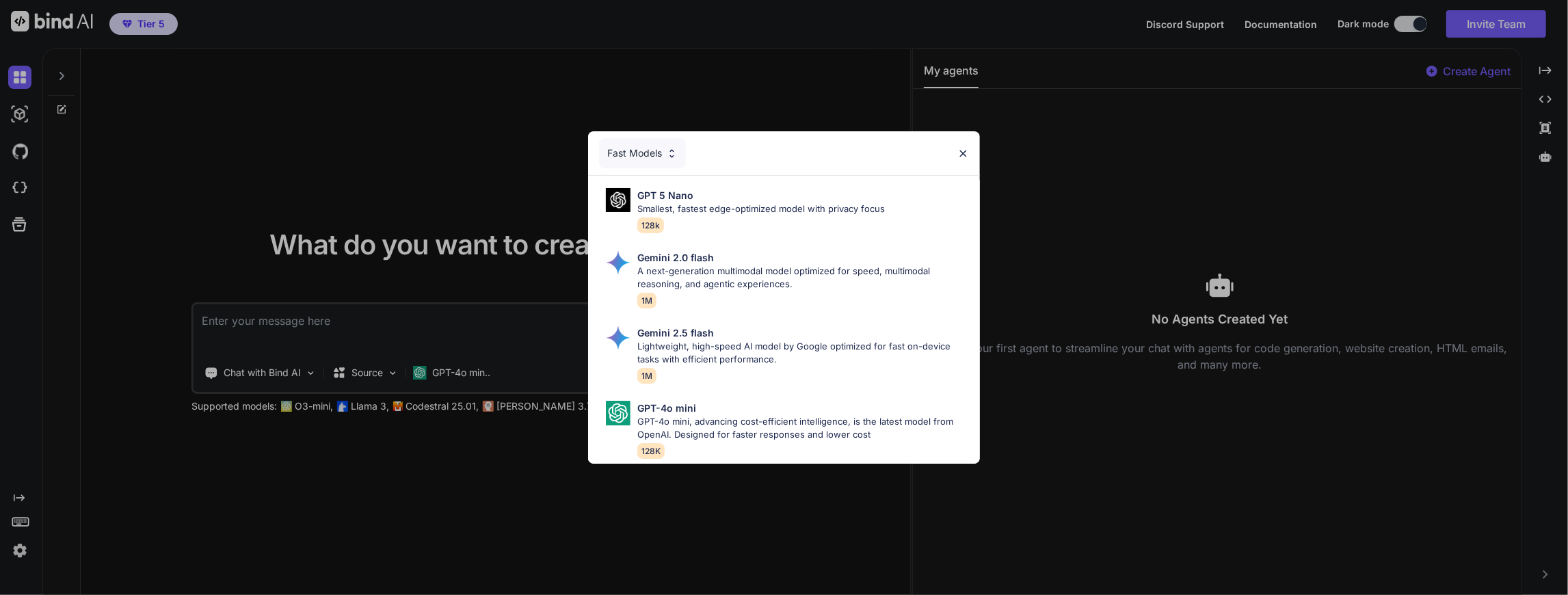
click at [674, 155] on img at bounding box center [672, 154] width 11 height 12
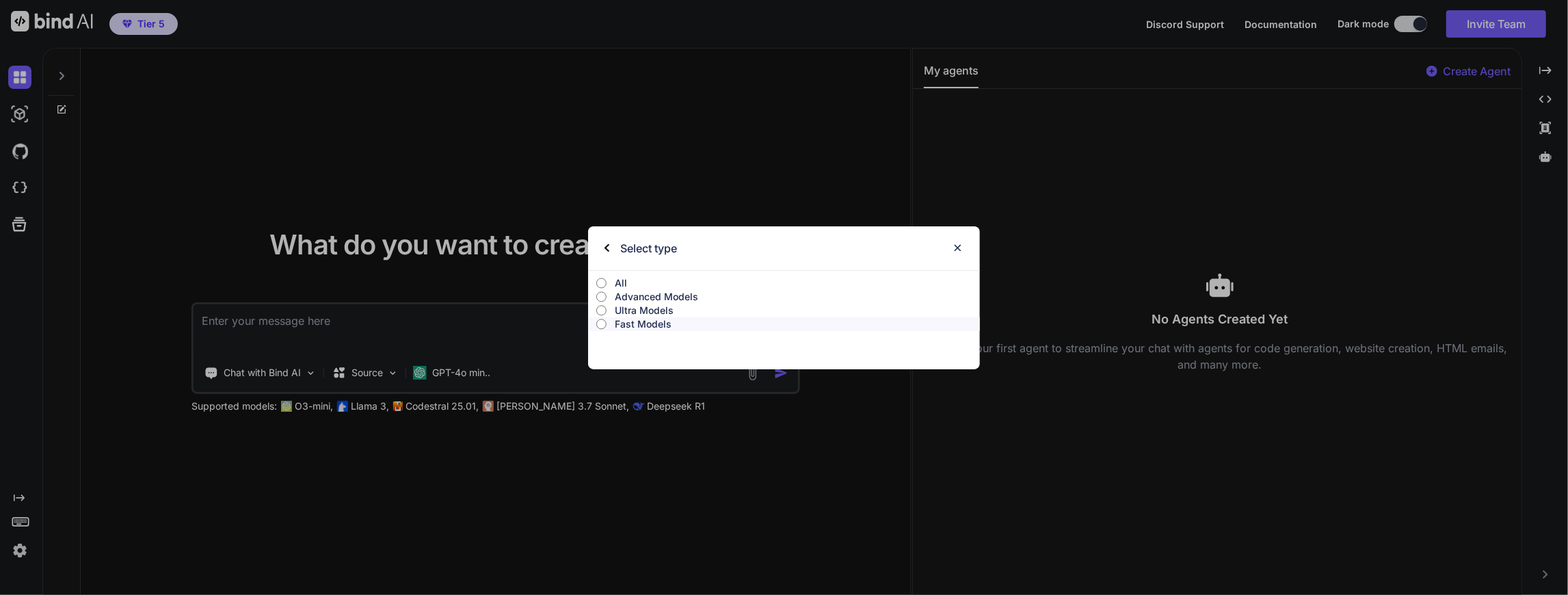
click at [954, 249] on img at bounding box center [958, 248] width 11 height 12
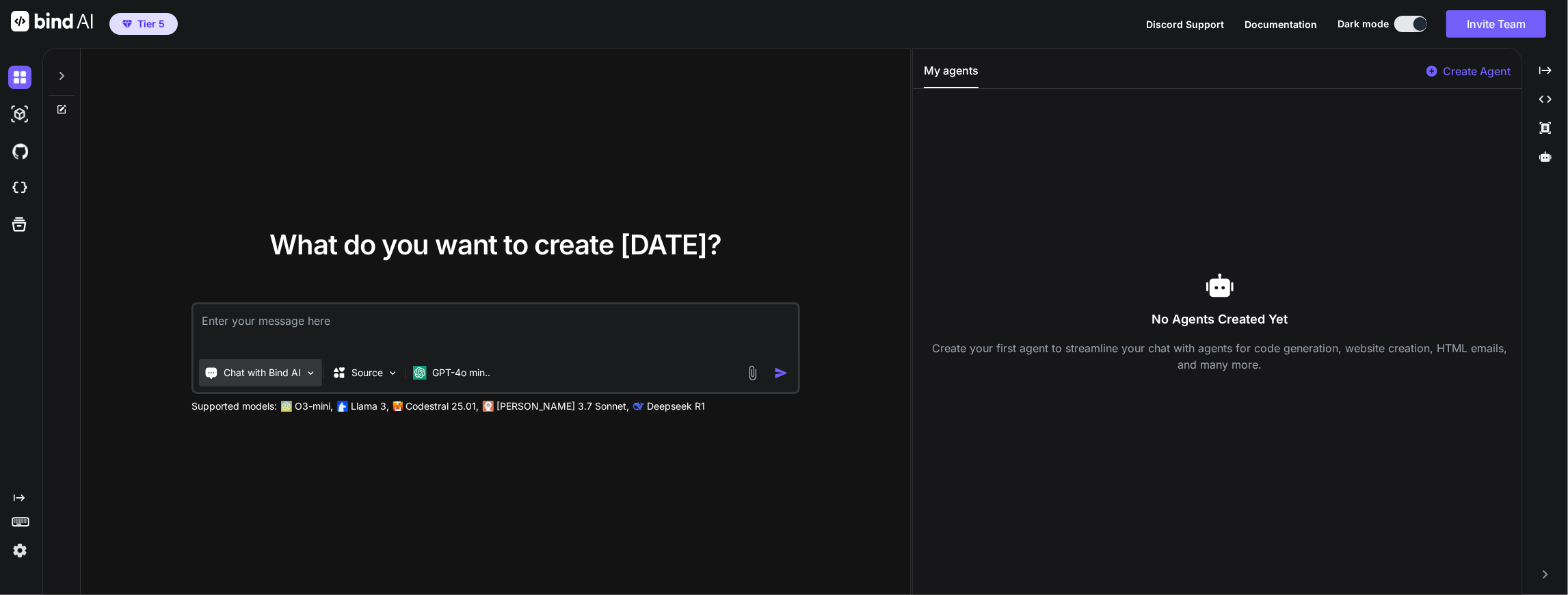
click at [306, 379] on div "Chat with Bind AI" at bounding box center [260, 372] width 123 height 27
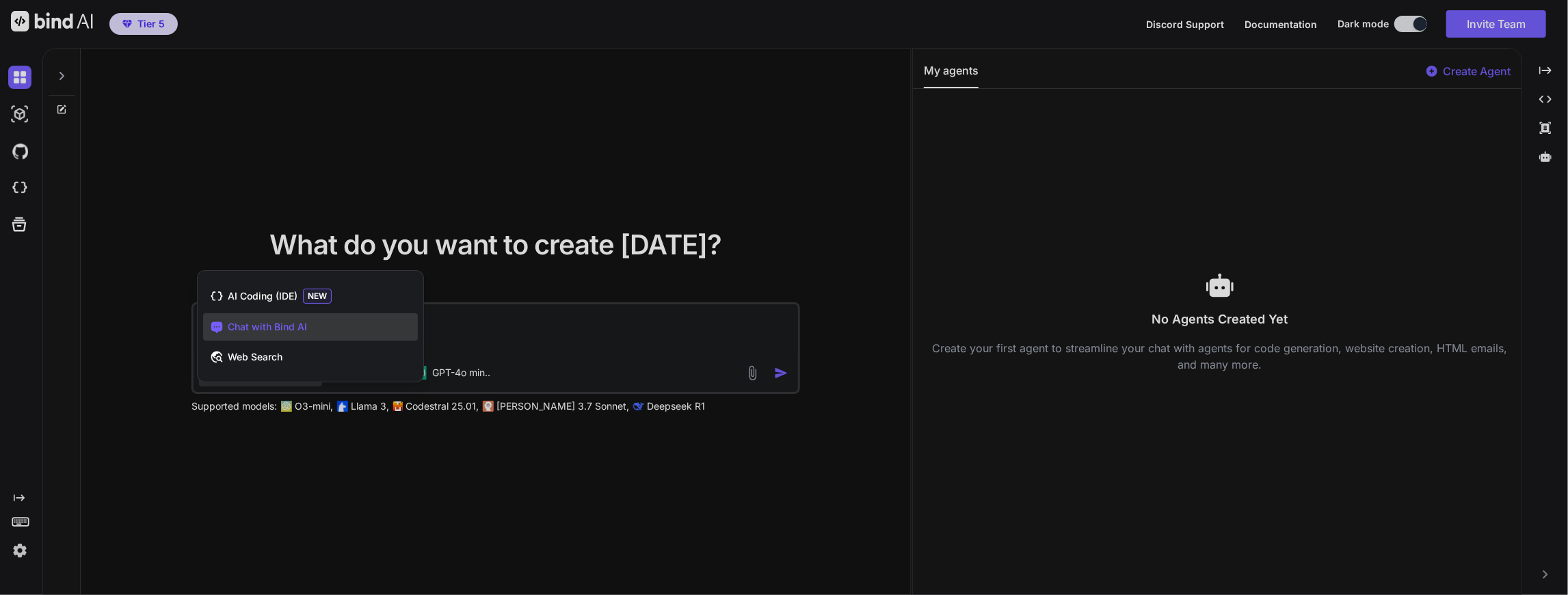
click at [485, 305] on div at bounding box center [784, 298] width 1568 height 595
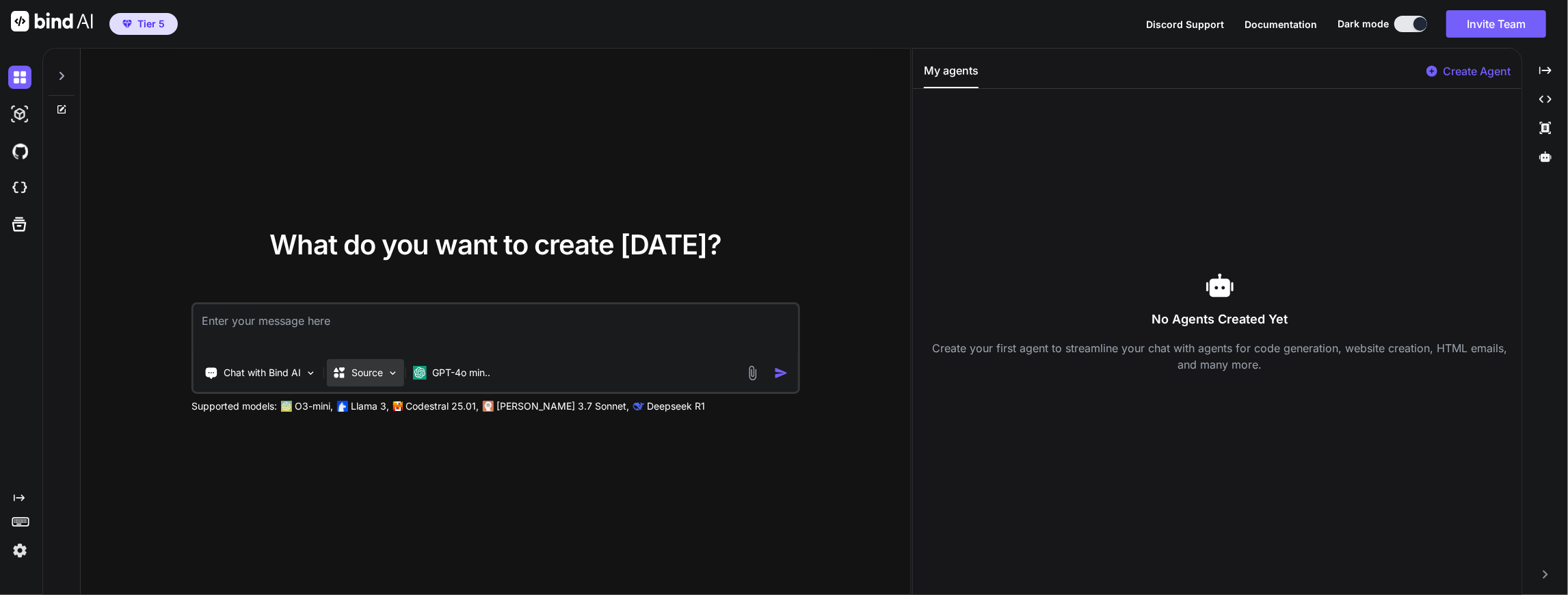
click at [386, 372] on div "Source" at bounding box center [366, 372] width 77 height 27
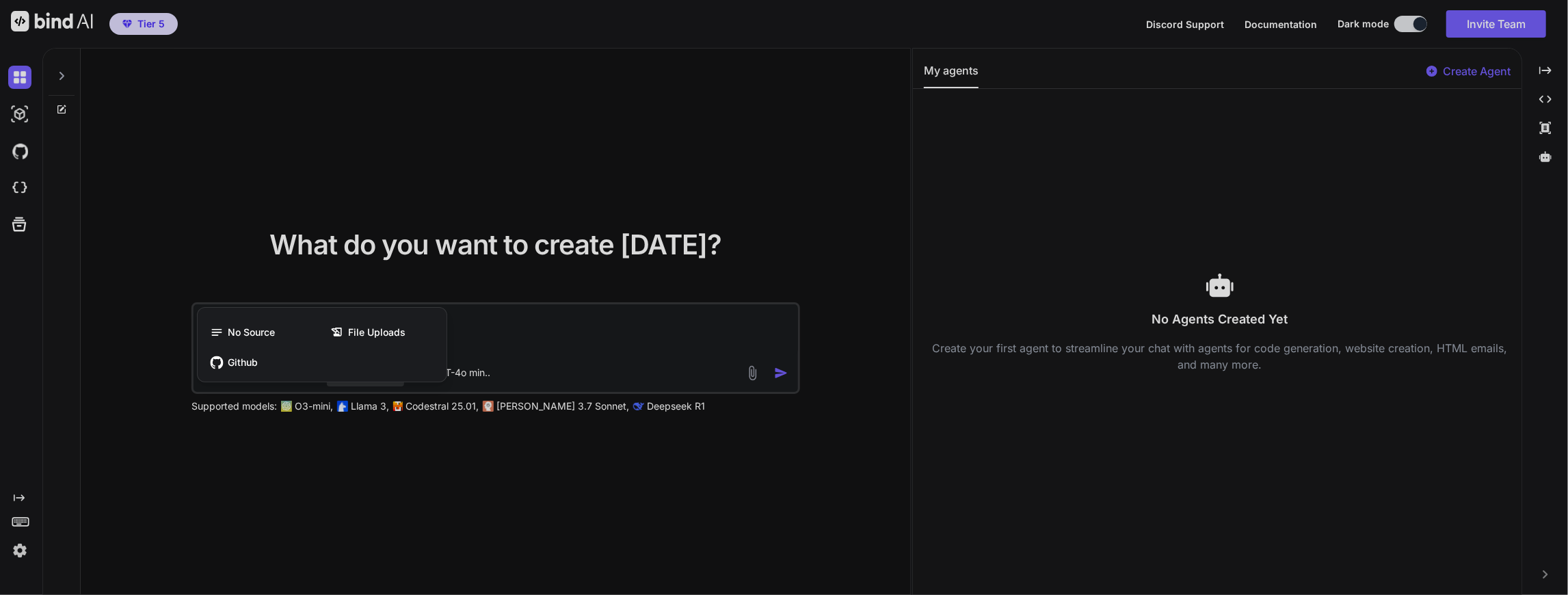
click at [458, 313] on div at bounding box center [784, 298] width 1568 height 595
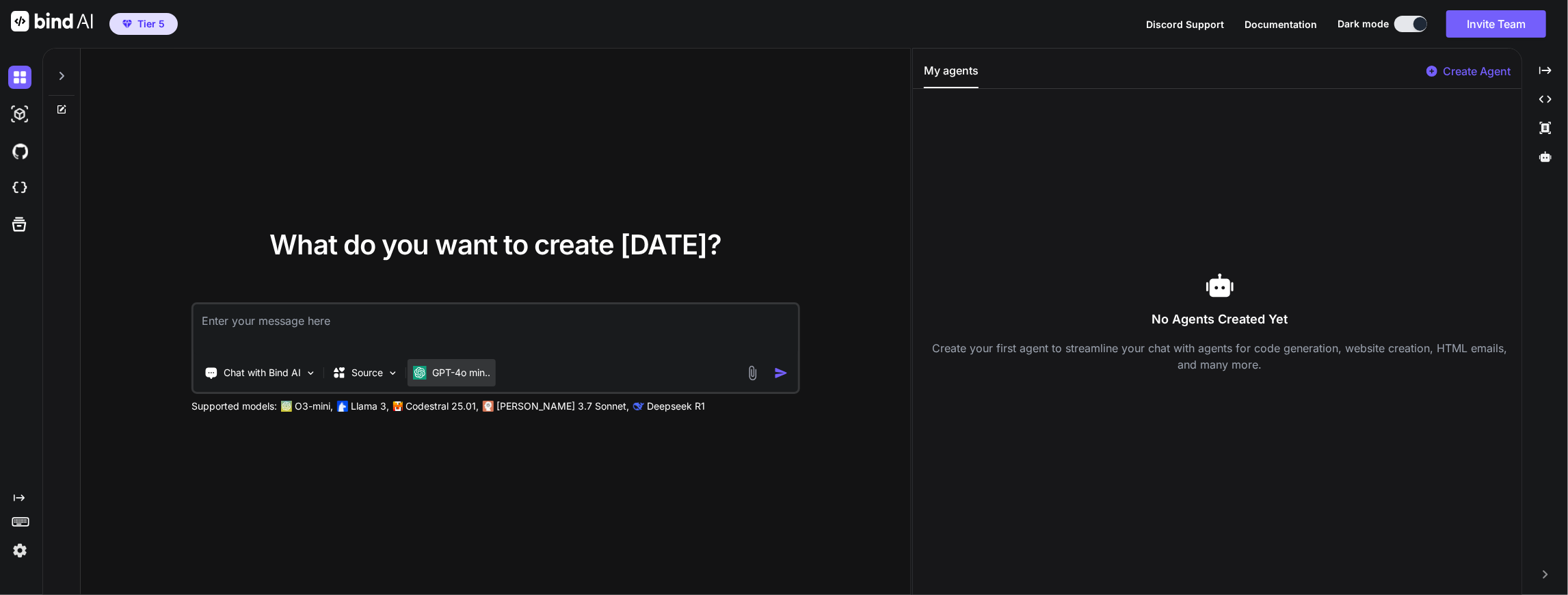
click at [467, 376] on p "GPT-4o min.." at bounding box center [461, 372] width 58 height 14
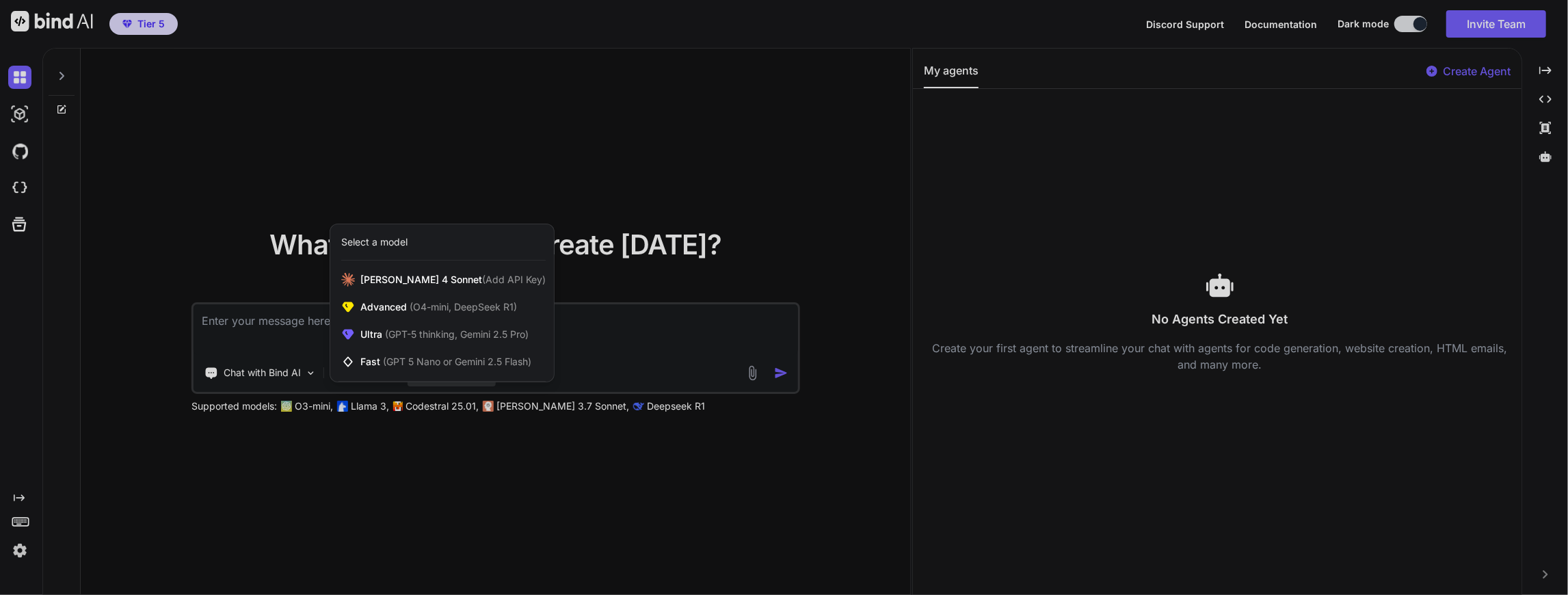
click at [467, 376] on div "[PERSON_NAME] 4 Sonnet (Add API Key) Advanced (O4-mini, DeepSeek R1) Ultra (GPT…" at bounding box center [442, 324] width 223 height 116
click at [588, 342] on div at bounding box center [784, 298] width 1568 height 595
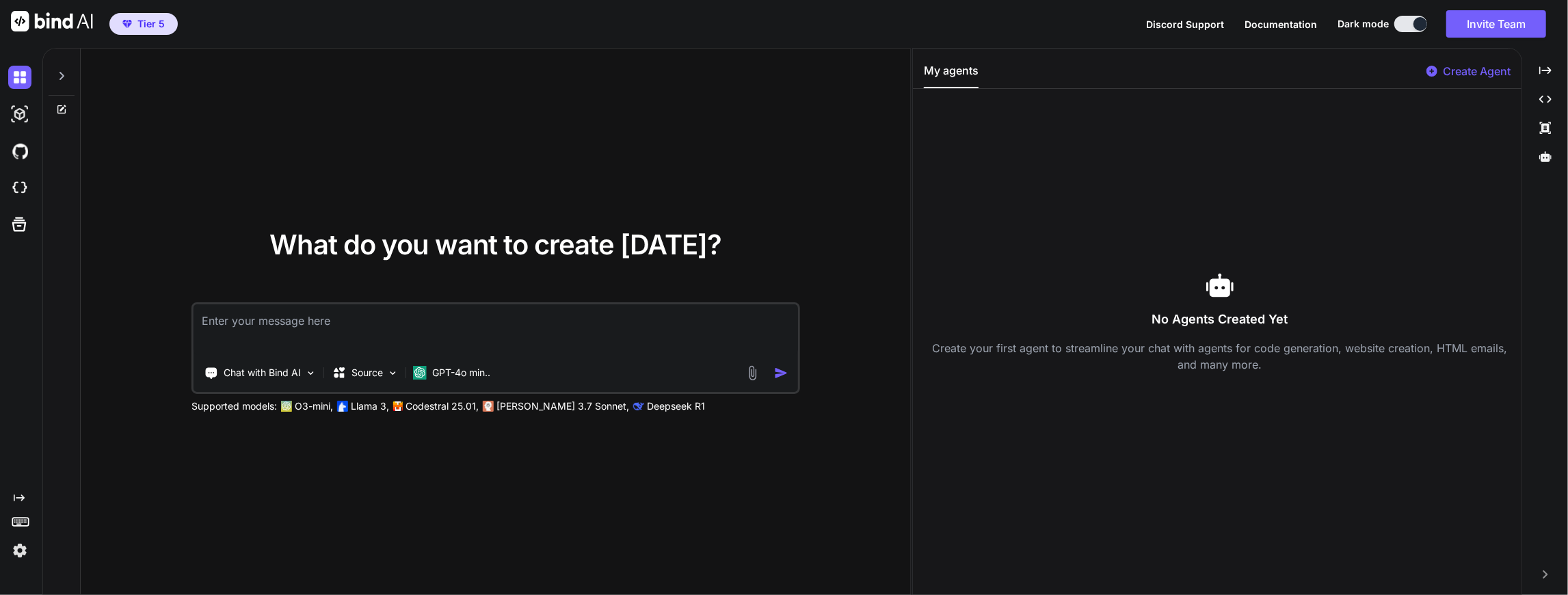
click at [633, 404] on img at bounding box center [638, 406] width 11 height 11
click at [647, 404] on p "Deepseek R1" at bounding box center [676, 406] width 58 height 14
click at [670, 408] on div "Supported models: O3-mini, Llama 3, Codestral 25.01, [PERSON_NAME] 3.7 Sonnet, …" at bounding box center [533, 406] width 684 height 14
click at [647, 405] on p "Deepseek R1" at bounding box center [676, 406] width 58 height 14
click at [286, 330] on textarea at bounding box center [496, 330] width 605 height 51
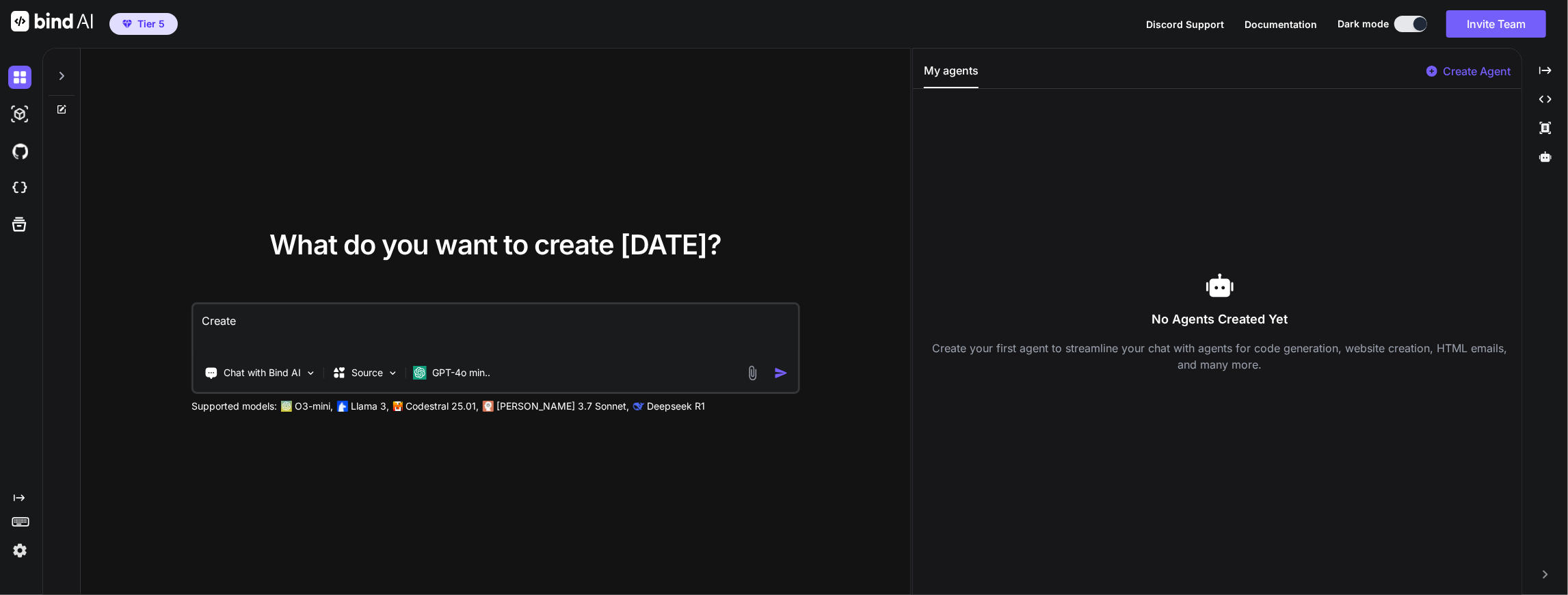
type textarea "Create"
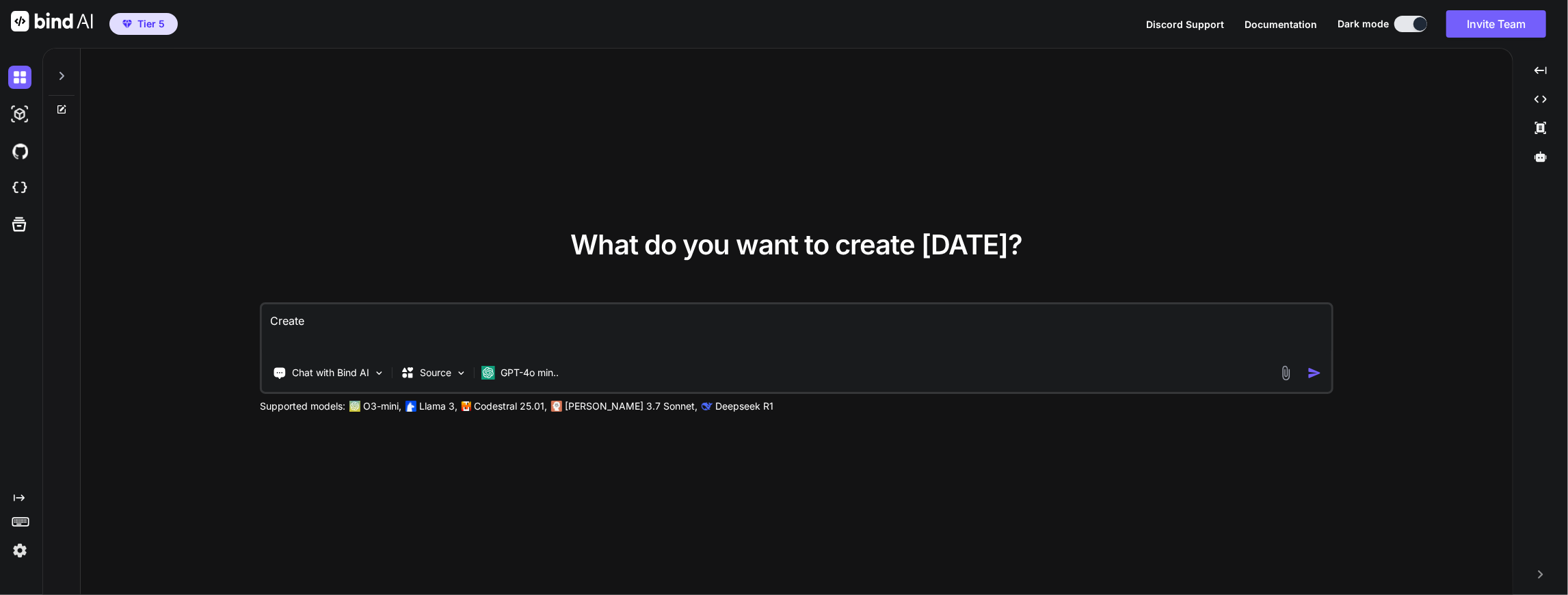
type textarea "x"
click at [715, 407] on p "Deepseek R1" at bounding box center [744, 406] width 58 height 14
click at [321, 325] on textarea "Create" at bounding box center [797, 330] width 1069 height 51
type textarea "Create h"
type textarea "x"
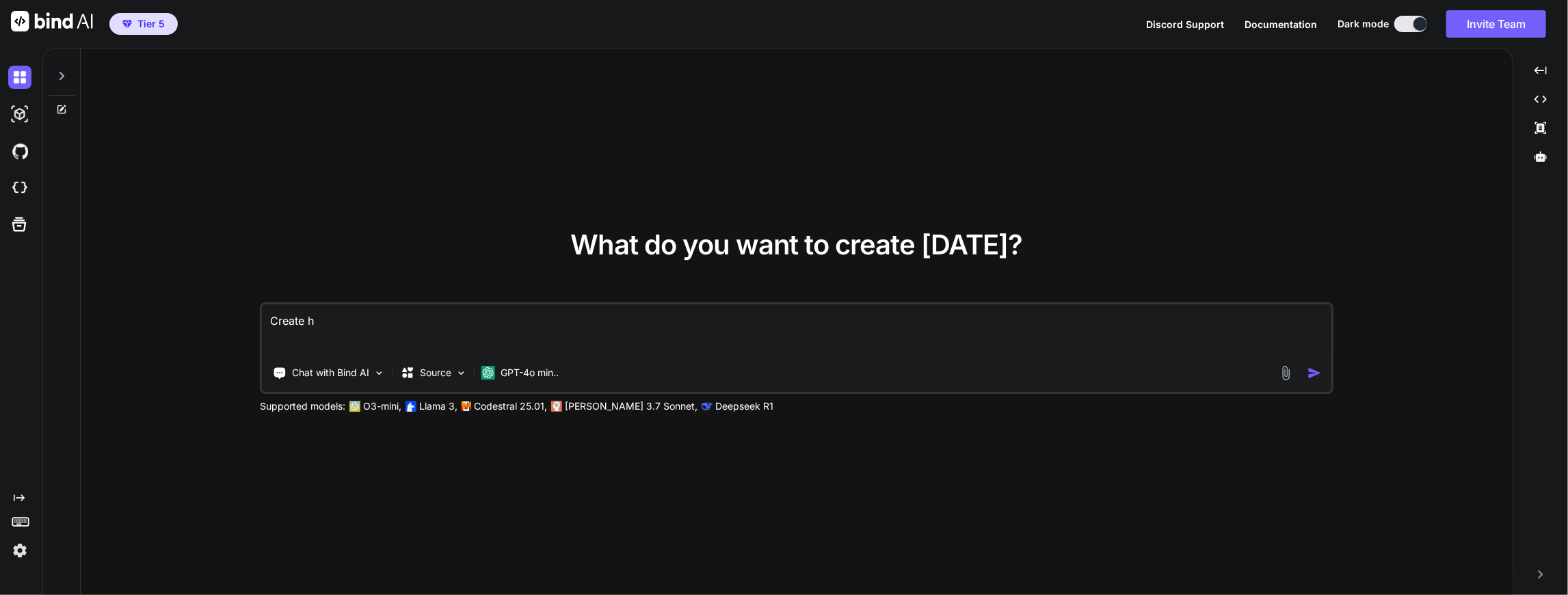
type textarea "Create ht"
type textarea "x"
type textarea "Create htm"
type textarea "x"
type textarea "Create html"
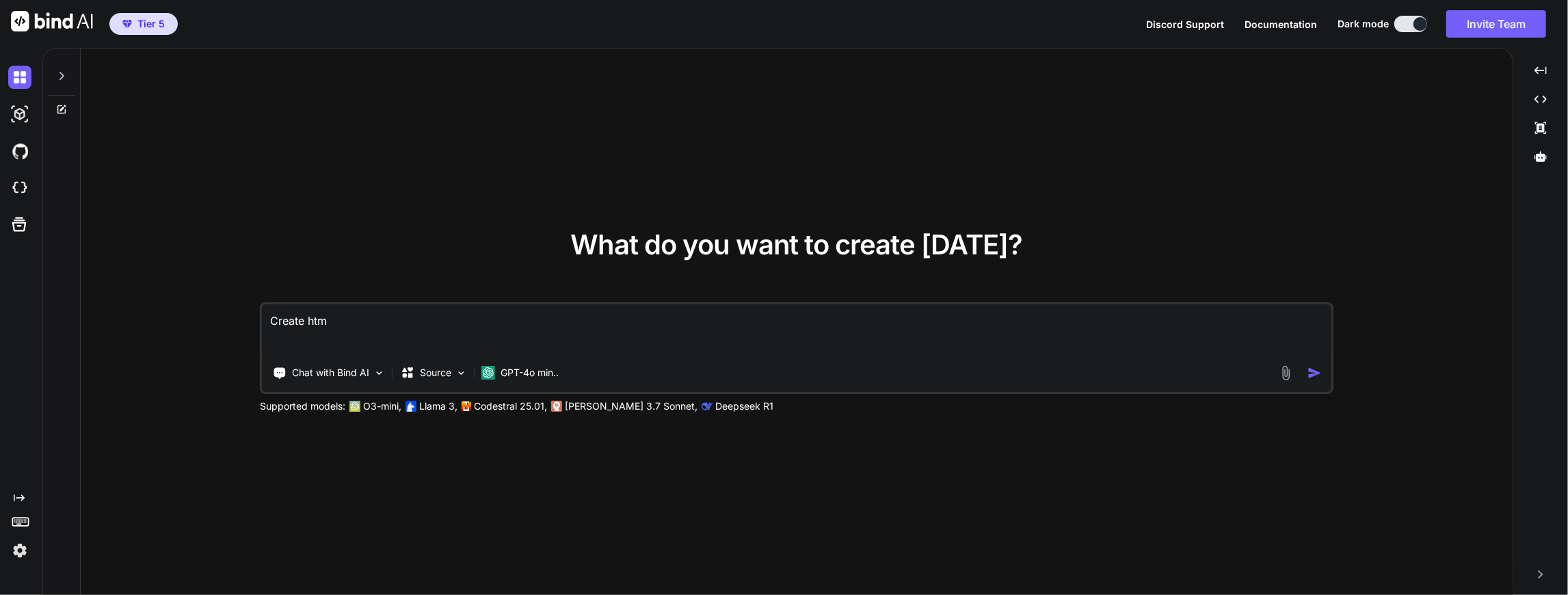
type textarea "x"
type textarea "Create html"
type textarea "x"
type textarea "Create html w"
type textarea "x"
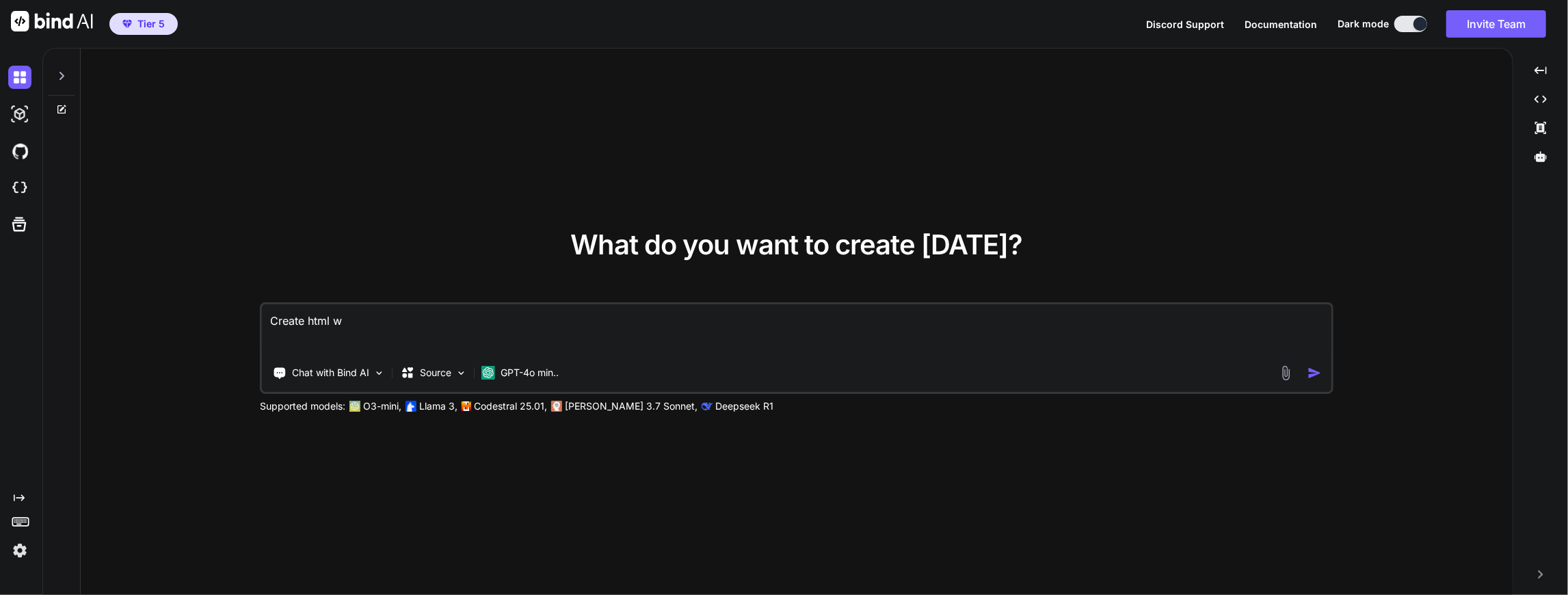
type textarea "Create html we"
type textarea "x"
type textarea "Create html web"
type textarea "x"
type textarea "Create html webs"
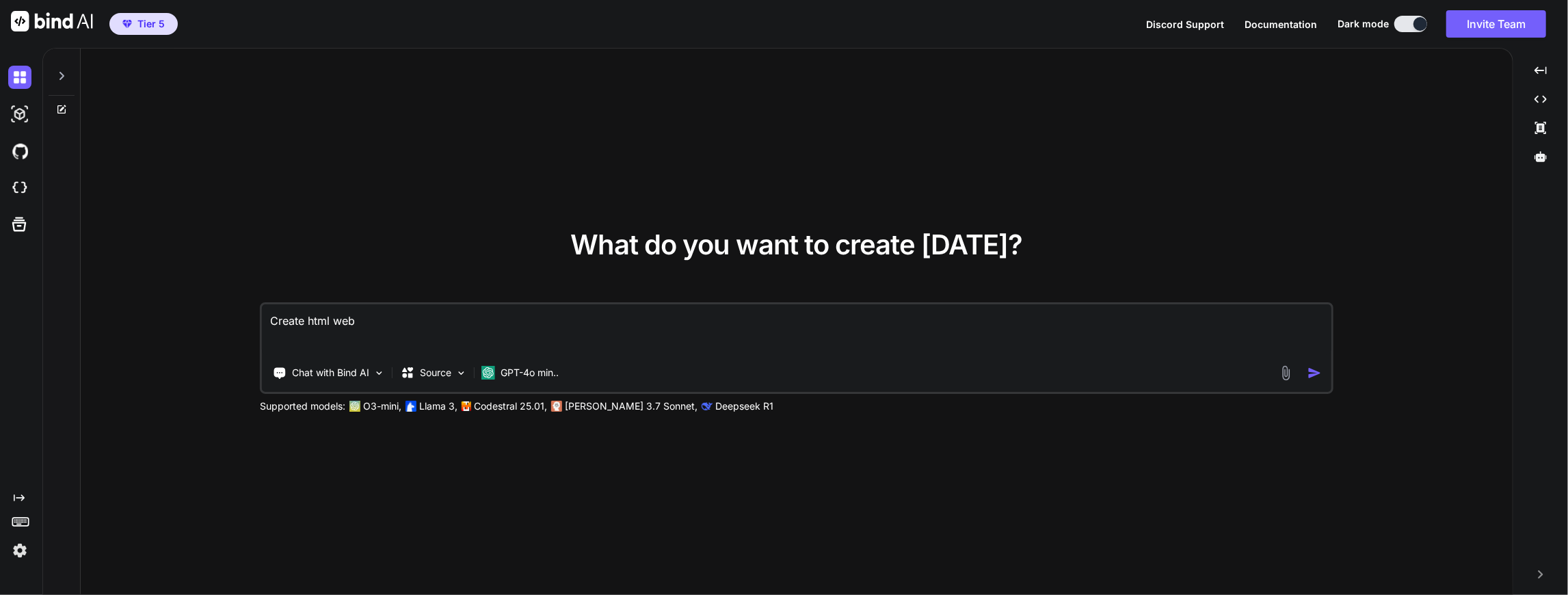
type textarea "x"
type textarea "Create html websi"
type textarea "x"
type textarea "Create html websit"
type textarea "x"
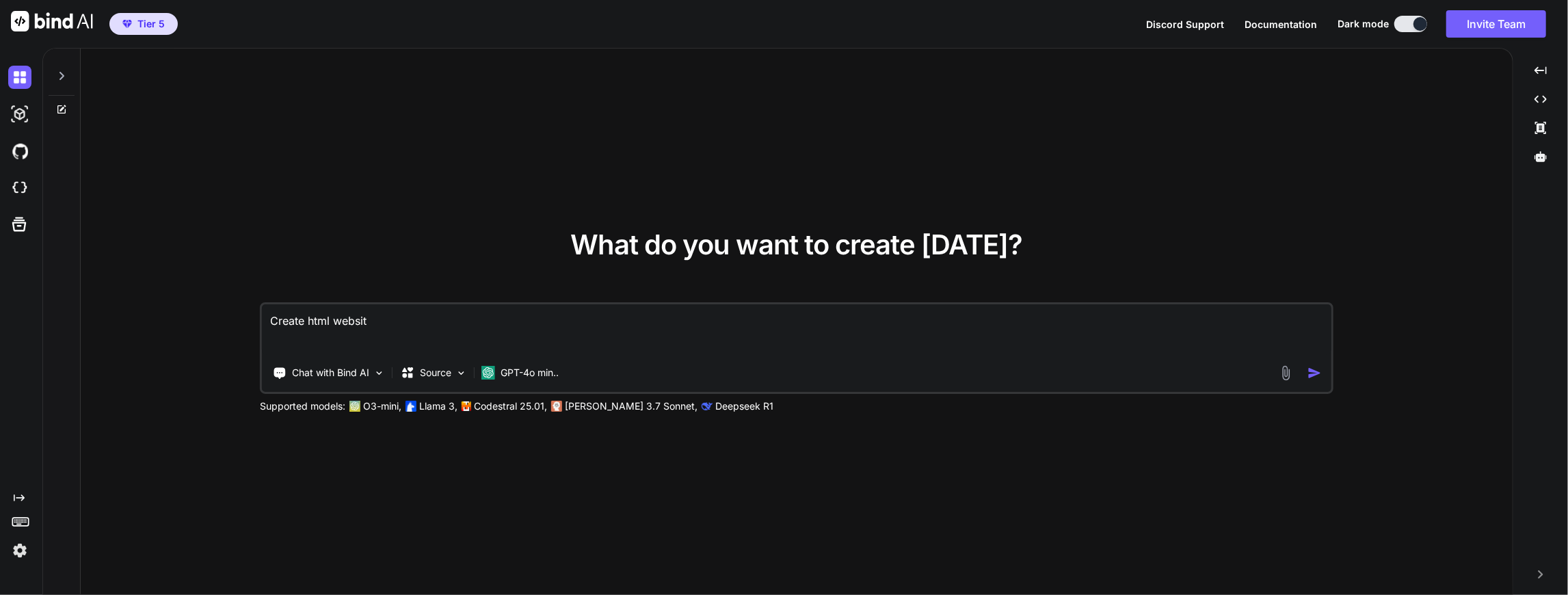
type textarea "Create html website"
type textarea "x"
type textarea "Create html website"
type textarea "x"
type textarea "Create html website f"
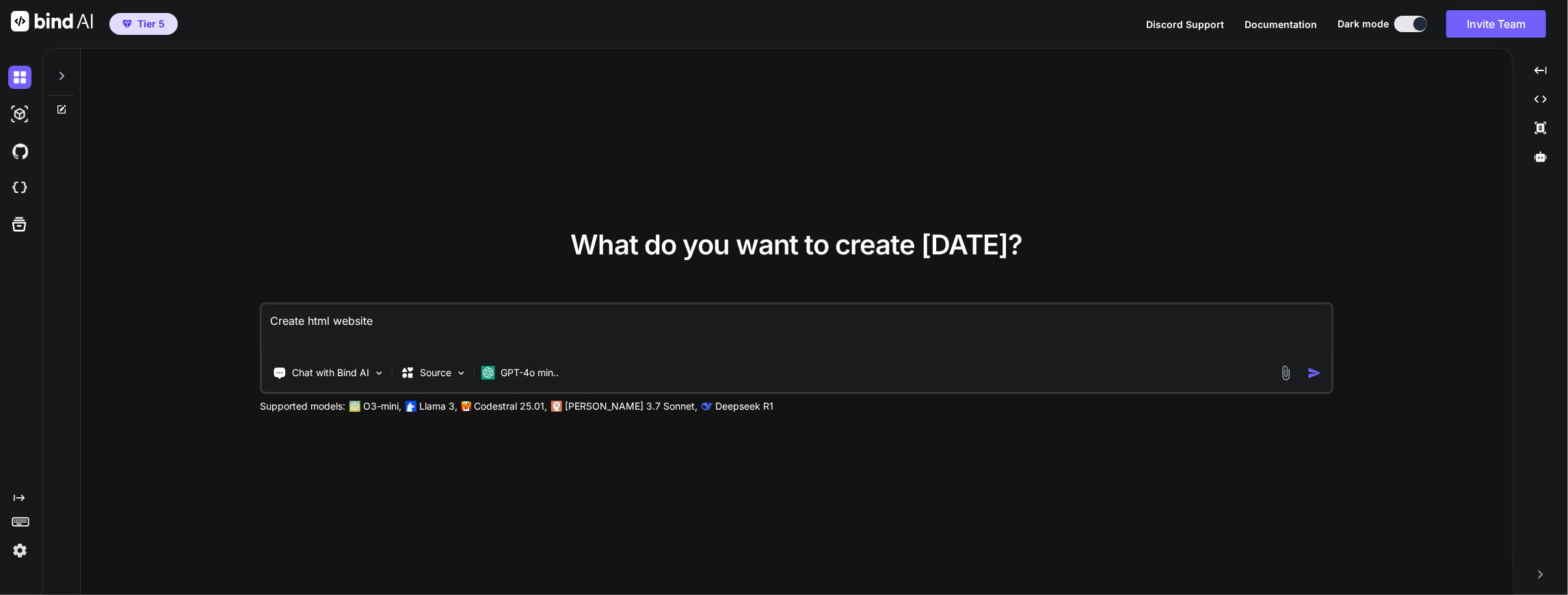
type textarea "x"
type textarea "Create html website fo"
type textarea "x"
type textarea "Create html website for"
type textarea "x"
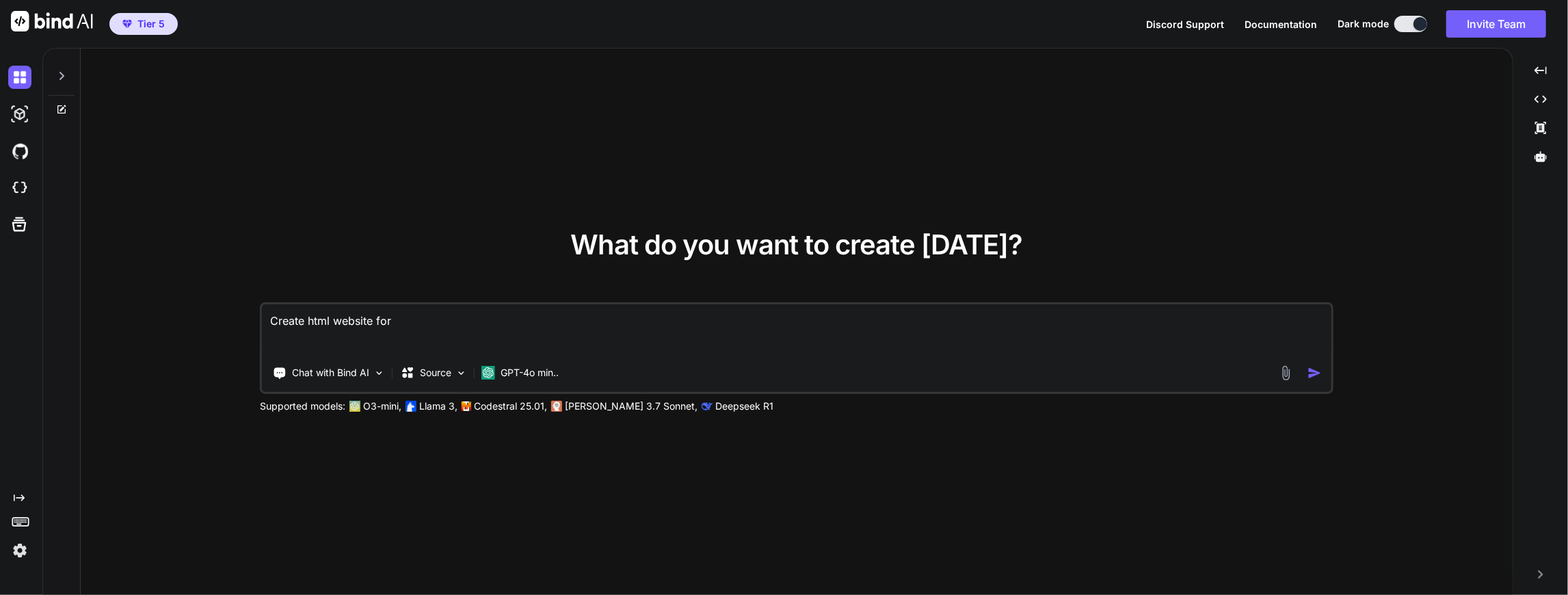
type textarea "Create html website for"
type textarea "x"
type textarea "Create html website for L"
type textarea "x"
type textarea "Create html website for Li"
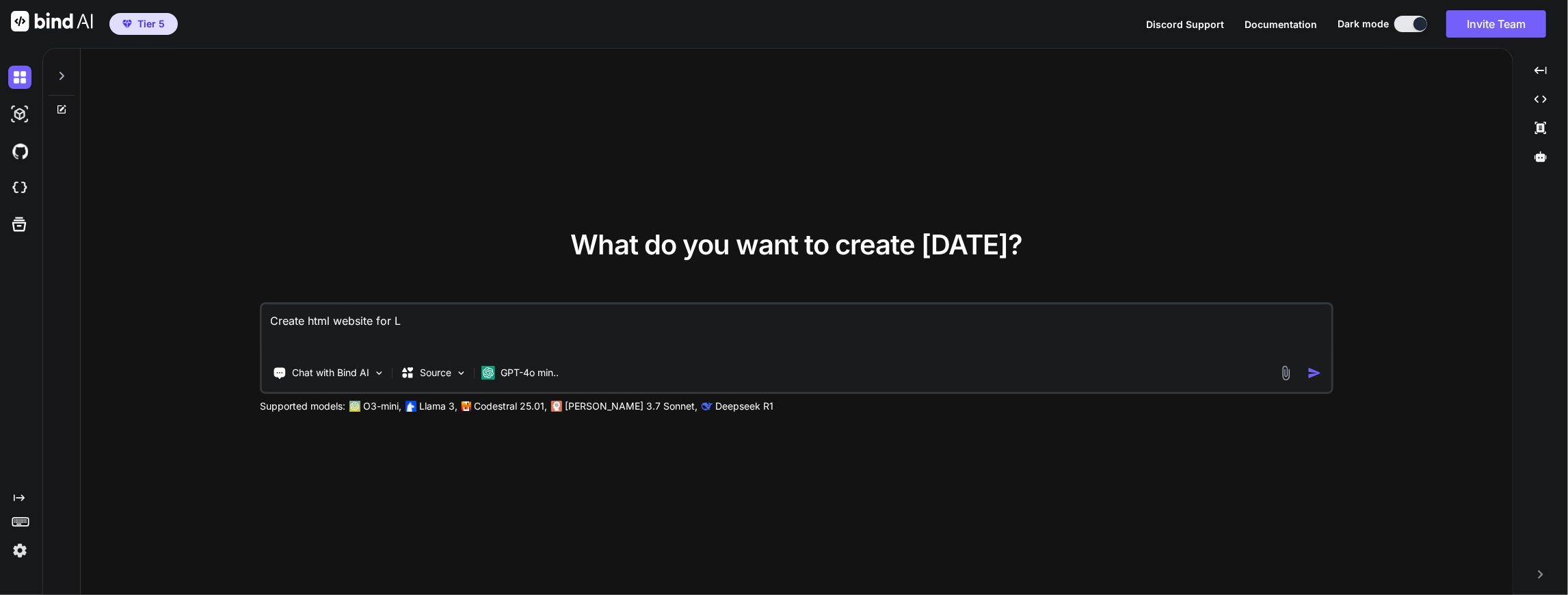
type textarea "x"
type textarea "Create html website for Lic"
type textarea "x"
type textarea "Create html website for Lice"
type textarea "x"
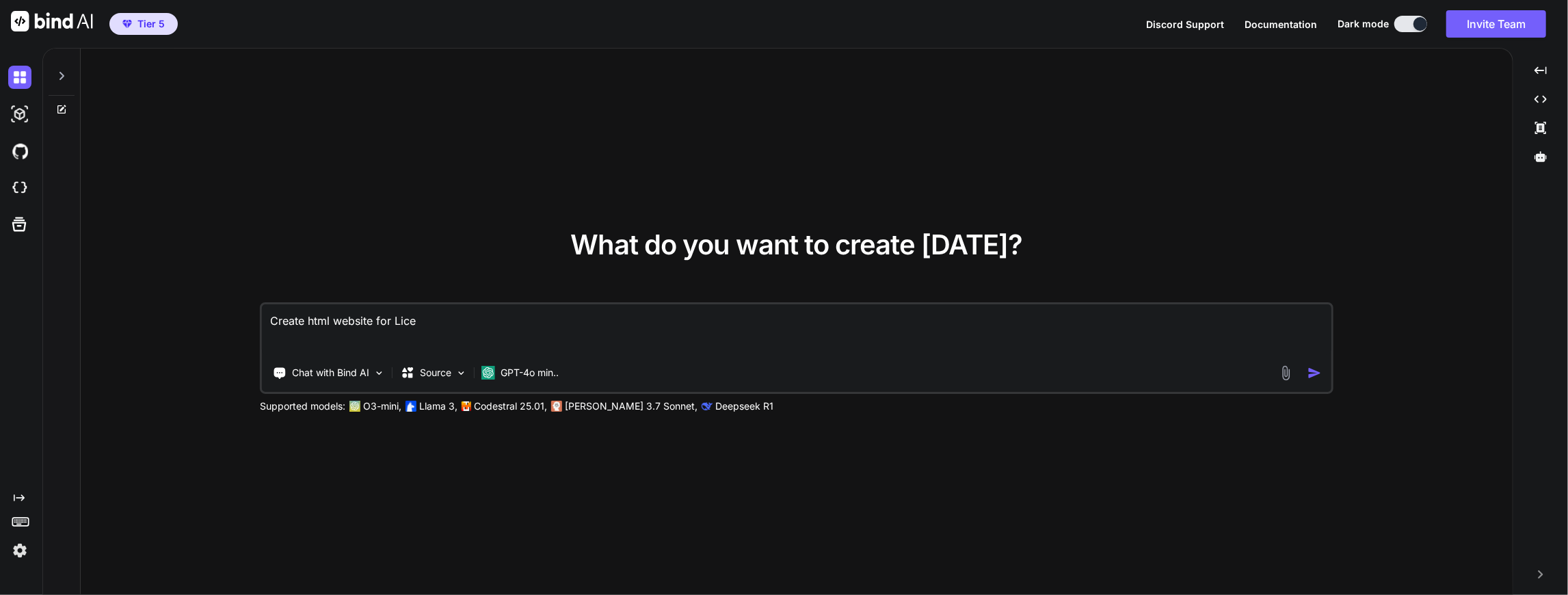
type textarea "Create html website for Licen"
type textarea "x"
type textarea "Create html website for Licens"
type textarea "x"
type textarea "Create html website for License"
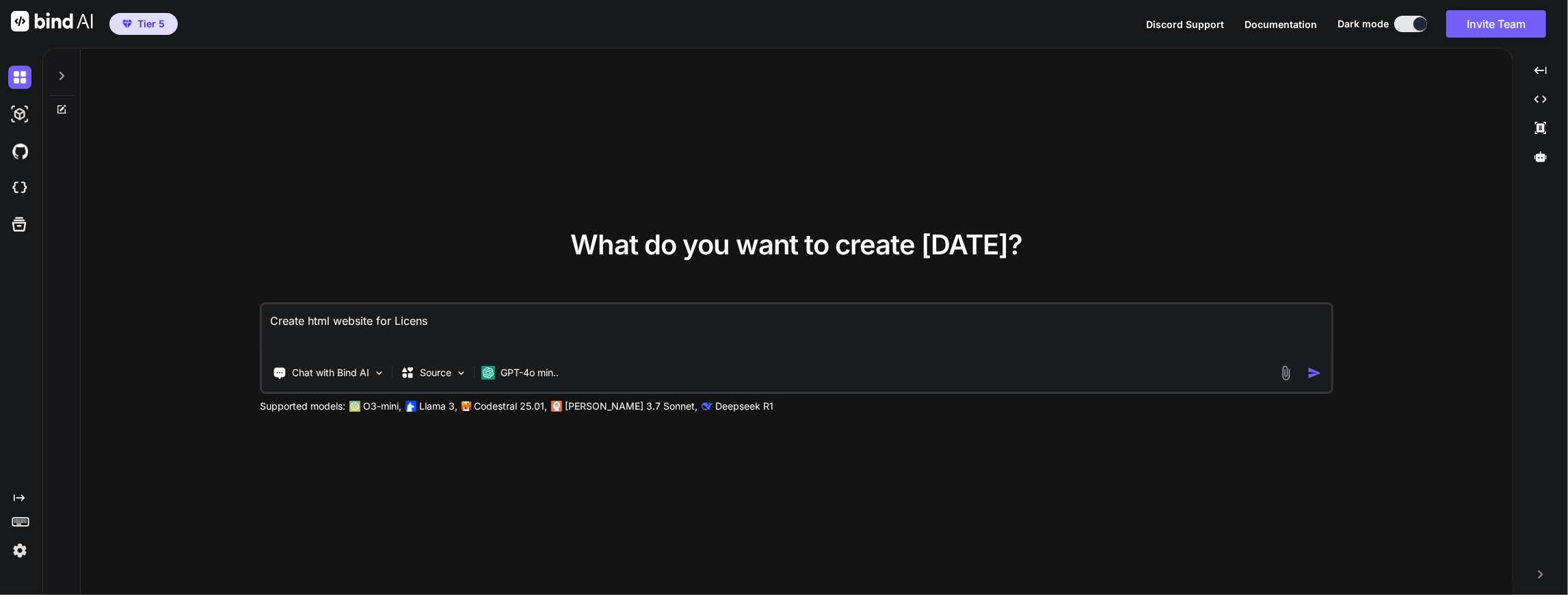
type textarea "x"
type textarea "Create html website for Licensed"
type textarea "x"
type textarea "Create html website for Licensed"
type textarea "x"
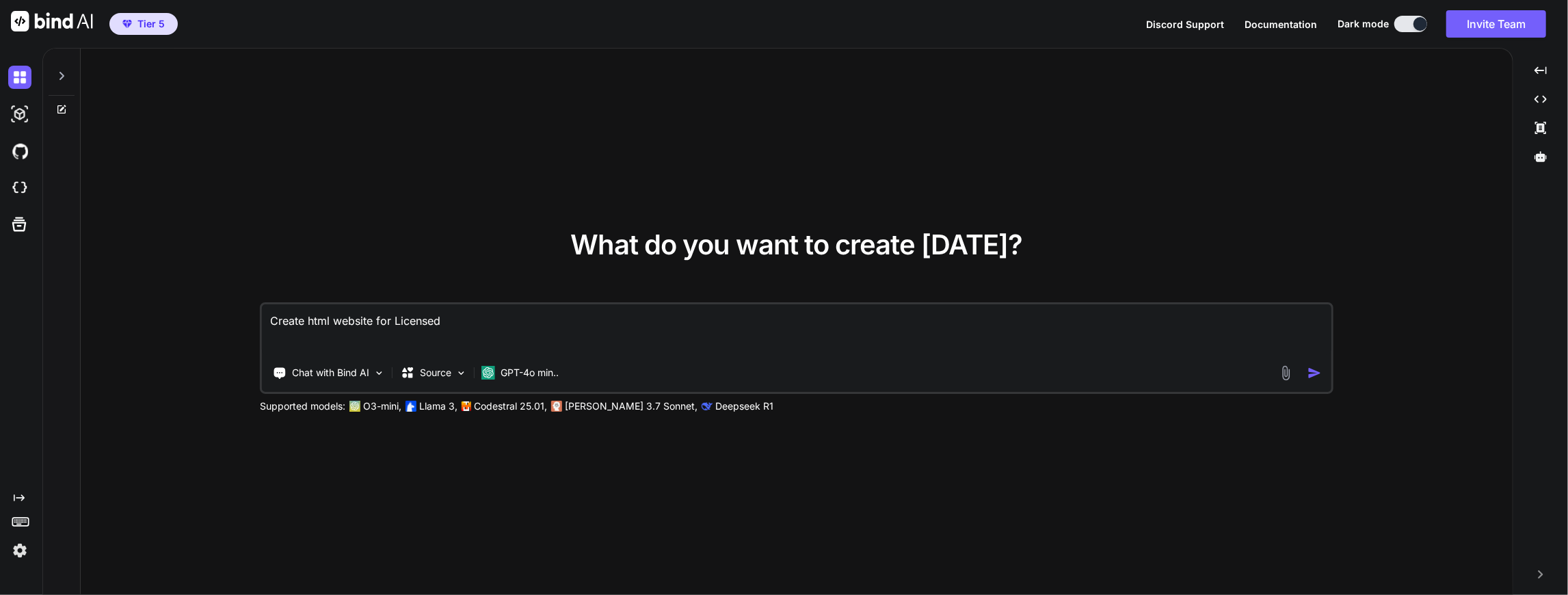
type textarea "Create html website for Licensed C"
type textarea "x"
type textarea "Create html website for Licensed Ce"
type textarea "x"
type textarea "Create html website for Licensed Cer"
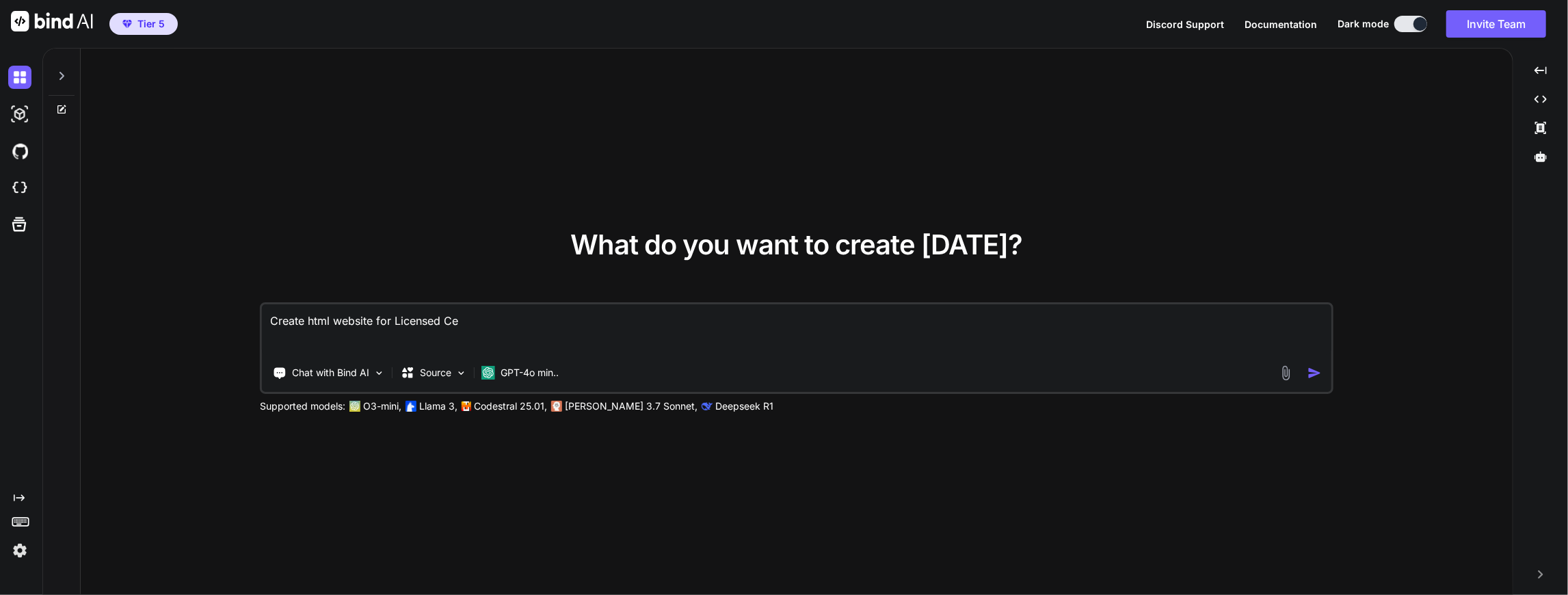
type textarea "x"
type textarea "Create html website for Licensed Cert"
type textarea "x"
type textarea "Create html website for Licensed Certi"
type textarea "x"
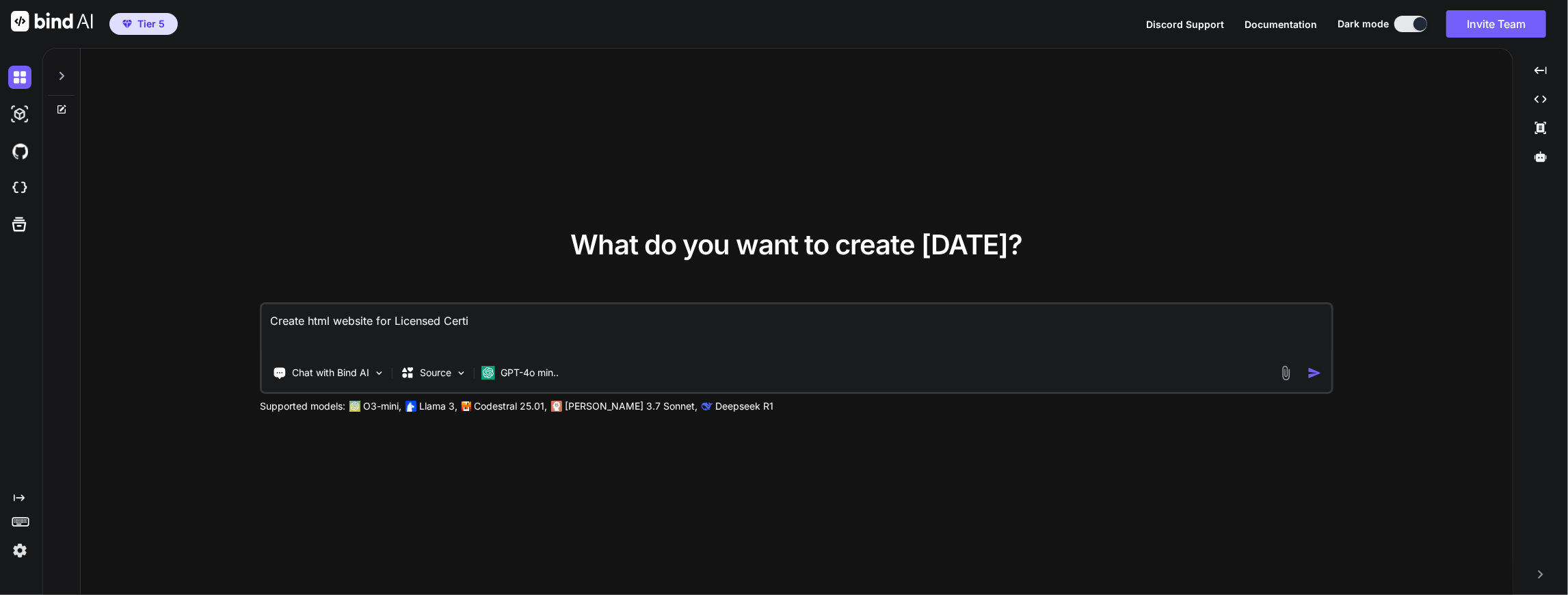
type textarea "Create html website for Licensed Certif"
type textarea "x"
type textarea "Create html website for Licensed Certifi"
type textarea "x"
type textarea "Create html website for Licensed Certifie"
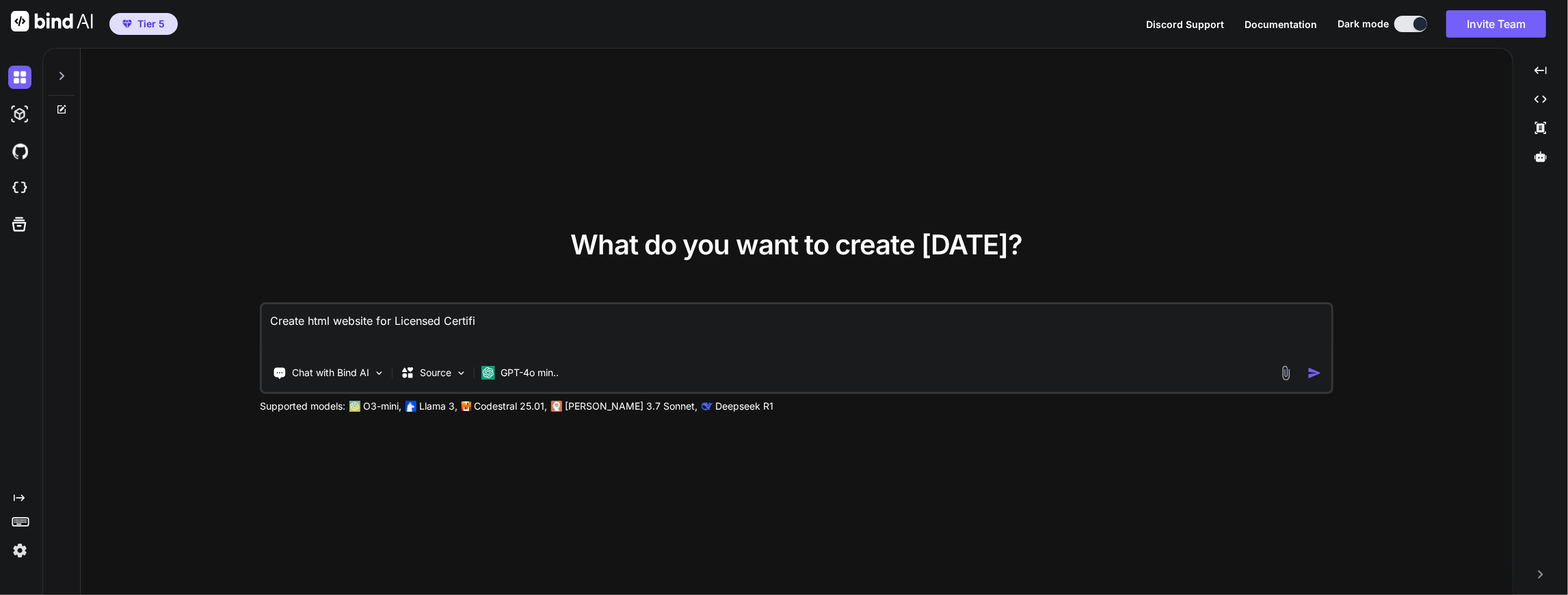
type textarea "x"
type textarea "Create html website for Licensed Certified"
type textarea "x"
type textarea "Create html website for Licensed Certified"
type textarea "x"
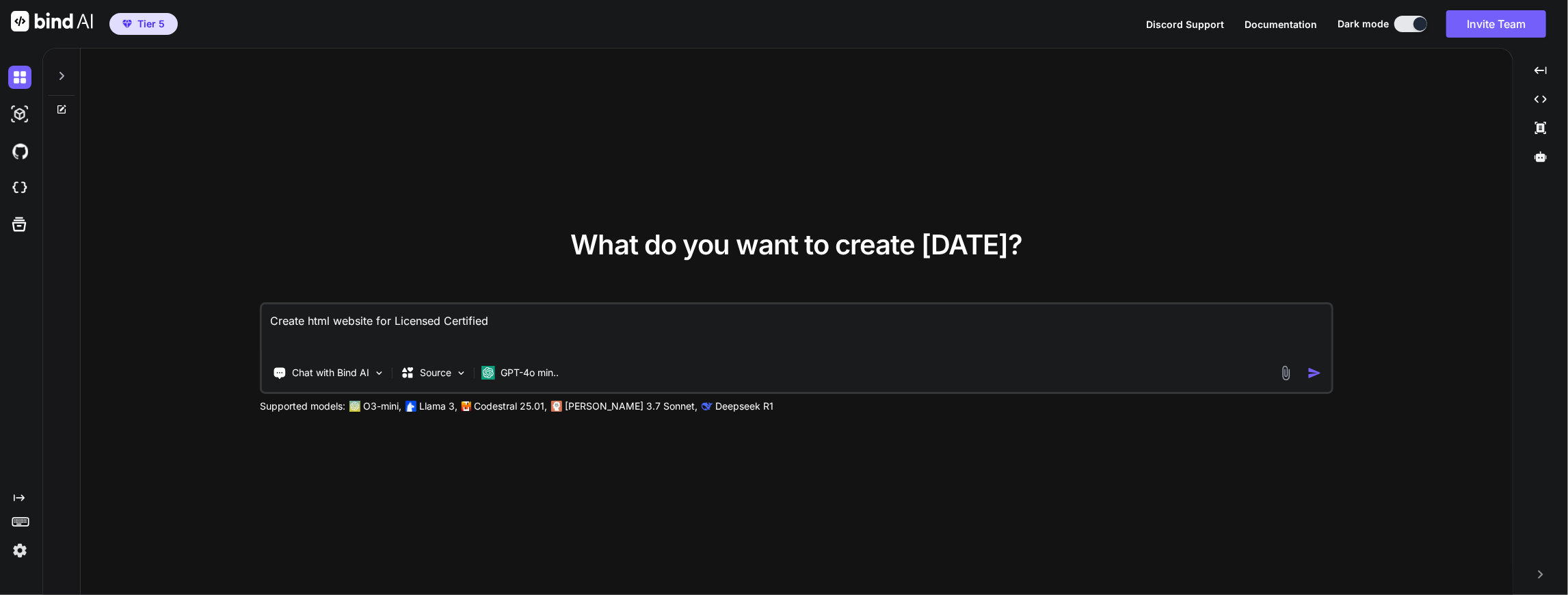
type textarea "Create html website for Licensed Certified E"
type textarea "x"
type textarea "Create html website for Licensed Certified El"
type textarea "x"
type textarea "Create html website for Licensed Certified Ele"
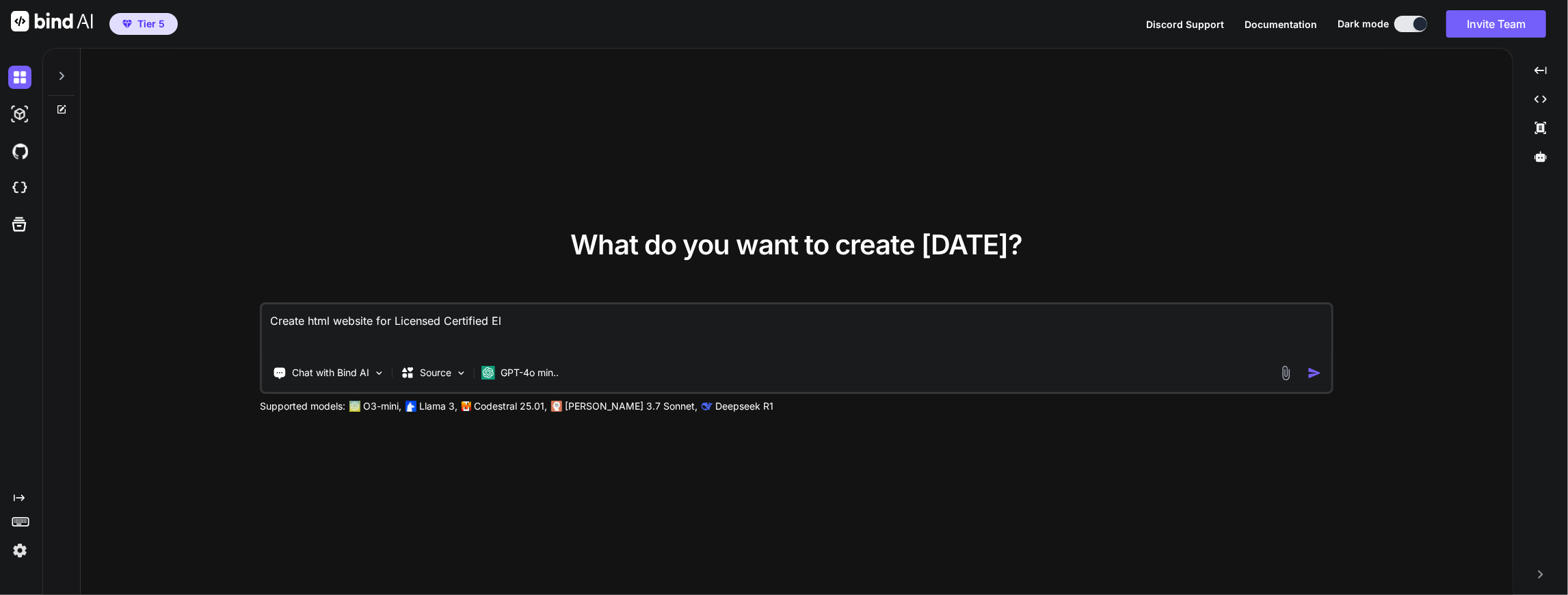
type textarea "x"
type textarea "Create html website for Licensed Certified Elec"
type textarea "x"
type textarea "Create html website for Licensed Certified Elect"
type textarea "x"
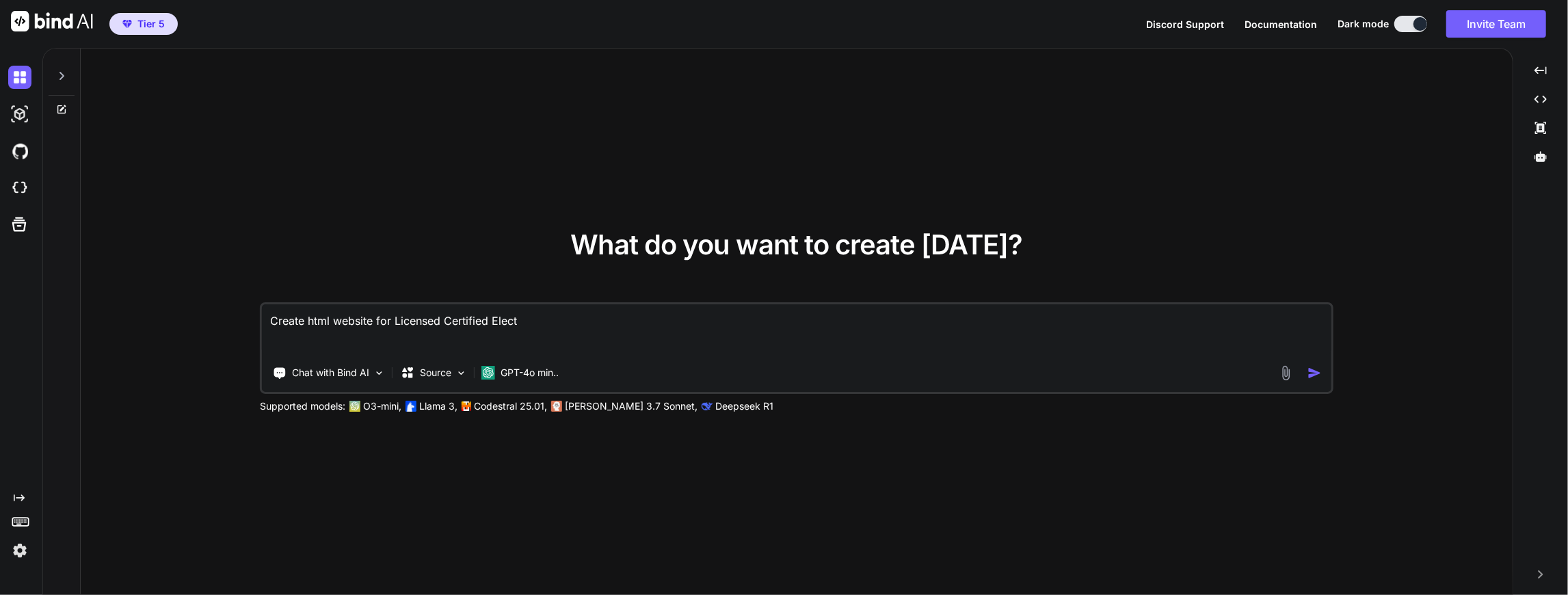
type textarea "Create html website for Licensed Certified Electr"
type textarea "x"
type textarea "Create html website for Licensed Certified Electri"
type textarea "x"
type textarea "Create html website for Licensed Certified Electric"
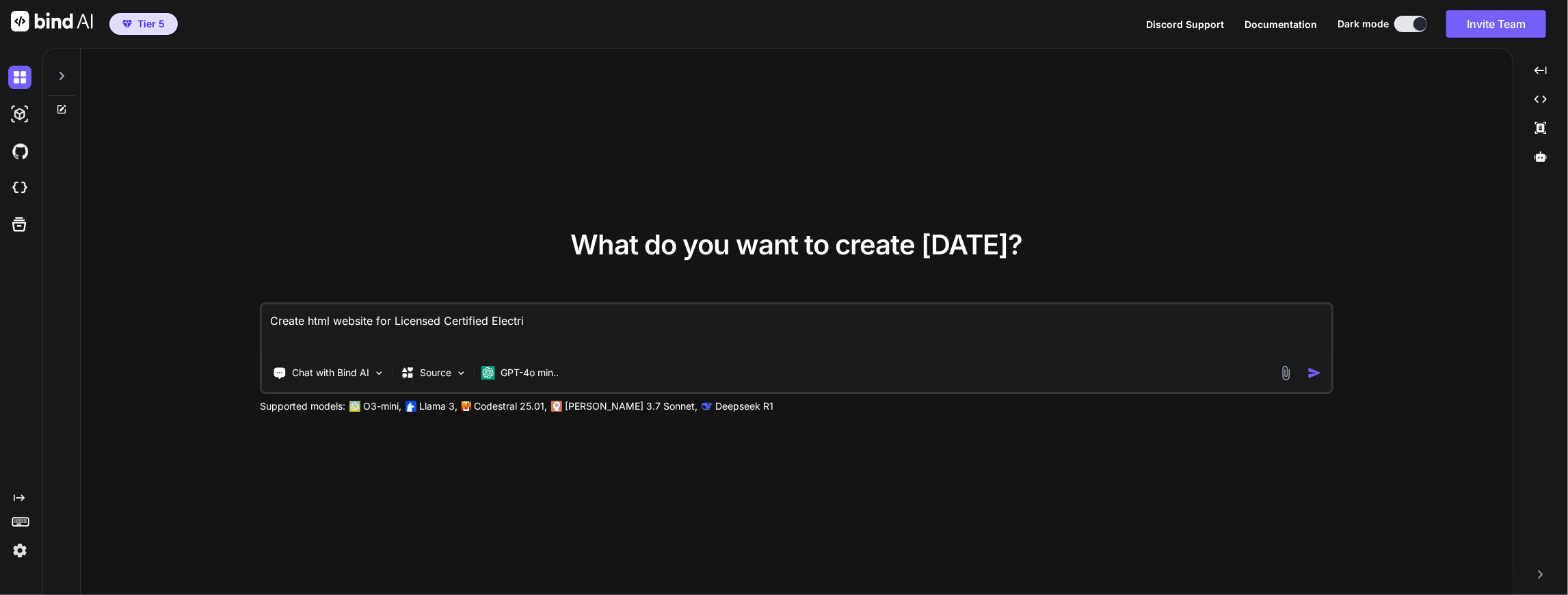
type textarea "x"
type textarea "Create html website for Licensed Certified Electrica"
type textarea "x"
type textarea "Create html website for Licensed Certified Electrican"
type textarea "x"
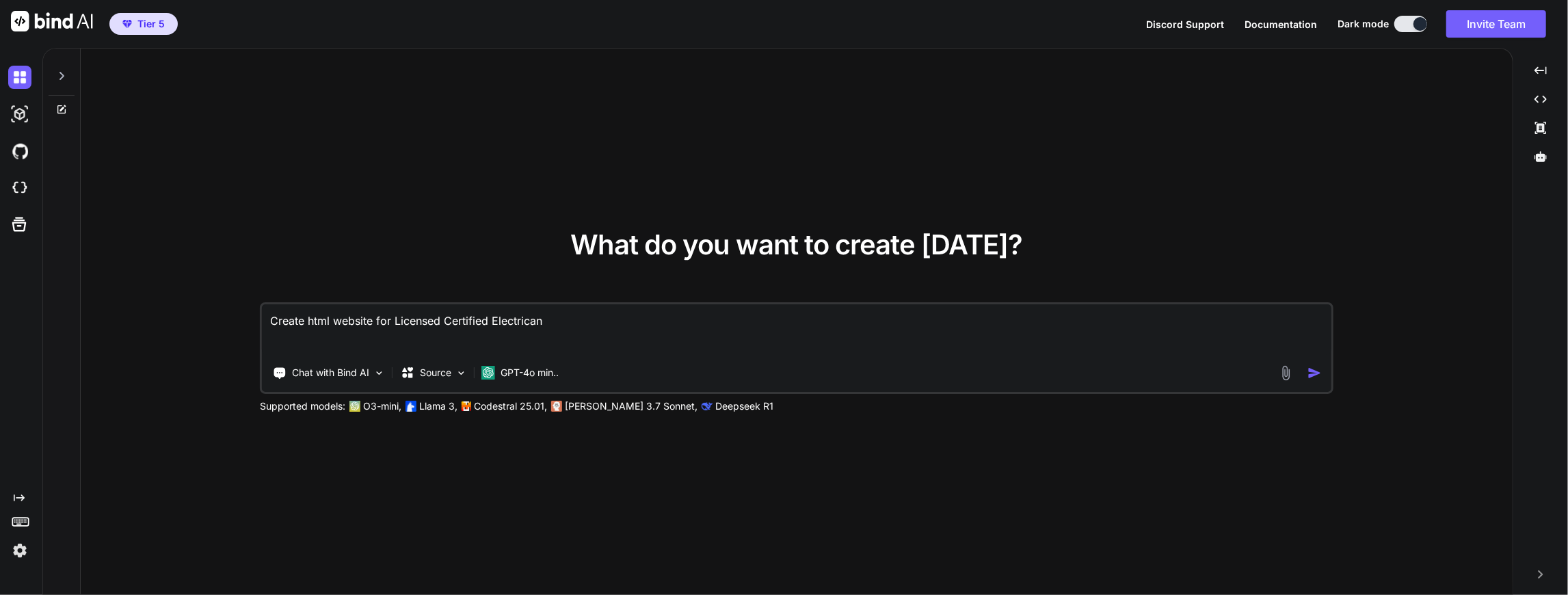
type textarea "Create html website for Licensed Certified Electrican"
type textarea "x"
type textarea "Create html website for Licensed Certified Electrican i"
type textarea "x"
type textarea "Create html website for Licensed Certified Electrican in"
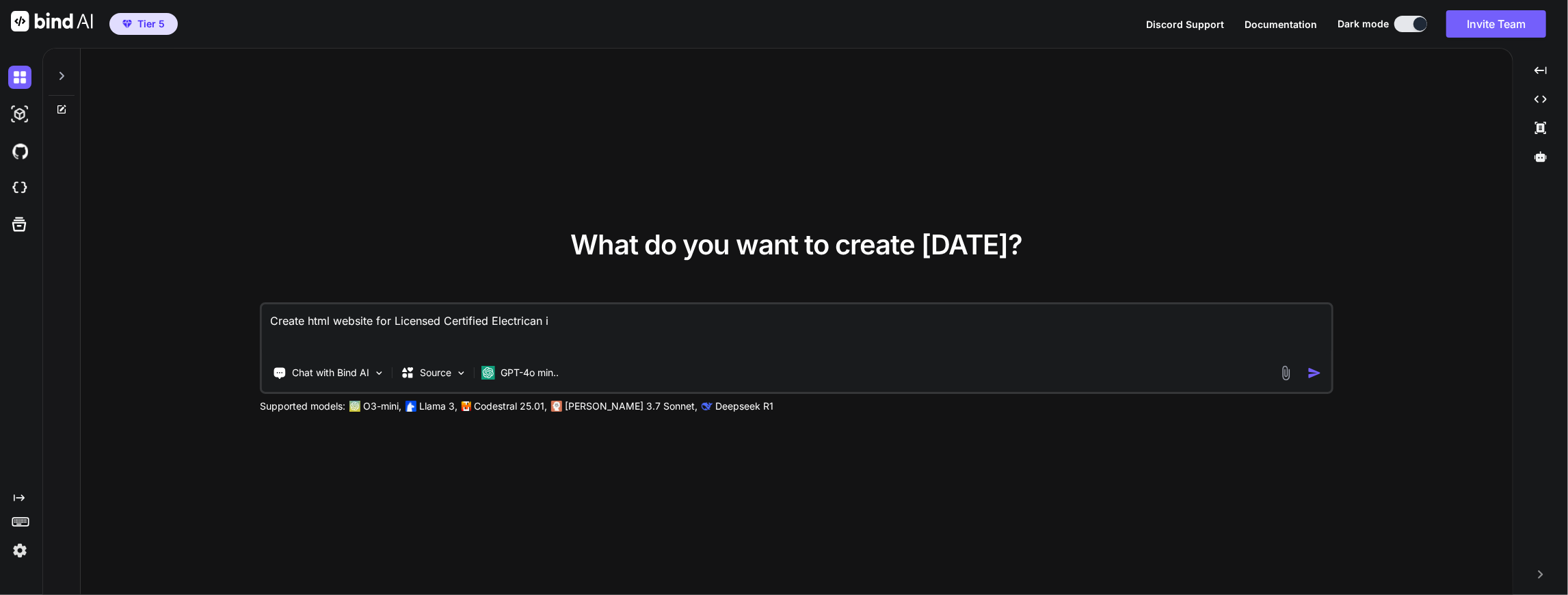
type textarea "x"
type textarea "Create html website for Licensed Certified Electrican i"
type textarea "x"
type textarea "Create html website for Licensed Certified Electrican"
type textarea "x"
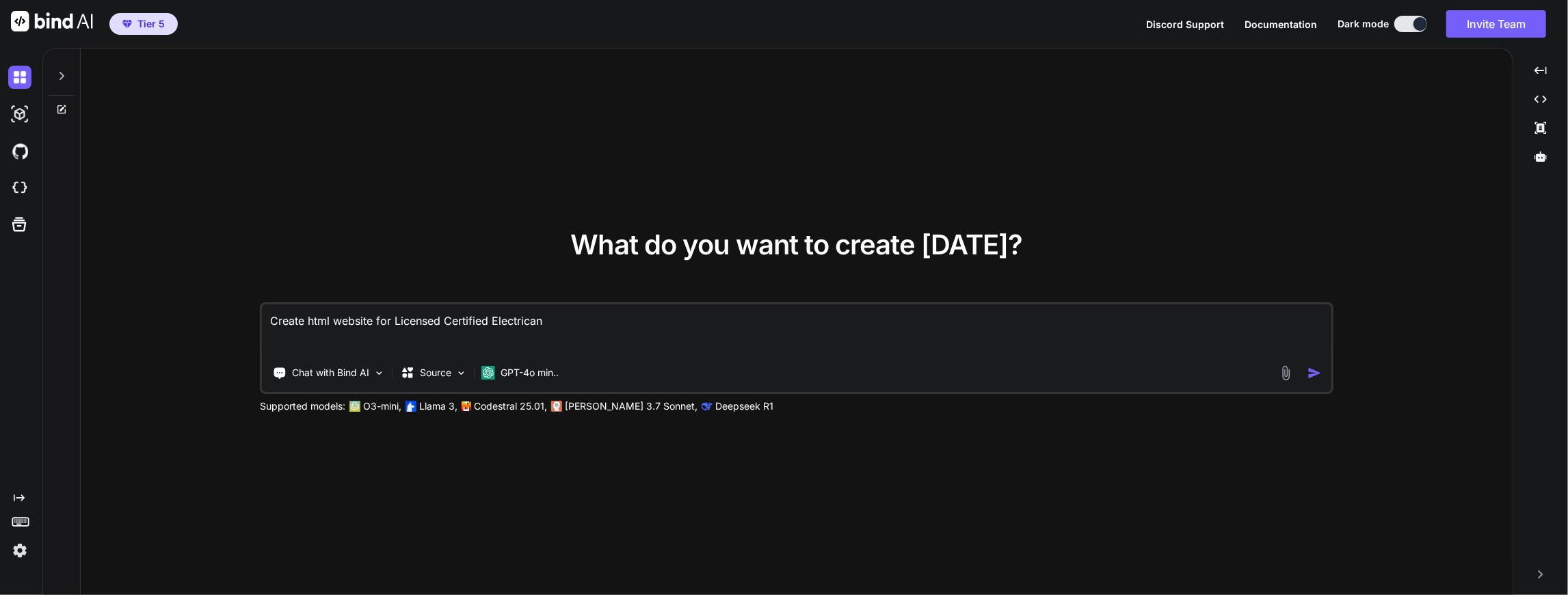
type textarea "Create html website for Licensed Certified Electrican i"
type textarea "x"
type textarea "Create html website for Licensed Certified Electrican in"
type textarea "x"
type textarea "Create html website for Licensed Certified Electrican i"
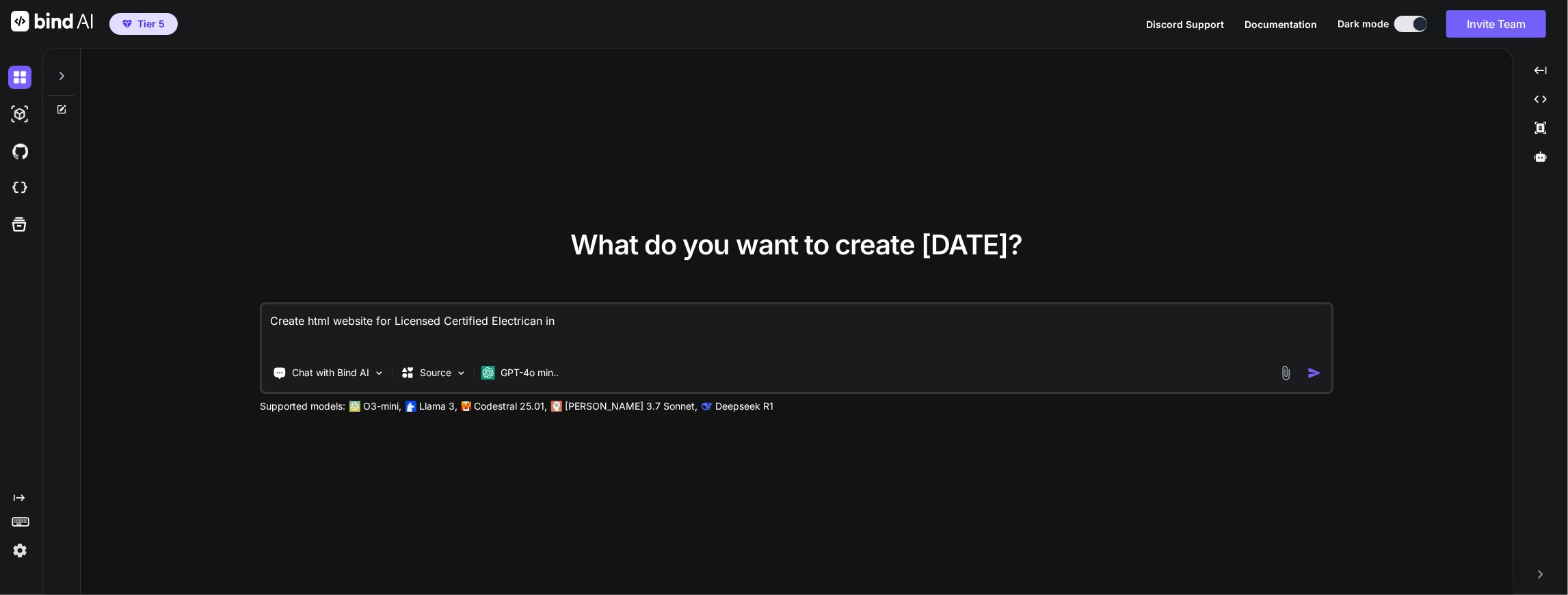
type textarea "x"
type textarea "Create html website for Licensed Certified Electrican"
type textarea "x"
type textarea "Create html website for Licensed Certified Electrican"
type textarea "x"
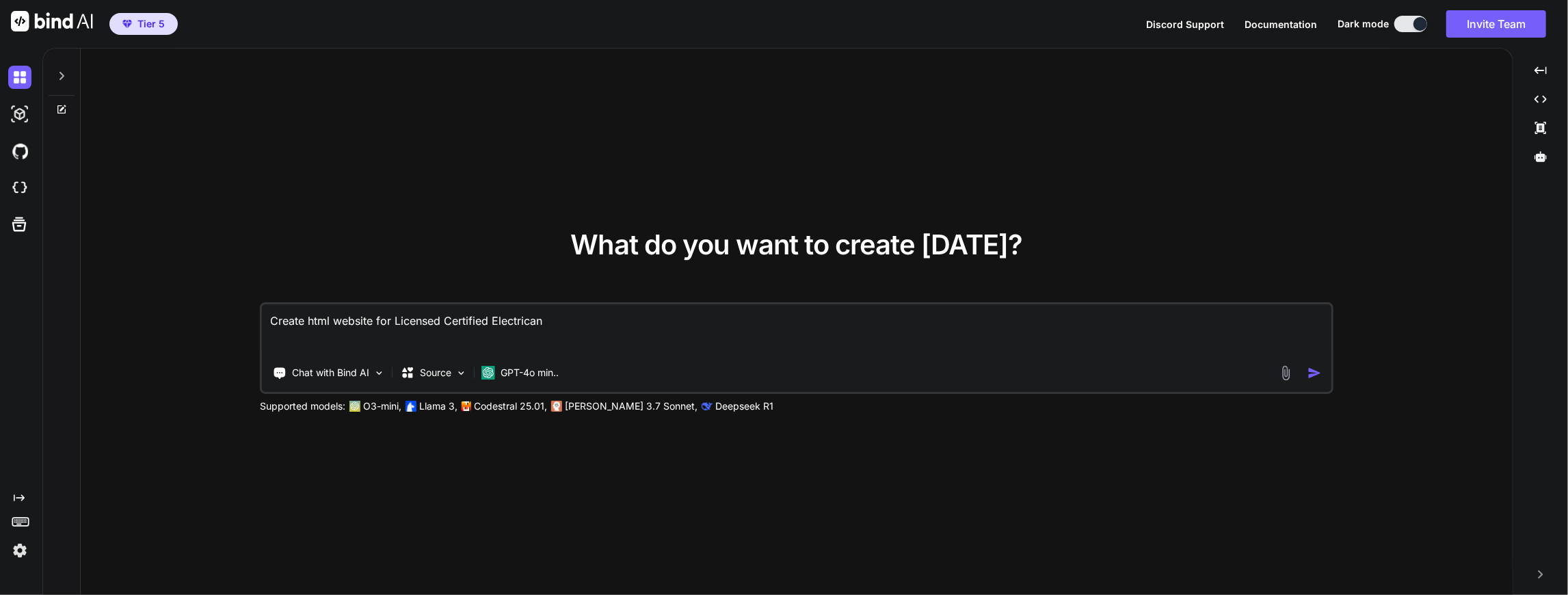
type textarea "Create html website for Licensed Certified Electrican."
type textarea "x"
type textarea "Create html website for Licensed Certified Electrican."
type textarea "x"
type textarea "Create html website for Licensed Certified Electrican."
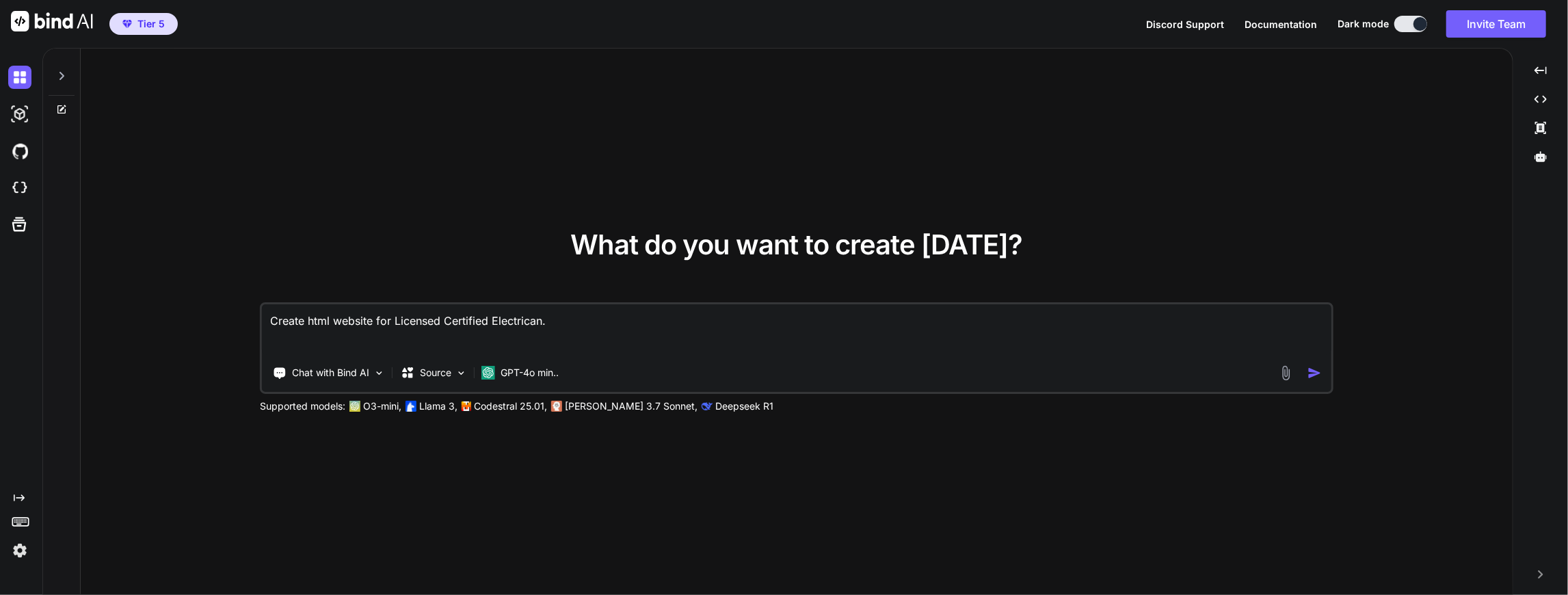
type textarea "x"
type textarea "Create html website for Licensed Certified Electrican. P"
type textarea "x"
type textarea "Create html website for Licensed Certified Electrican. Pl"
type textarea "x"
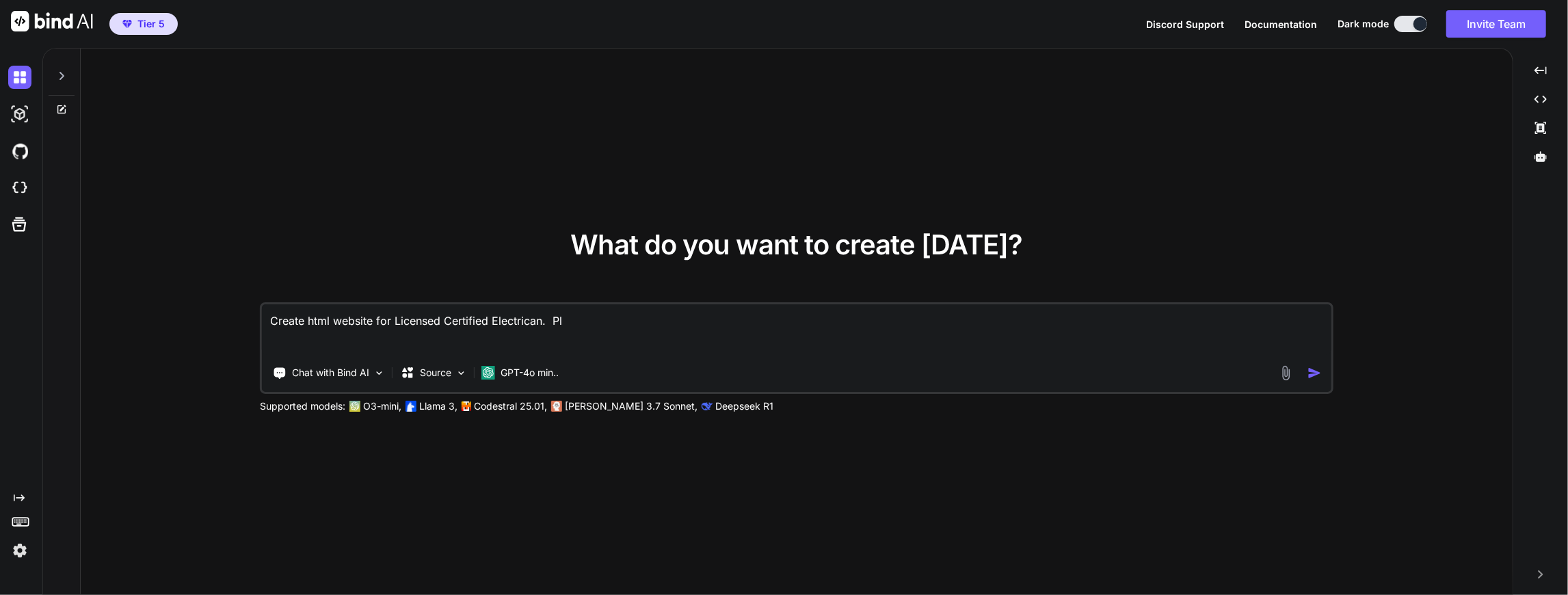
type textarea "Create html website for Licensed Certified Electrican. Ple"
type textarea "x"
type textarea "Create html website for Licensed Certified Electrican. Plea"
type textarea "x"
type textarea "Create html website for Licensed Certified Electrican. Pleas"
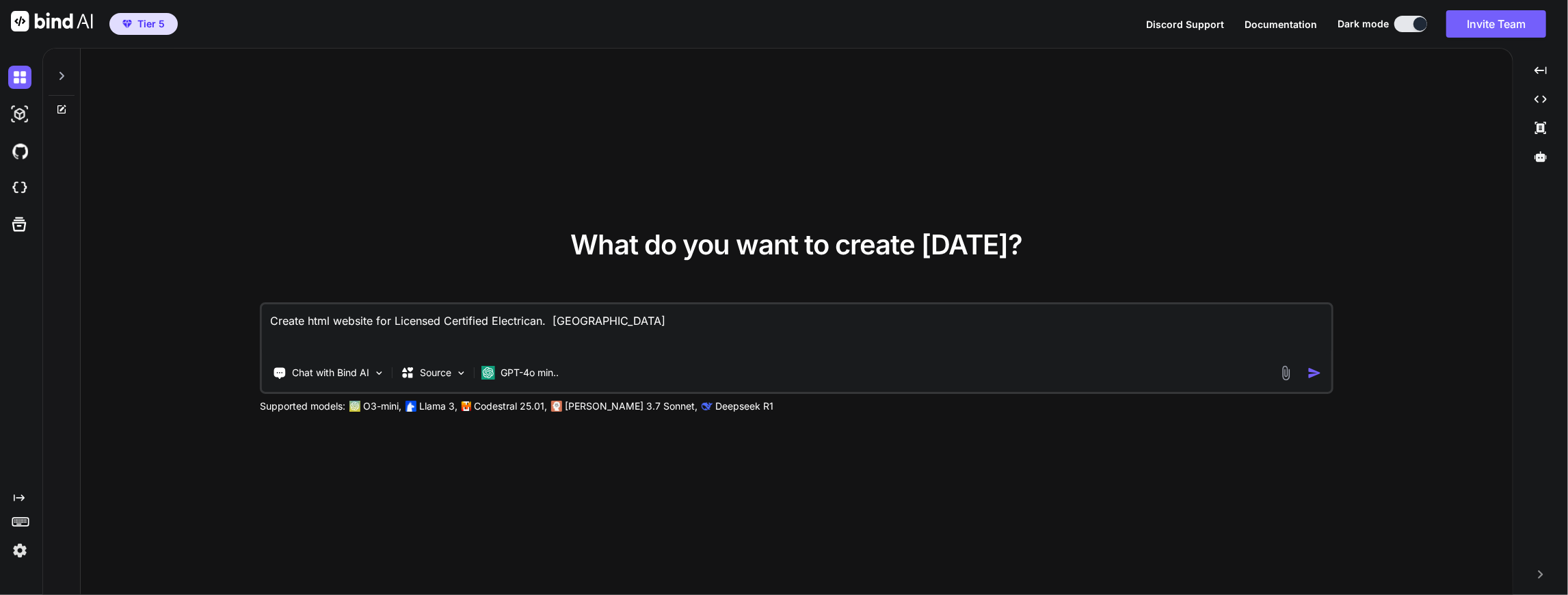
type textarea "x"
type textarea "Create html website for Licensed Certified Electrican. Please"
type textarea "x"
type textarea "Create html website for Licensed Certified Electrican. Please"
type textarea "x"
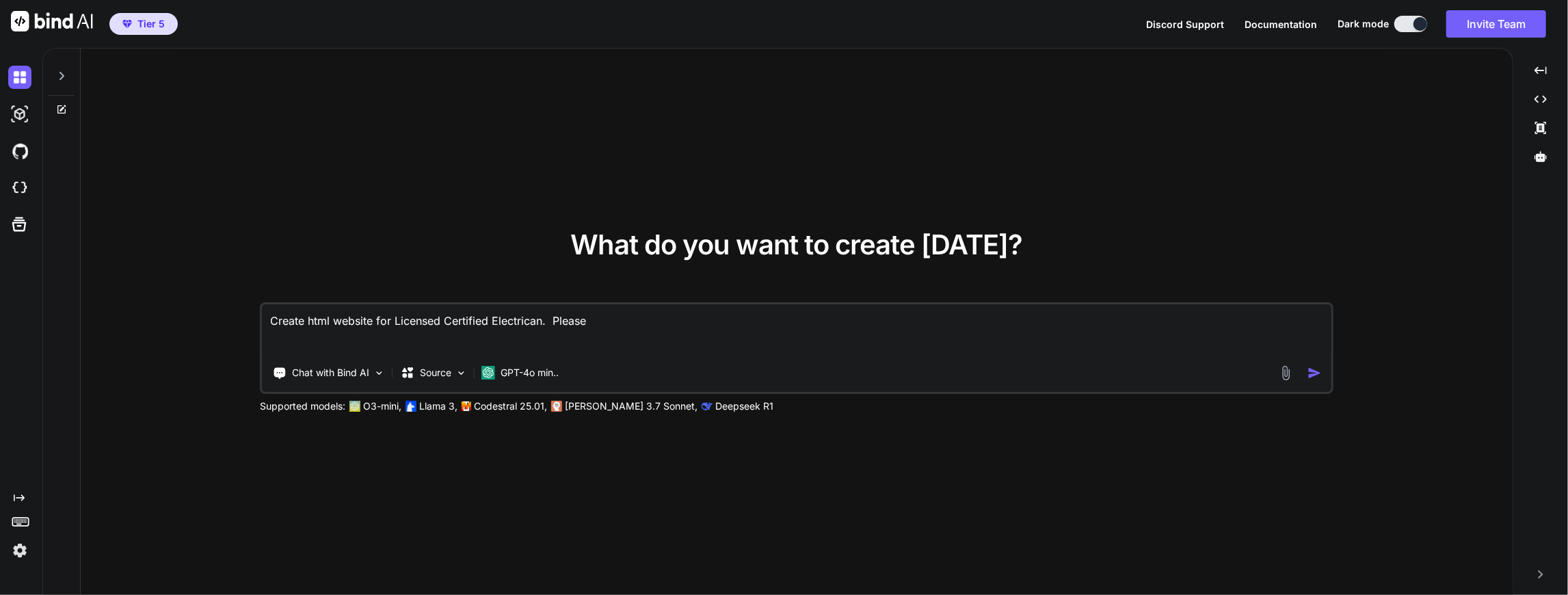
type textarea "Create html website for Licensed Certified Electrican. Please i"
type textarea "x"
type textarea "Create html website for Licensed Certified Electrican. Please in"
type textarea "x"
type textarea "Create html website for Licensed Certified Electrican. Please inc"
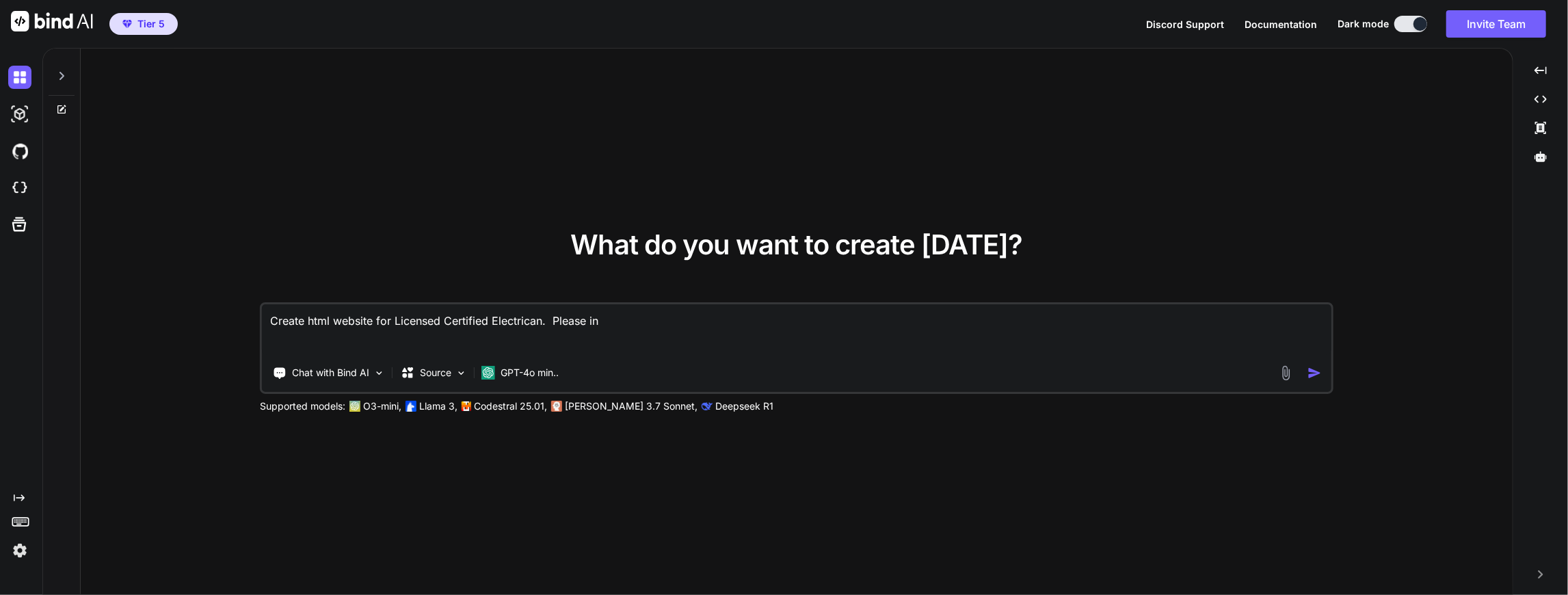
type textarea "x"
type textarea "Create html website for Licensed Certified Electrican. Please incl"
type textarea "x"
type textarea "Create html website for Licensed Certified Electrican. Please inclu"
type textarea "x"
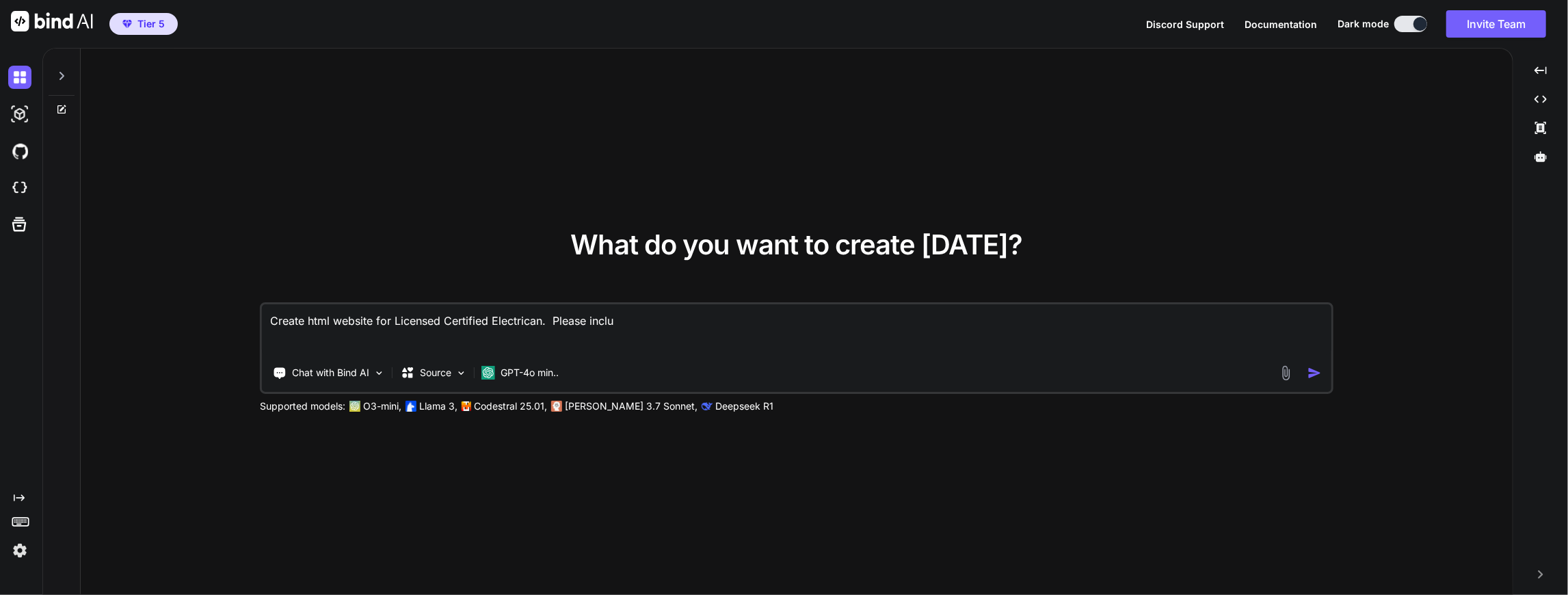
type textarea "Create html website for Licensed Certified Electrican. Please includ"
type textarea "x"
type textarea "Create html website for Licensed Certified Electrican. Please include"
type textarea "x"
type textarea "Create html website for Licensed Certified Electrican. Please include"
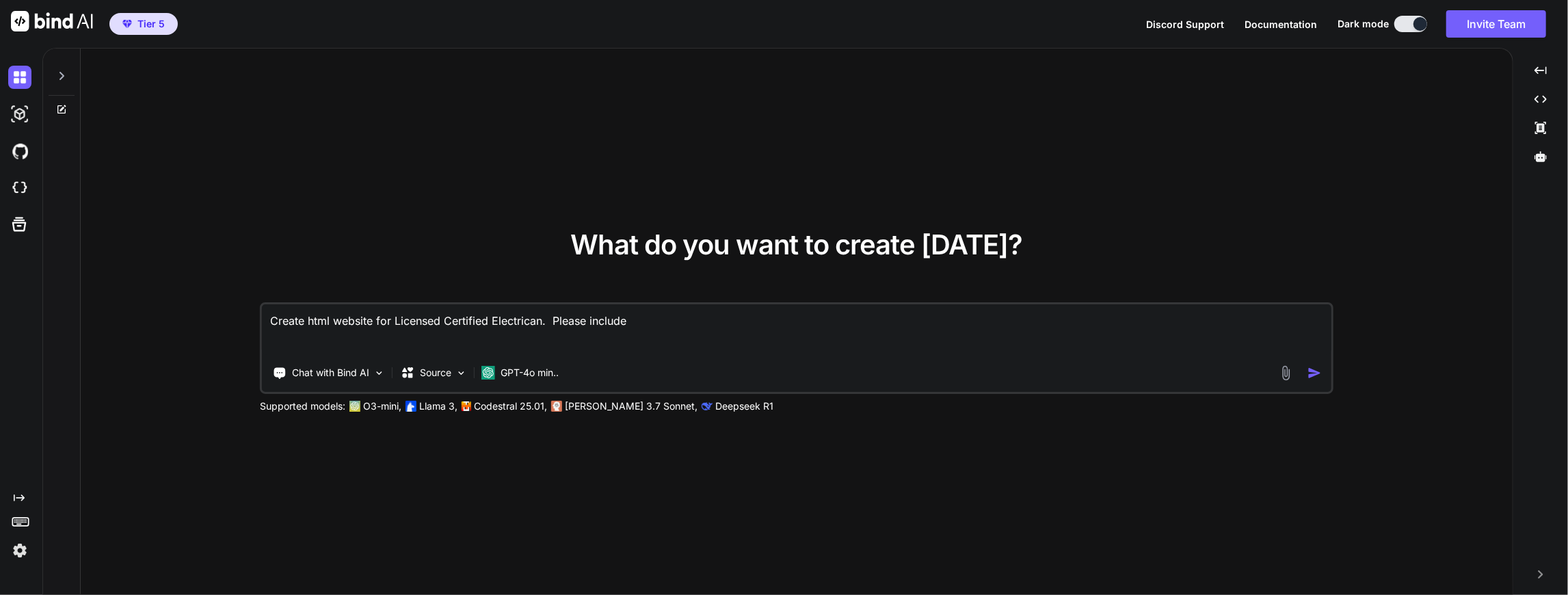
type textarea "x"
type textarea "Create html website for Licensed Certified Electrican. Please include i"
type textarea "x"
type textarea "Create html website for Licensed Certified Electrican. Please include im"
type textarea "x"
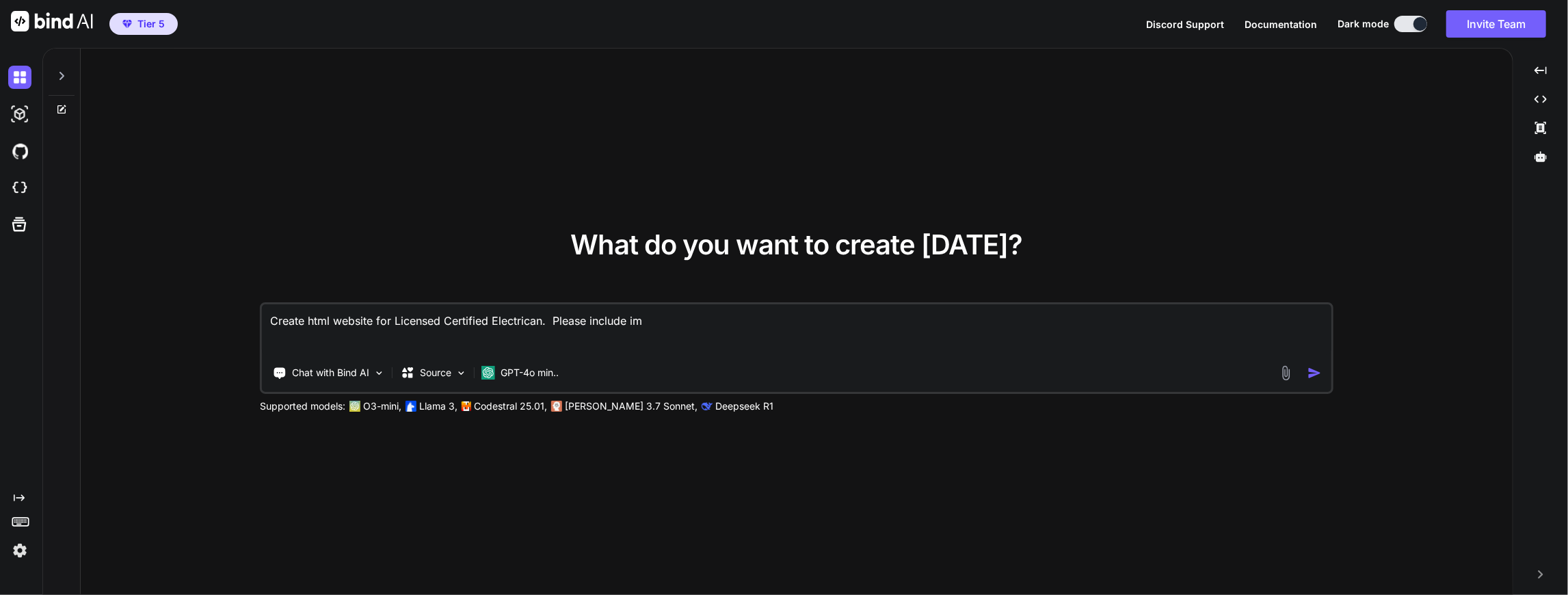
type textarea "Create html website for Licensed Certified Electrican. Please include ima"
type textarea "x"
type textarea "Create html website for Licensed Certified Electrican. Please include imag"
type textarea "x"
type textarea "Create html website for Licensed Certified Electrican. Please include image"
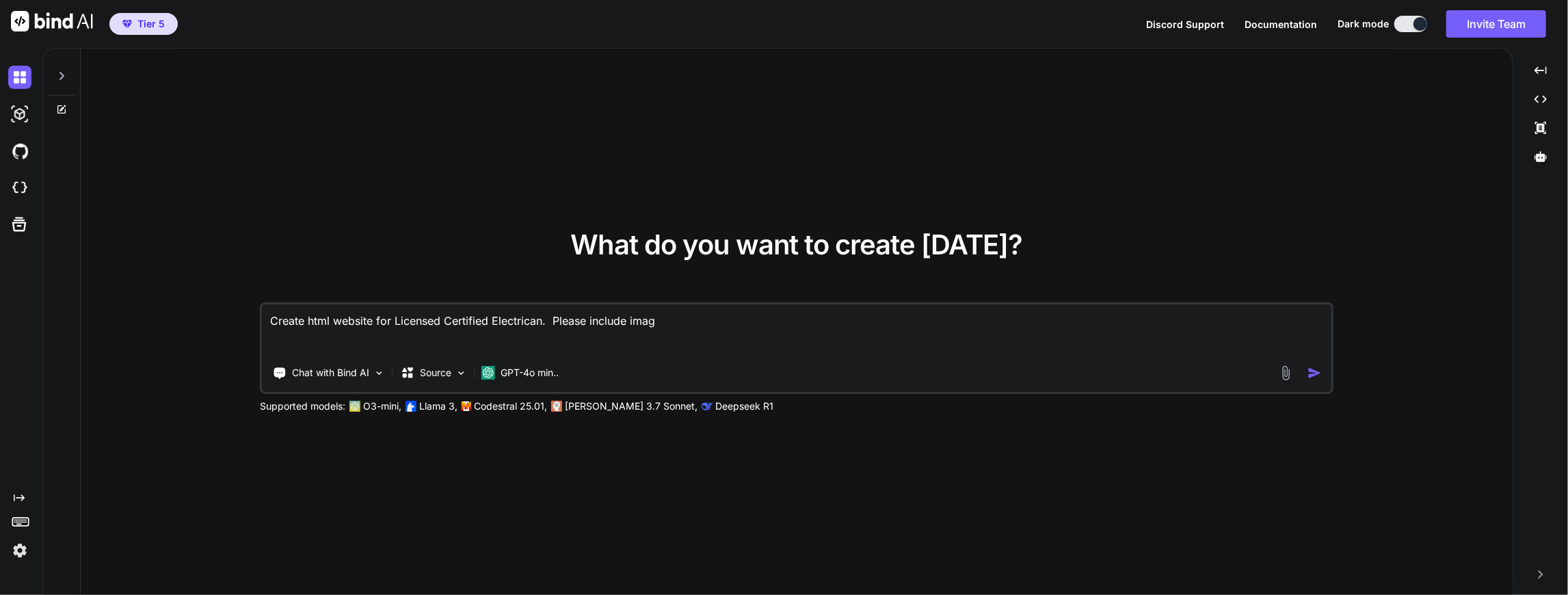
type textarea "x"
type textarea "Create html website for Licensed Certified Electrican. Please include images"
type textarea "x"
type textarea "Create html website for Licensed Certified Electrican. Please include images"
click at [1317, 370] on img "button" at bounding box center [1314, 372] width 14 height 14
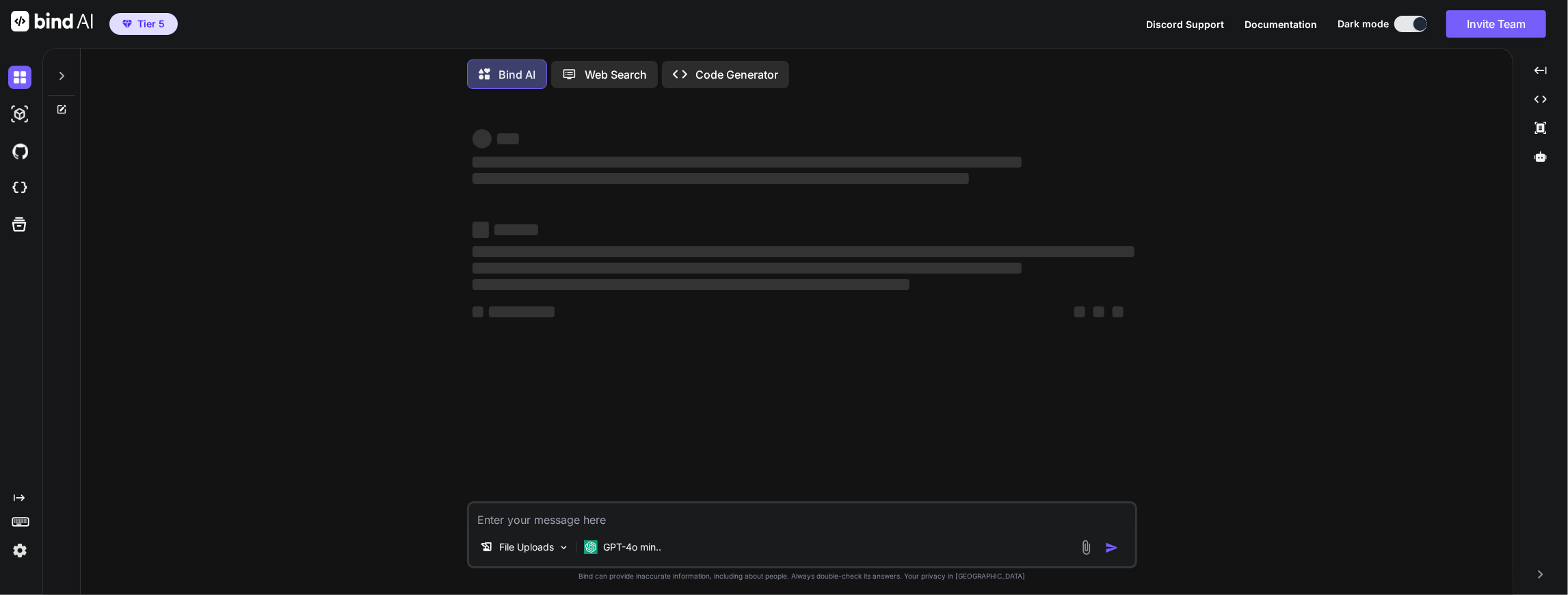
scroll to position [6, 0]
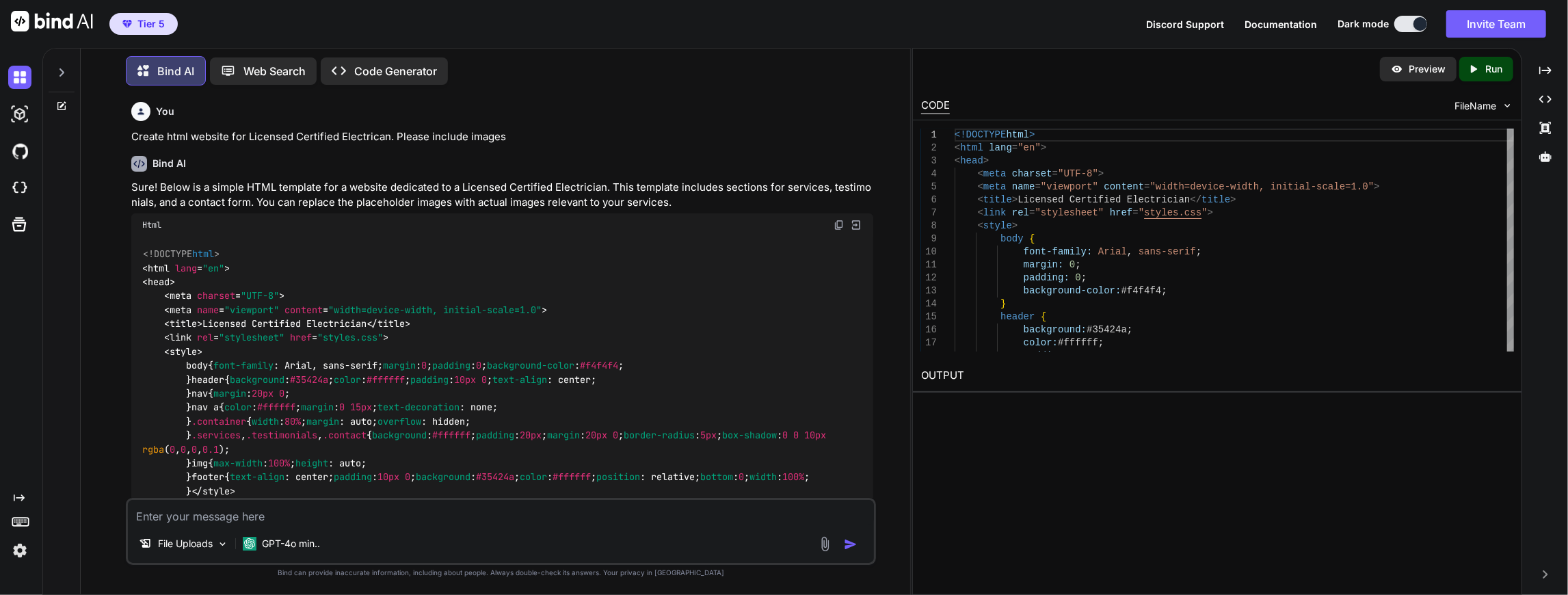
click at [1421, 68] on p "Preview" at bounding box center [1427, 69] width 37 height 14
click at [1405, 80] on div "Preview" at bounding box center [1418, 69] width 76 height 25
click at [1551, 68] on icon "Created with Pixso." at bounding box center [1545, 70] width 12 height 12
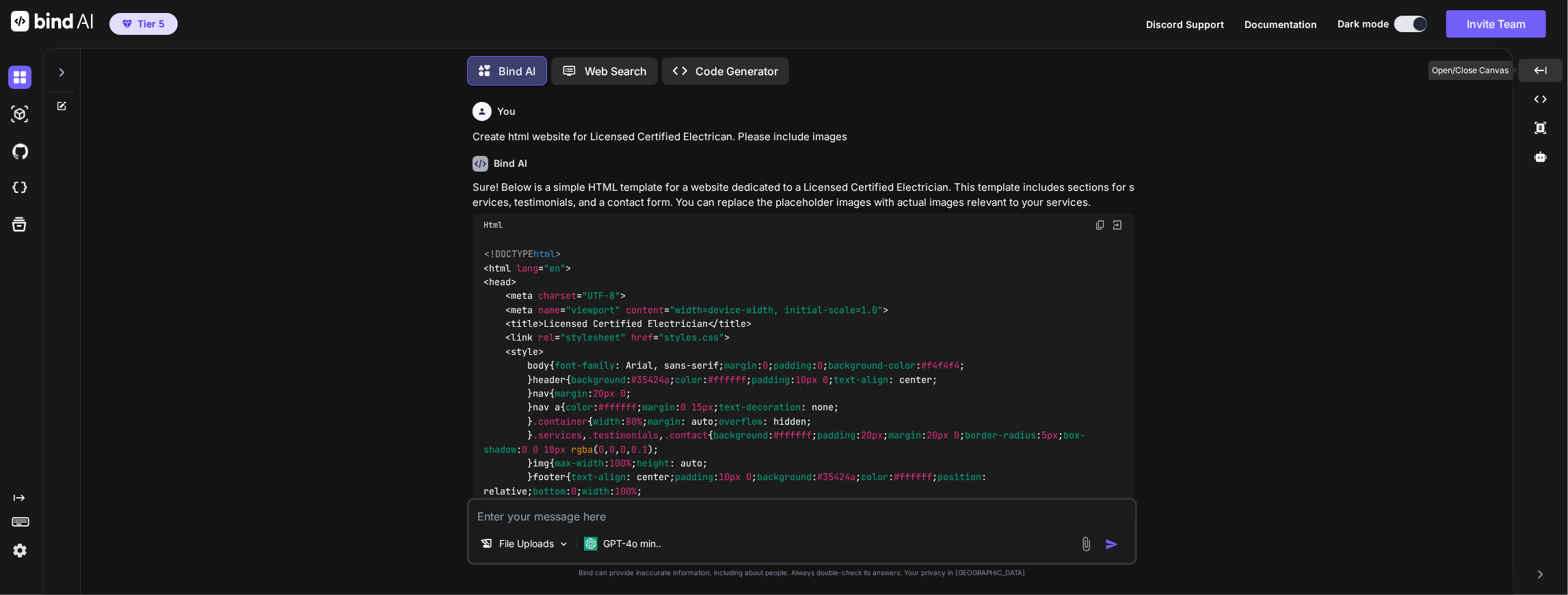
click at [1539, 62] on div "Created with Pixso." at bounding box center [1541, 71] width 44 height 23
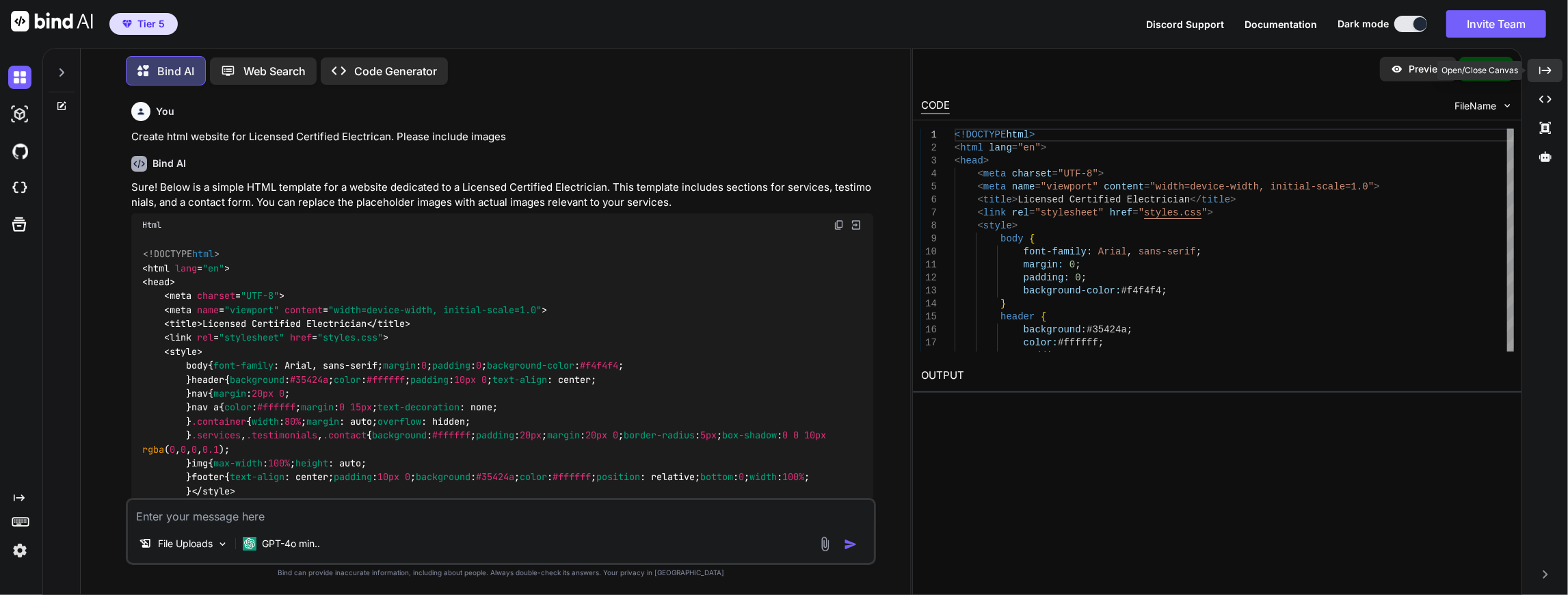
click at [1546, 63] on div "Created with Pixso." at bounding box center [1545, 71] width 34 height 23
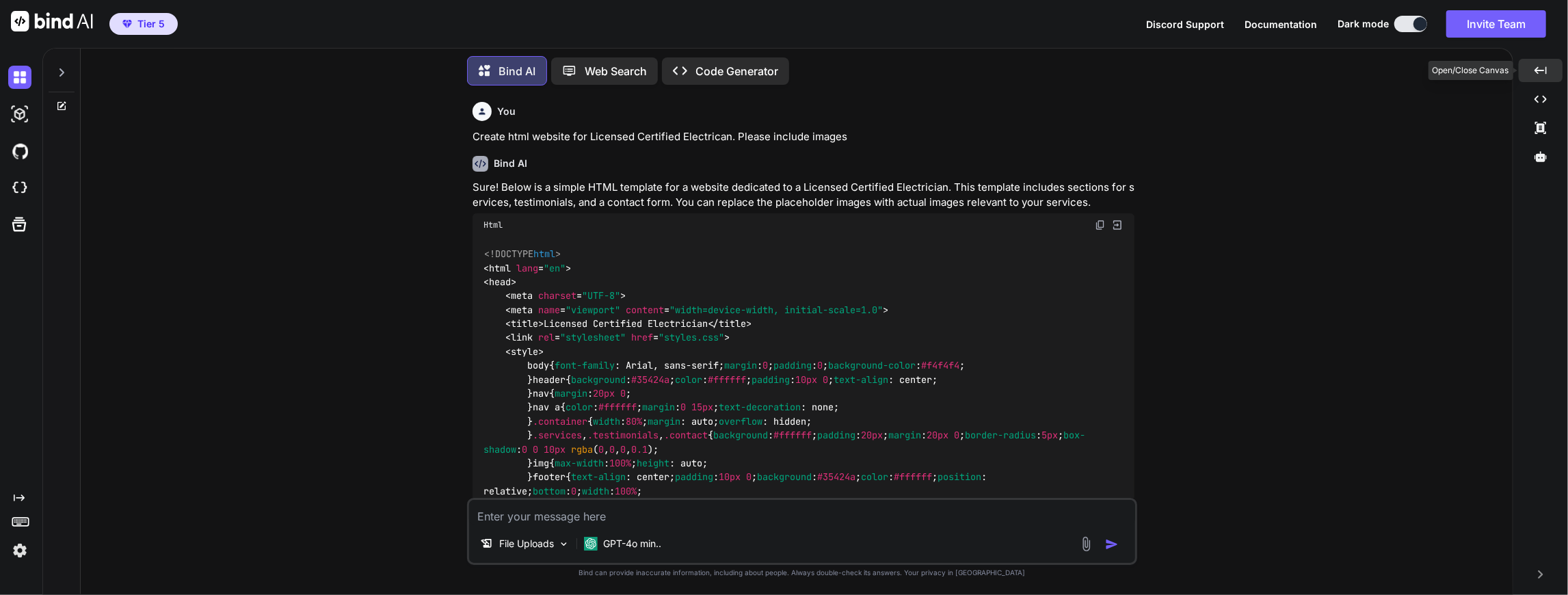
click at [1546, 65] on icon "Created with Pixso." at bounding box center [1541, 70] width 12 height 12
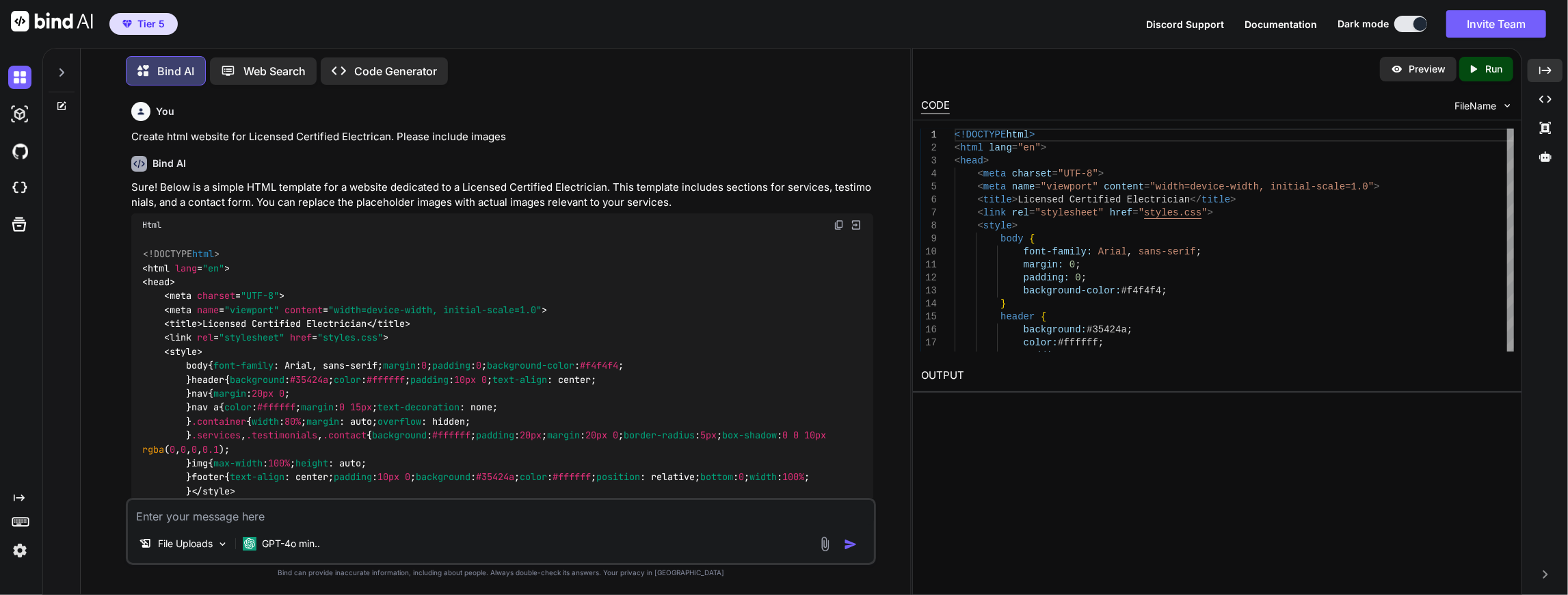
click at [317, 513] on textarea at bounding box center [501, 513] width 747 height 25
type textarea "x"
type textarea "s"
type textarea "x"
type textarea "sh"
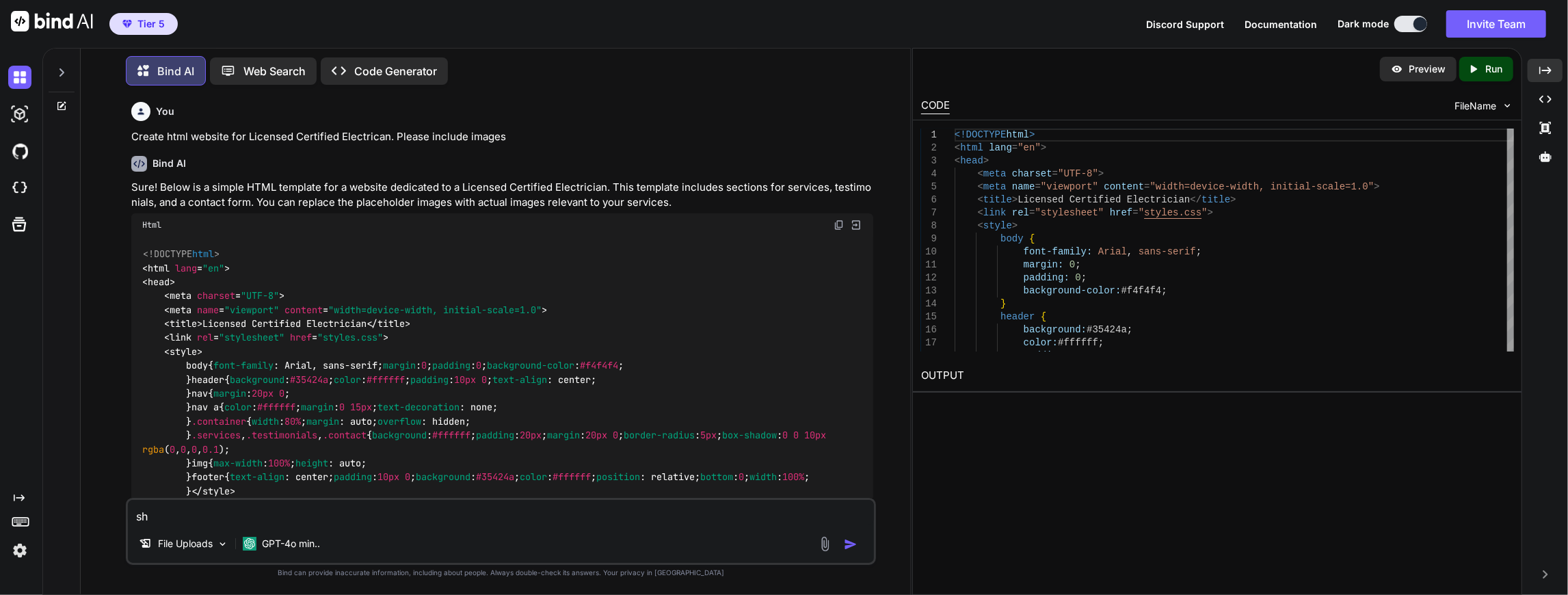
type textarea "x"
type textarea "sho"
type textarea "x"
type textarea "show"
type textarea "x"
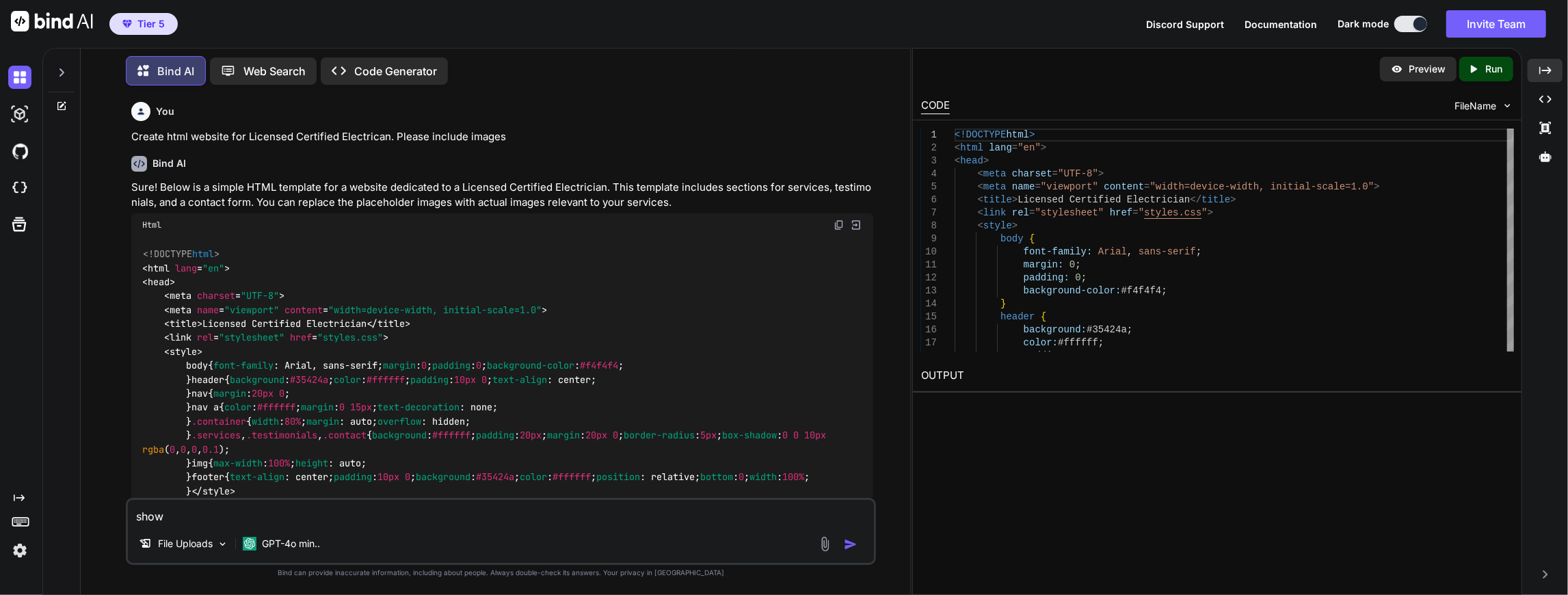
type textarea "show"
type textarea "x"
type textarea "show w"
type textarea "x"
type textarea "show we"
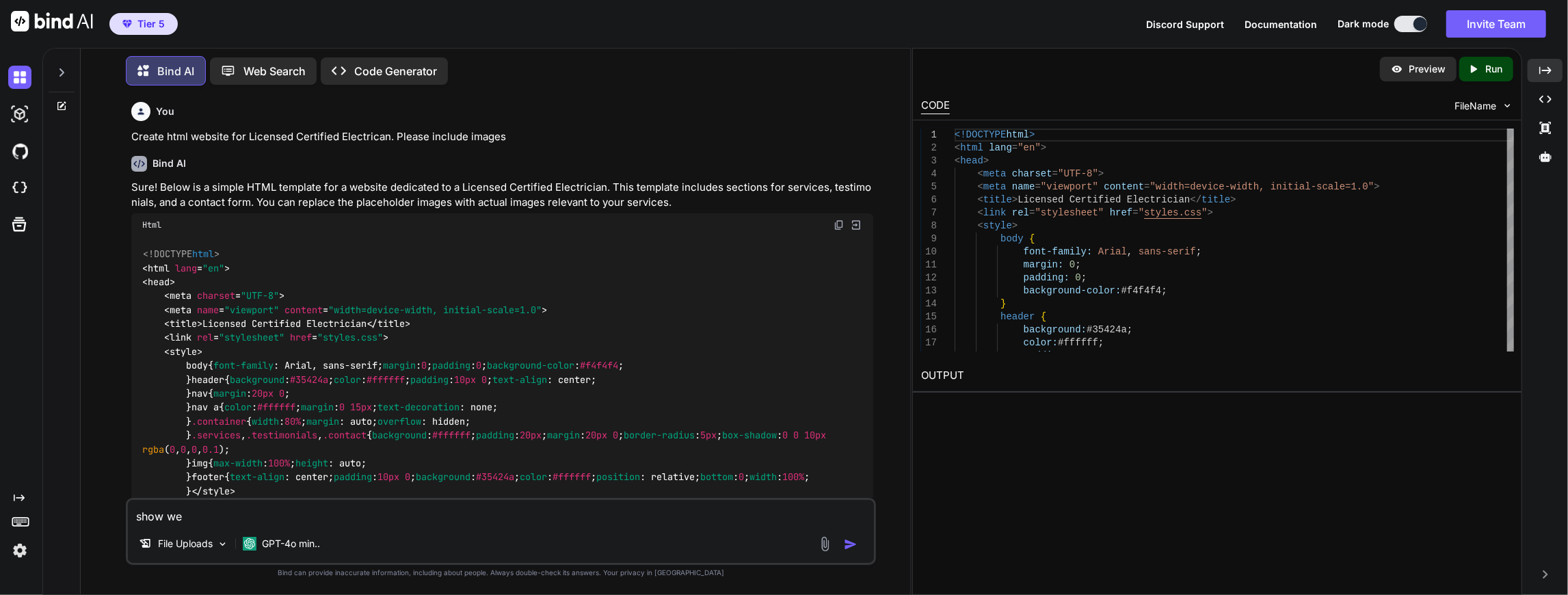
type textarea "x"
type textarea "show web"
type textarea "x"
type textarea "show webs"
type textarea "x"
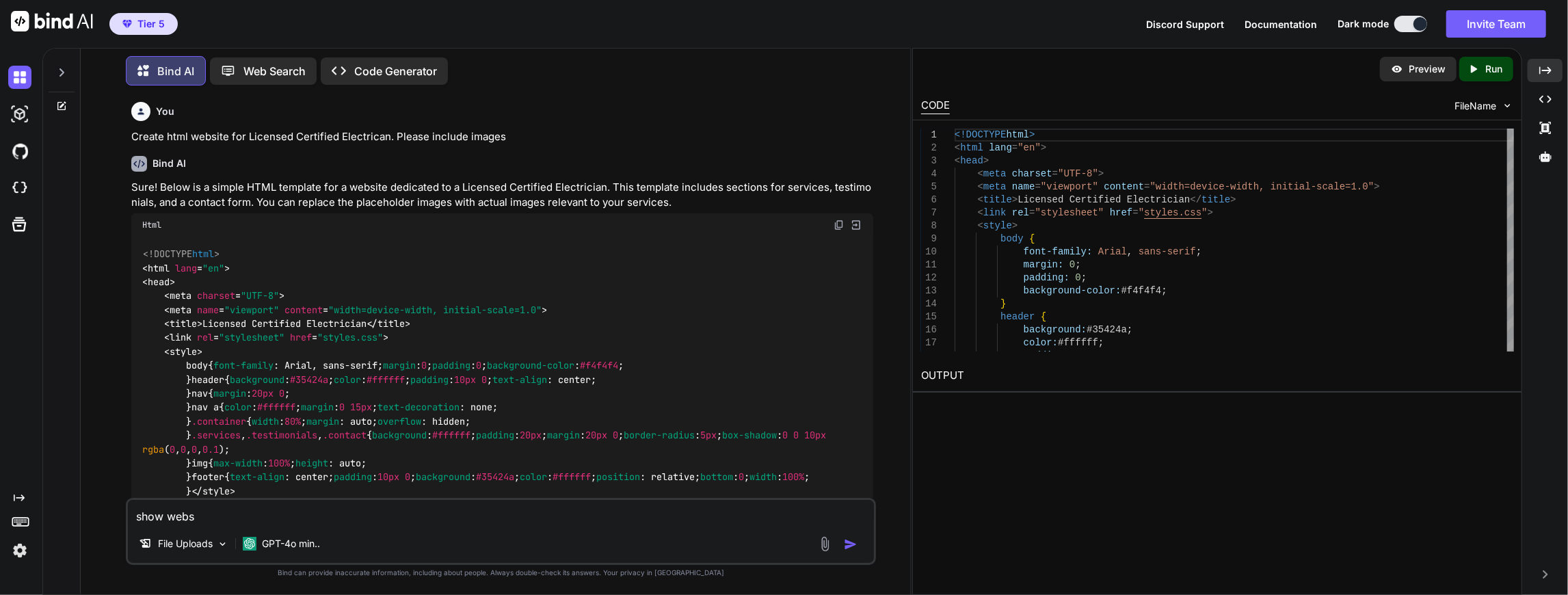
type textarea "show websi"
type textarea "x"
type textarea "show websit"
type textarea "x"
type textarea "show website"
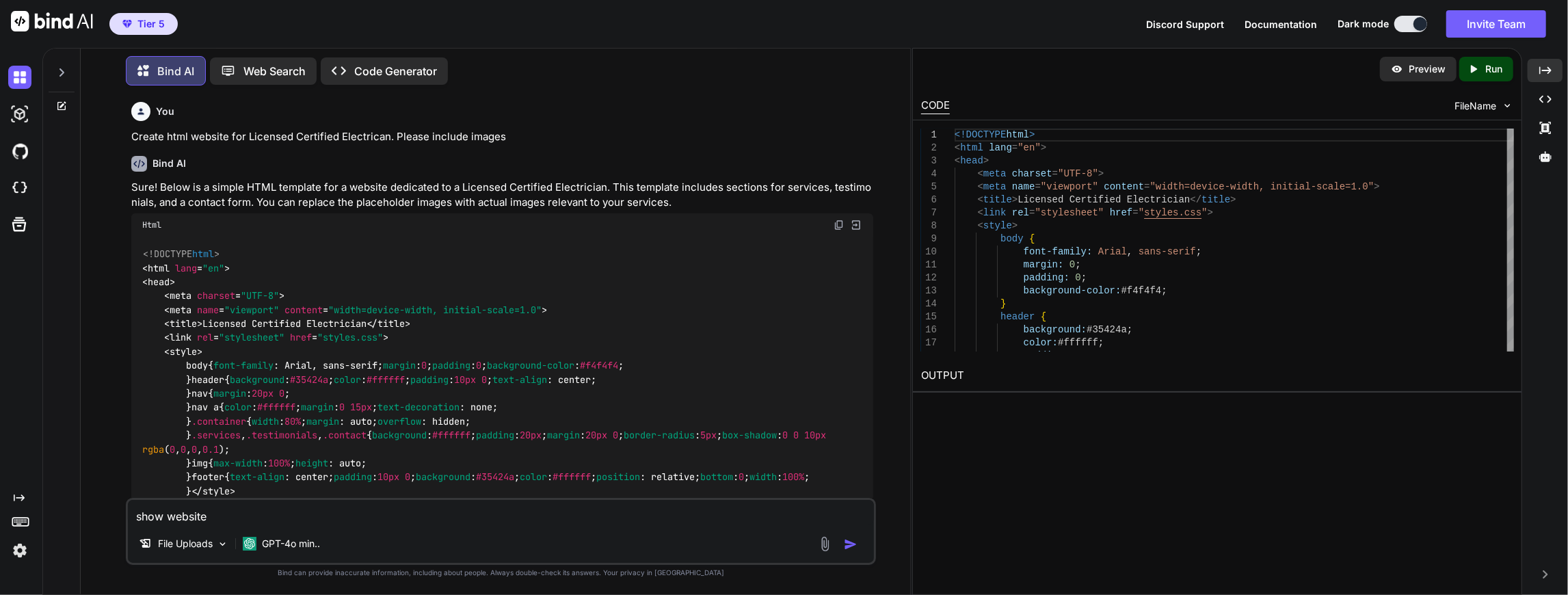
type textarea "x"
type textarea "\"
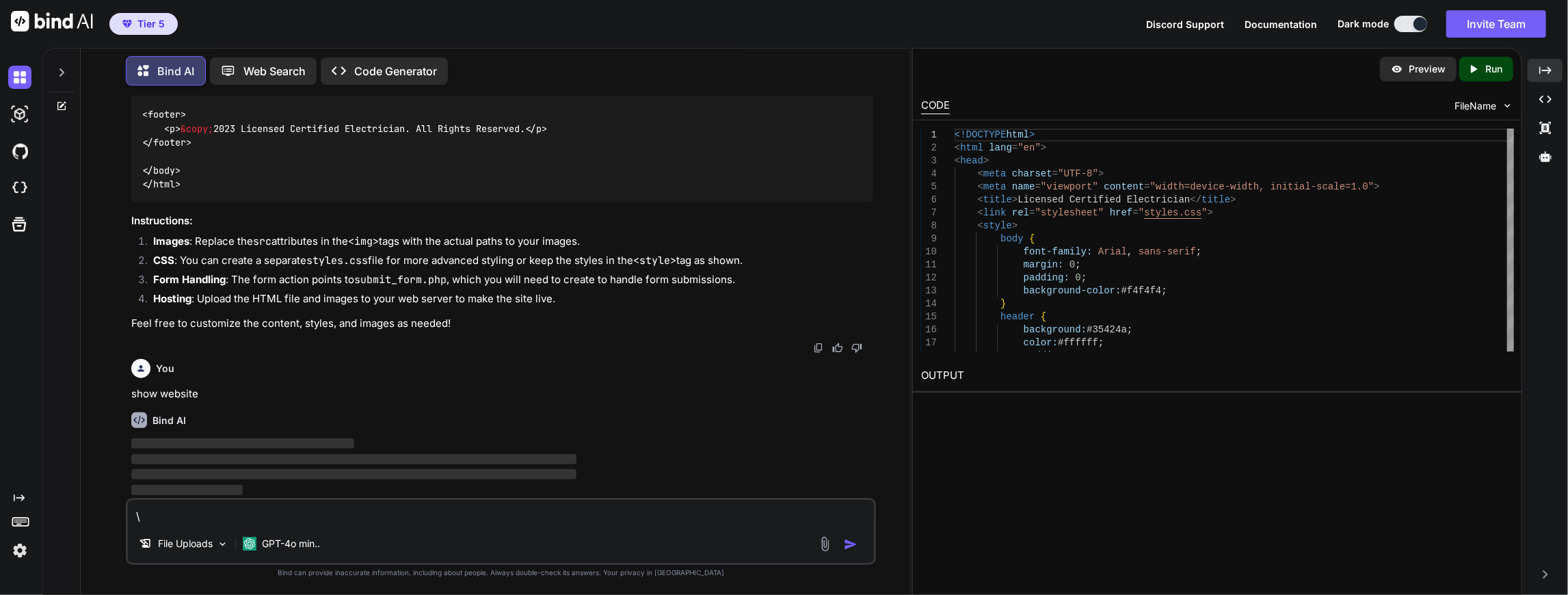
scroll to position [1647, 0]
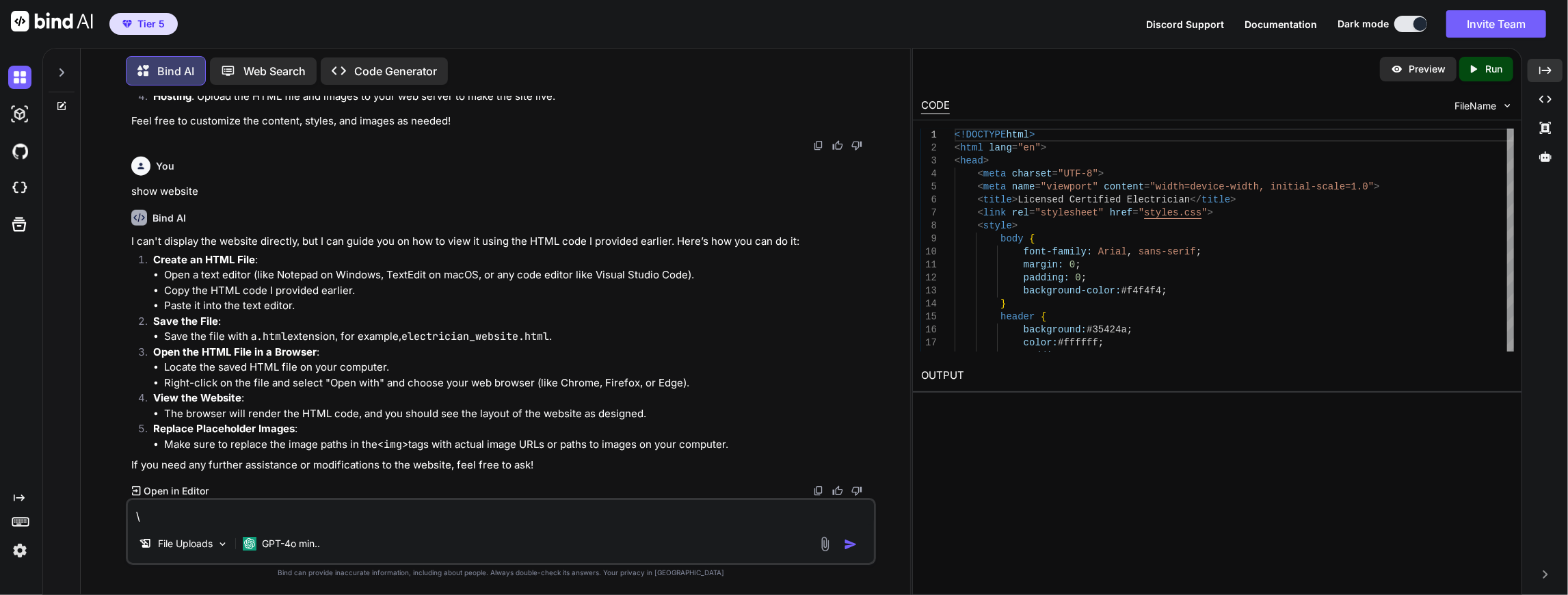
type textarea "x"
type textarea "\"
click at [359, 67] on p "Code Generator" at bounding box center [395, 71] width 83 height 16
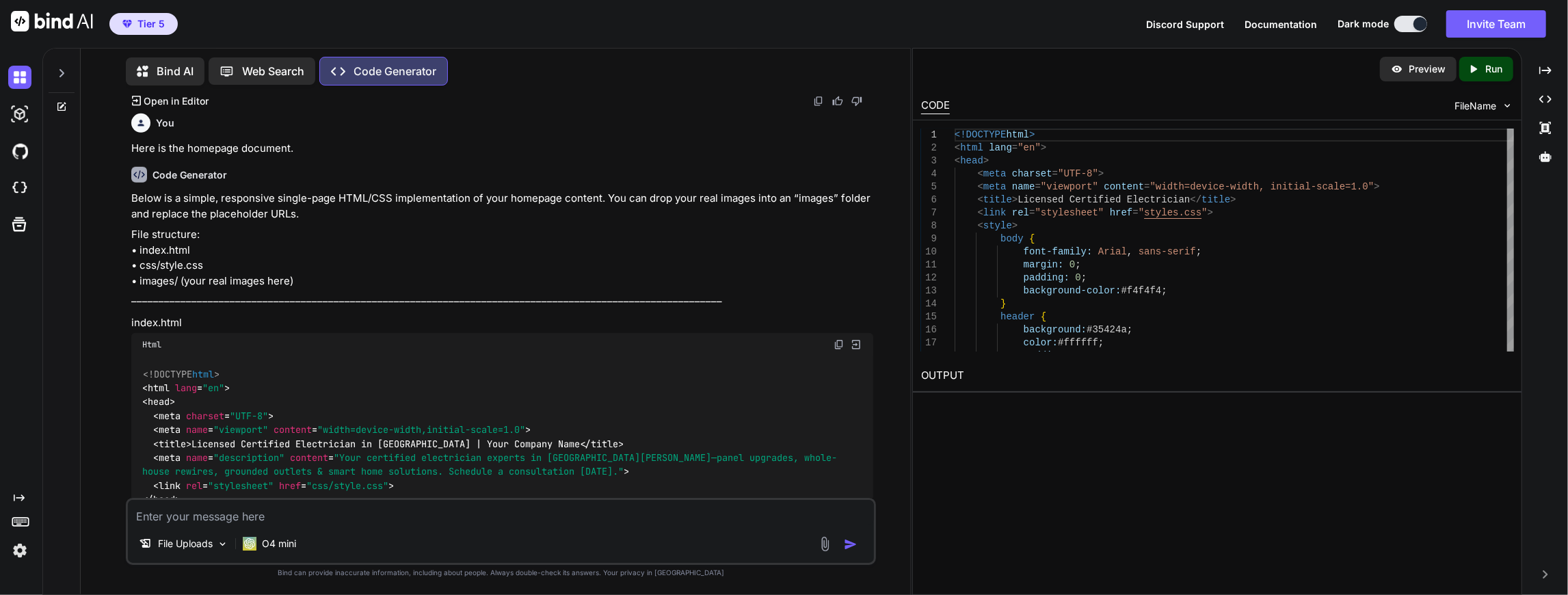
scroll to position [925, 0]
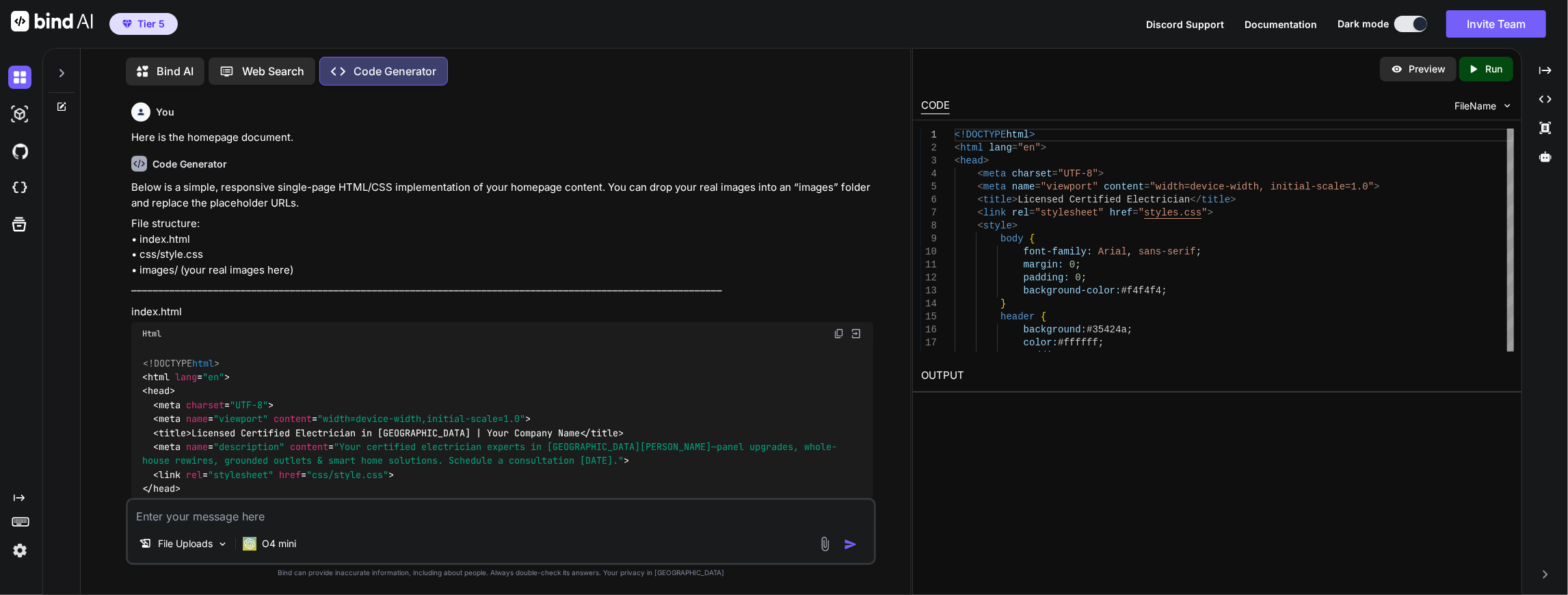
click at [380, 72] on p "Code Generator" at bounding box center [394, 71] width 83 height 16
type textarea "x"
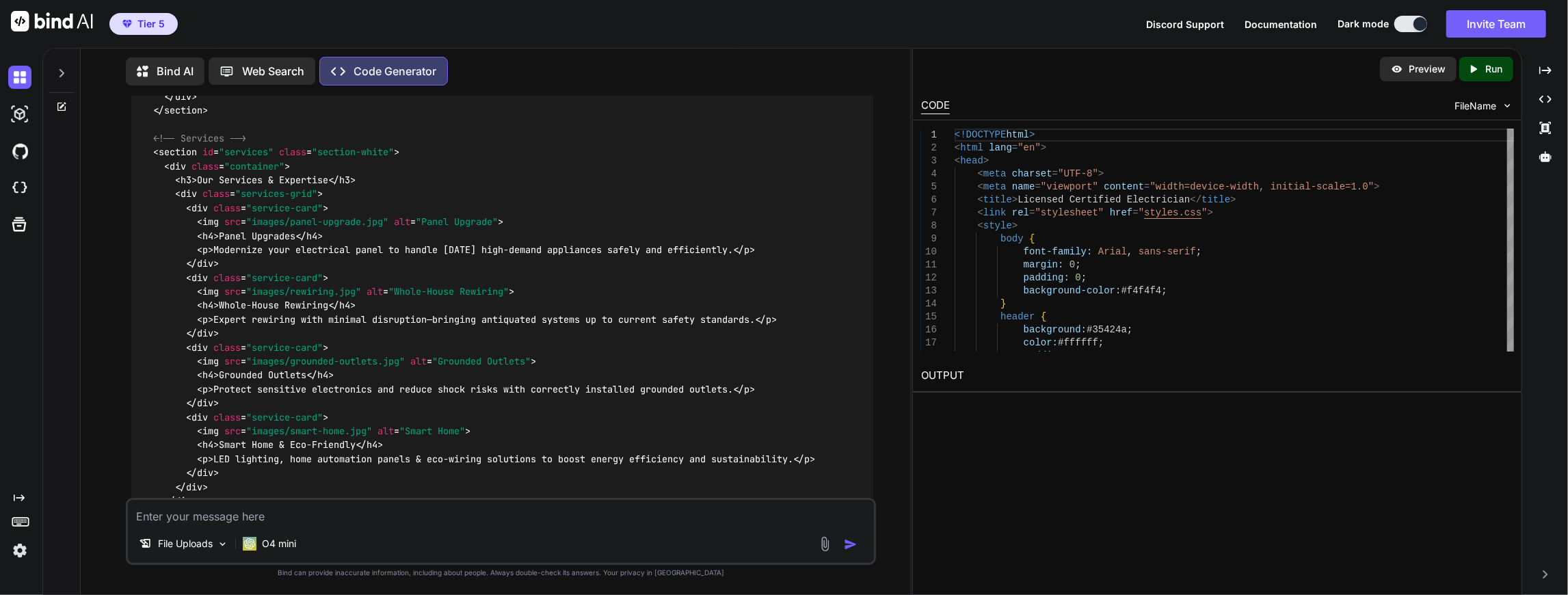
scroll to position [1838, 0]
click at [1488, 62] on p "Run" at bounding box center [1494, 69] width 17 height 14
drag, startPoint x: 1199, startPoint y: 401, endPoint x: 919, endPoint y: 413, distance: 280.3
click at [919, 413] on div "OUTPUT https://app.onecompiler.com/43wueueba_43wxvc874" at bounding box center [1217, 388] width 609 height 57
click at [934, 407] on link "https://app.onecompiler.com/43wueueba_43wxvc874" at bounding box center [977, 408] width 111 height 13
